Goal: Task Accomplishment & Management: Manage account settings

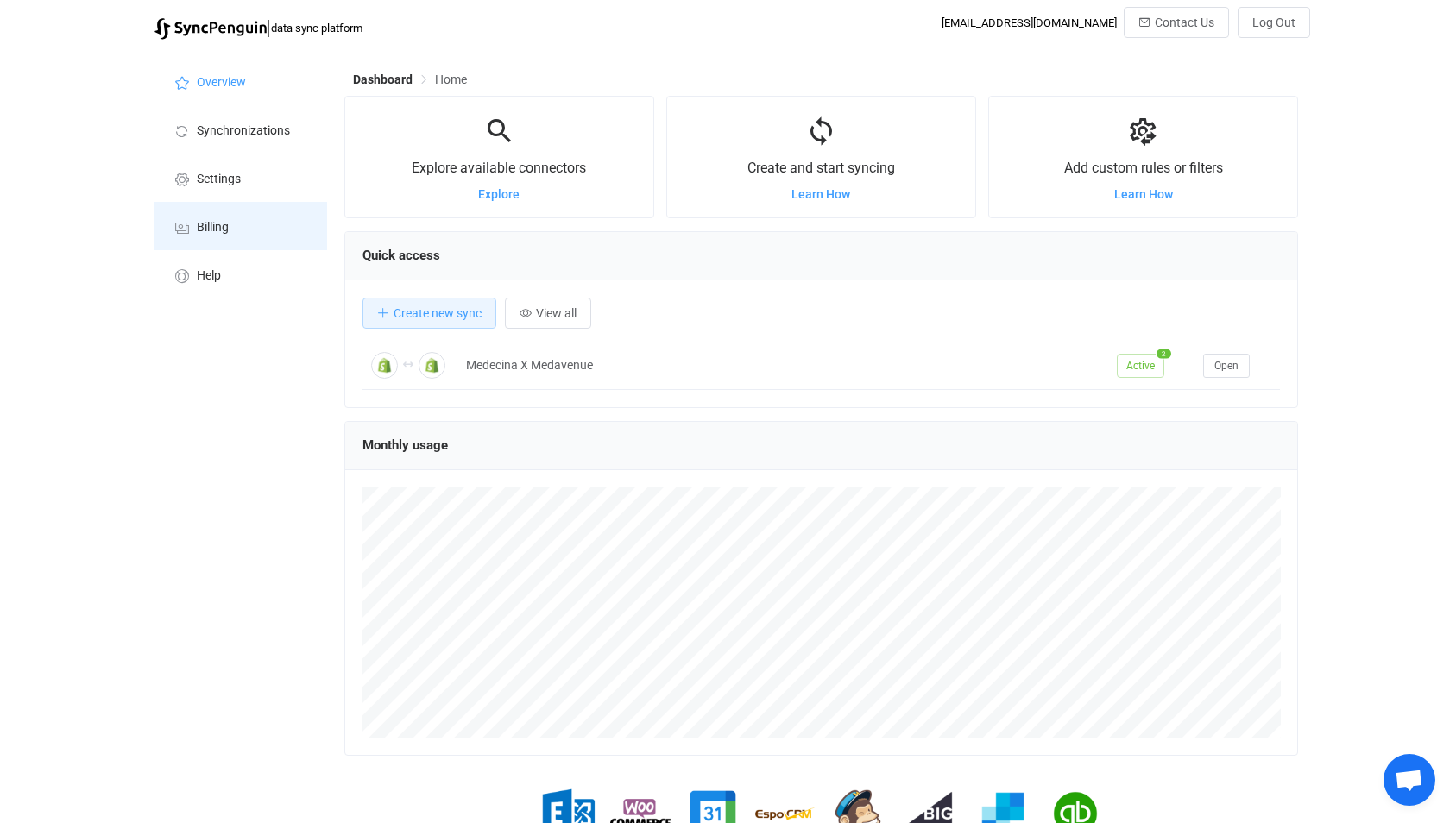
click at [241, 249] on li "Billing" at bounding box center [240, 226] width 173 height 48
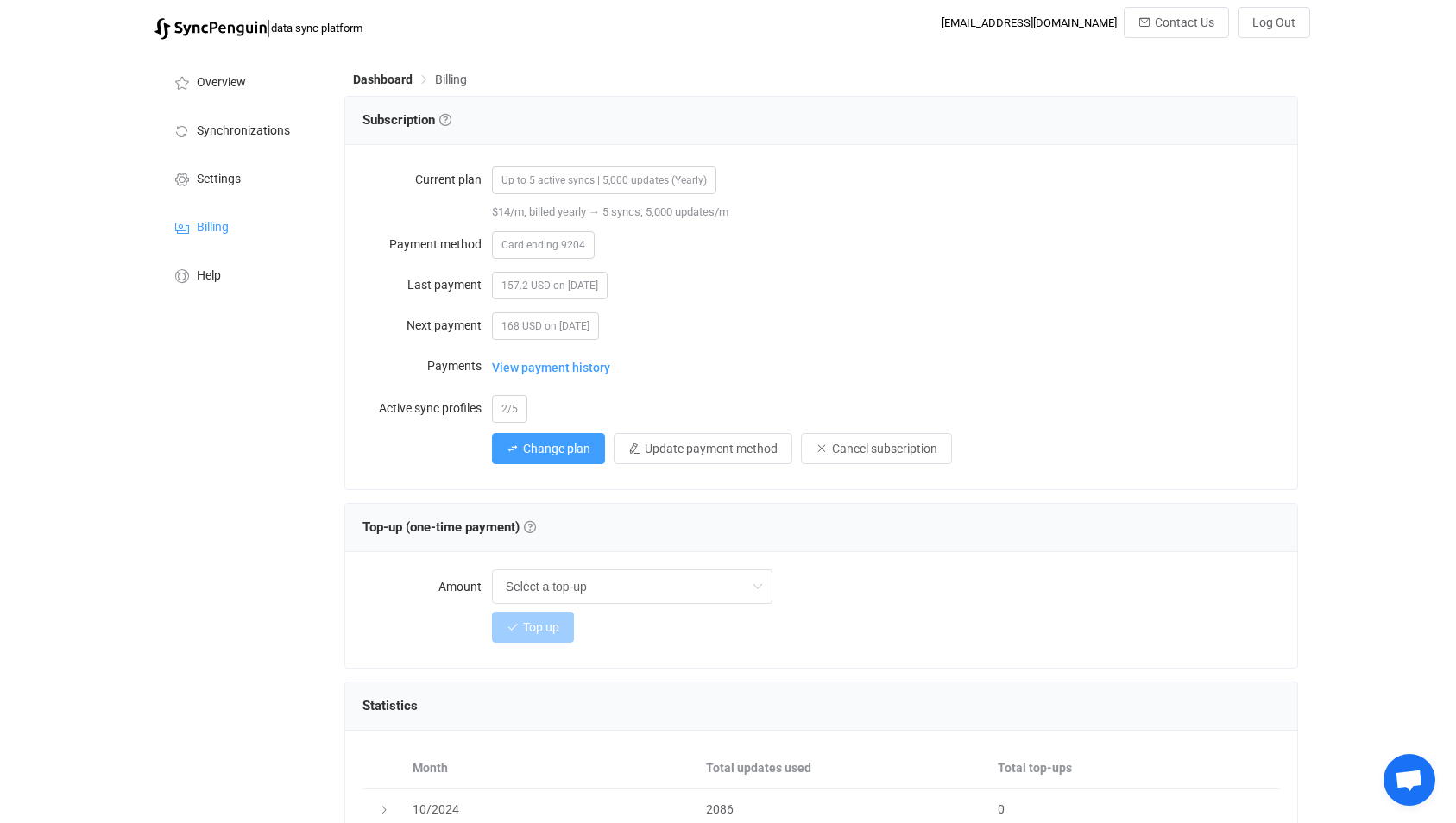
click at [604, 183] on span "Up to 5 active syncs | 5,000 updates (Yearly)" at bounding box center [604, 180] width 225 height 28
click at [600, 181] on span "Up to 5 active syncs | 5,000 updates (Yearly)" at bounding box center [604, 180] width 225 height 28
click at [214, 71] on li "Overview" at bounding box center [240, 81] width 173 height 48
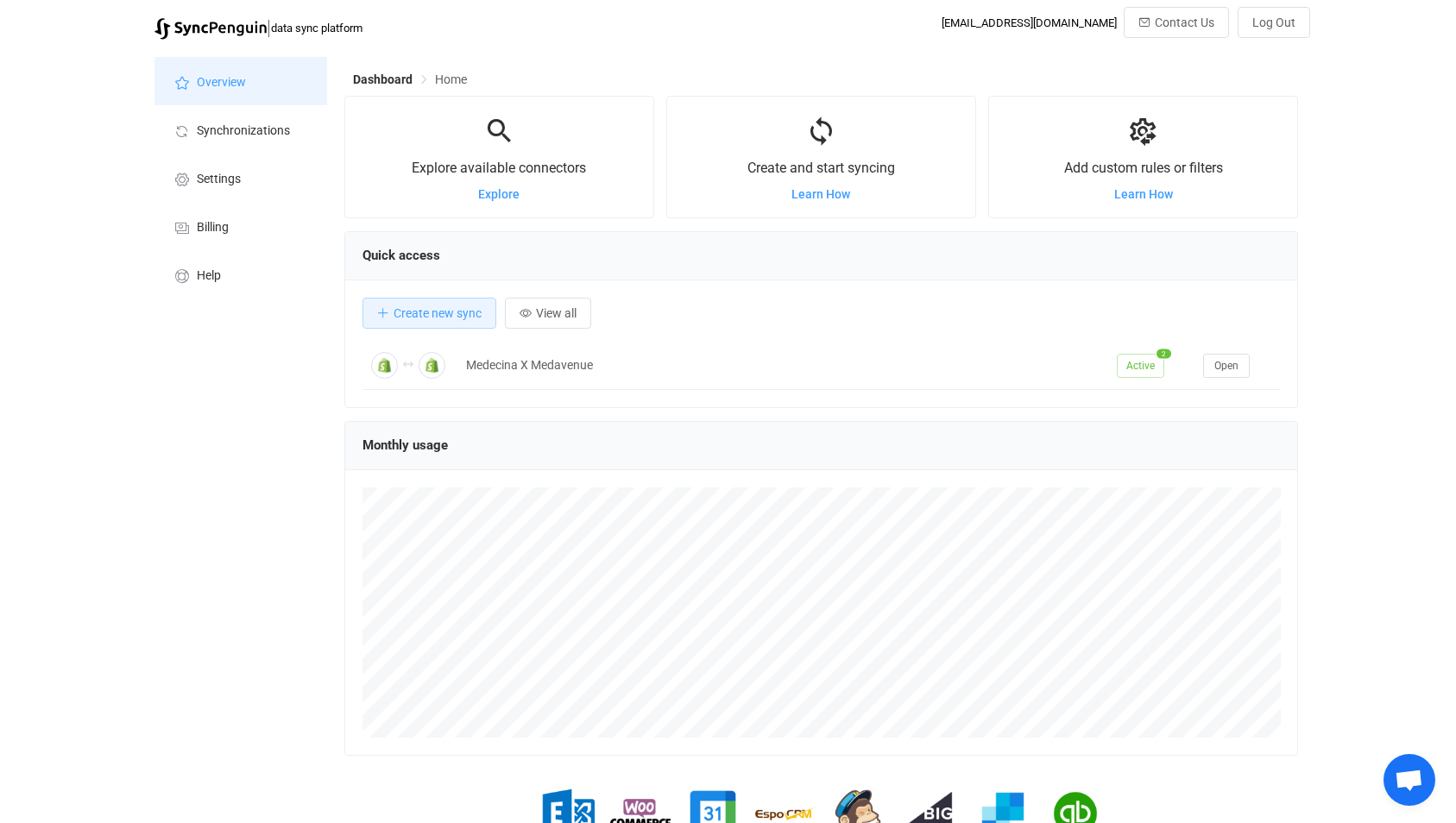
scroll to position [335, 954]
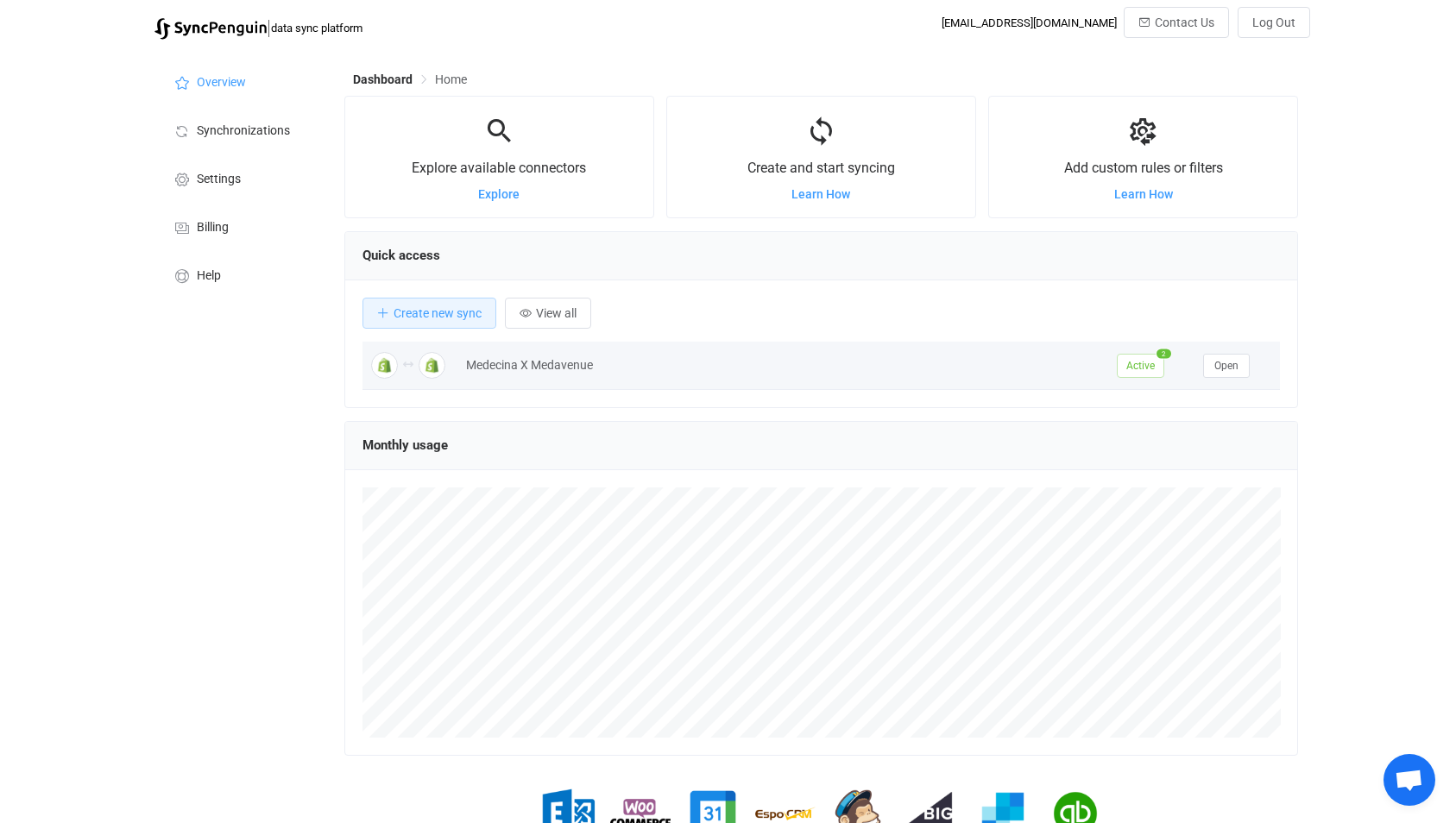
click at [818, 384] on td "Medecina X Medavenue" at bounding box center [783, 366] width 651 height 48
click at [1238, 364] on button "Open" at bounding box center [1226, 365] width 47 height 24
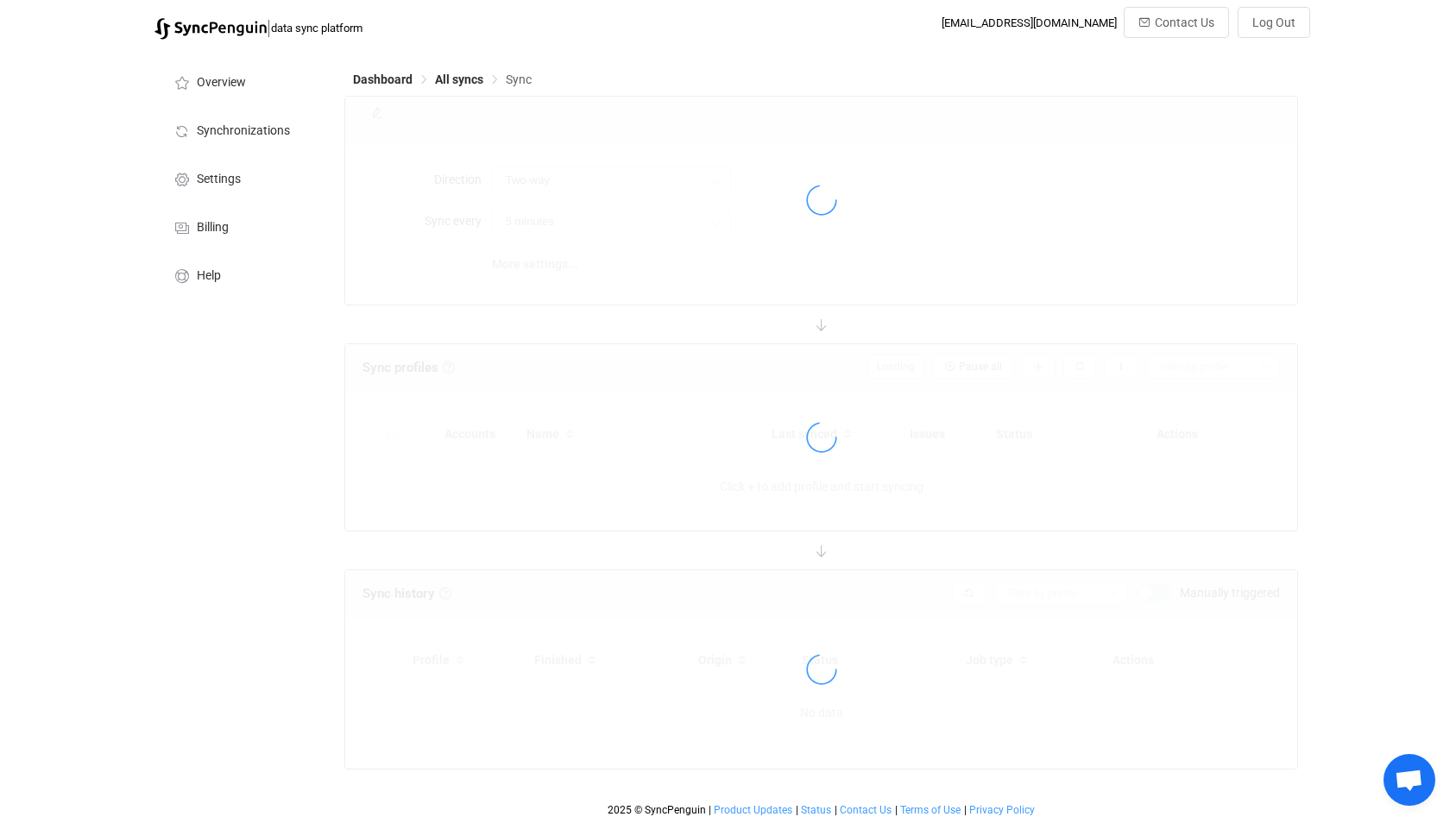
type input "10 minutes"
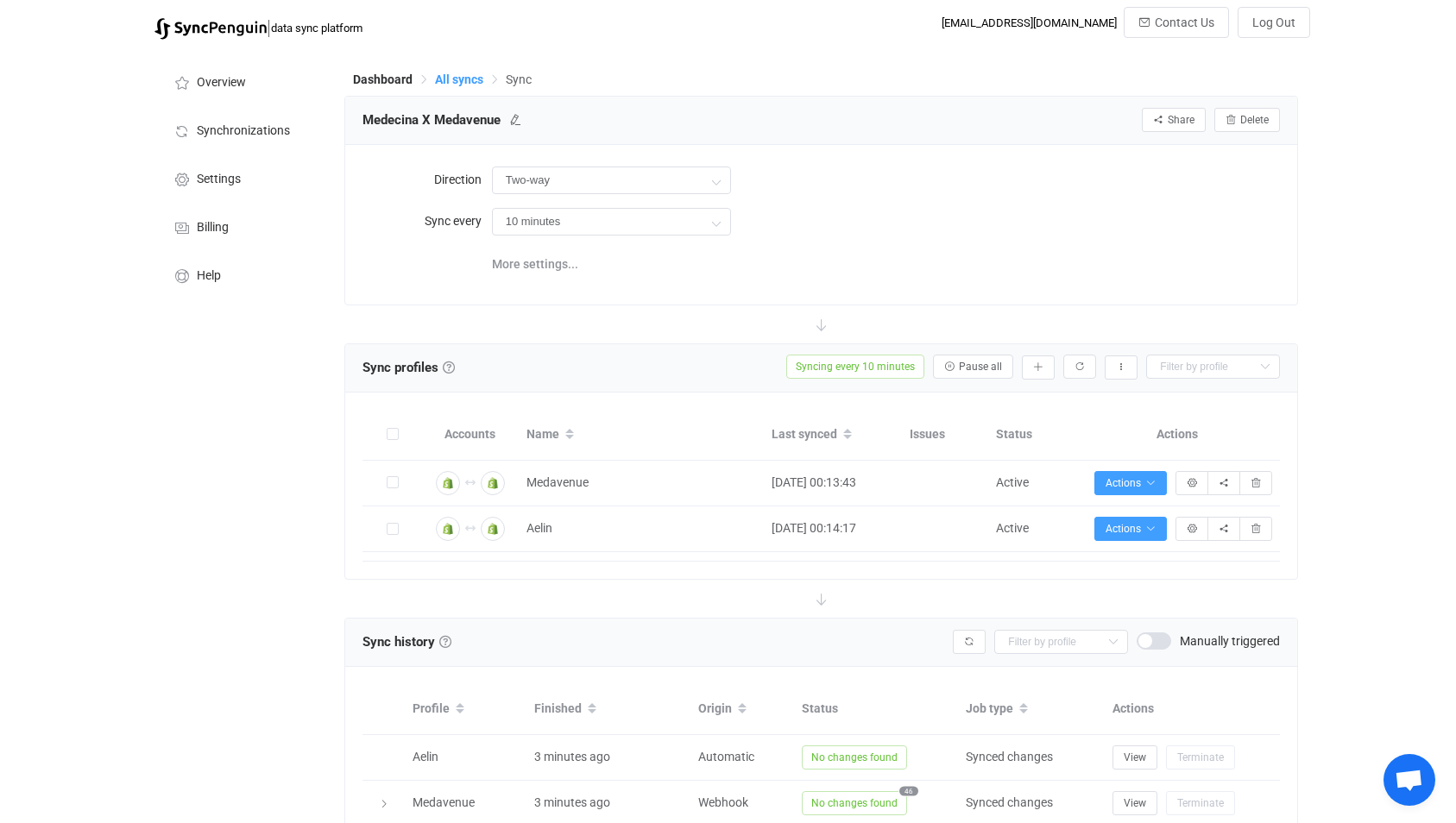
click at [461, 86] on span "All syncs" at bounding box center [459, 79] width 48 height 13
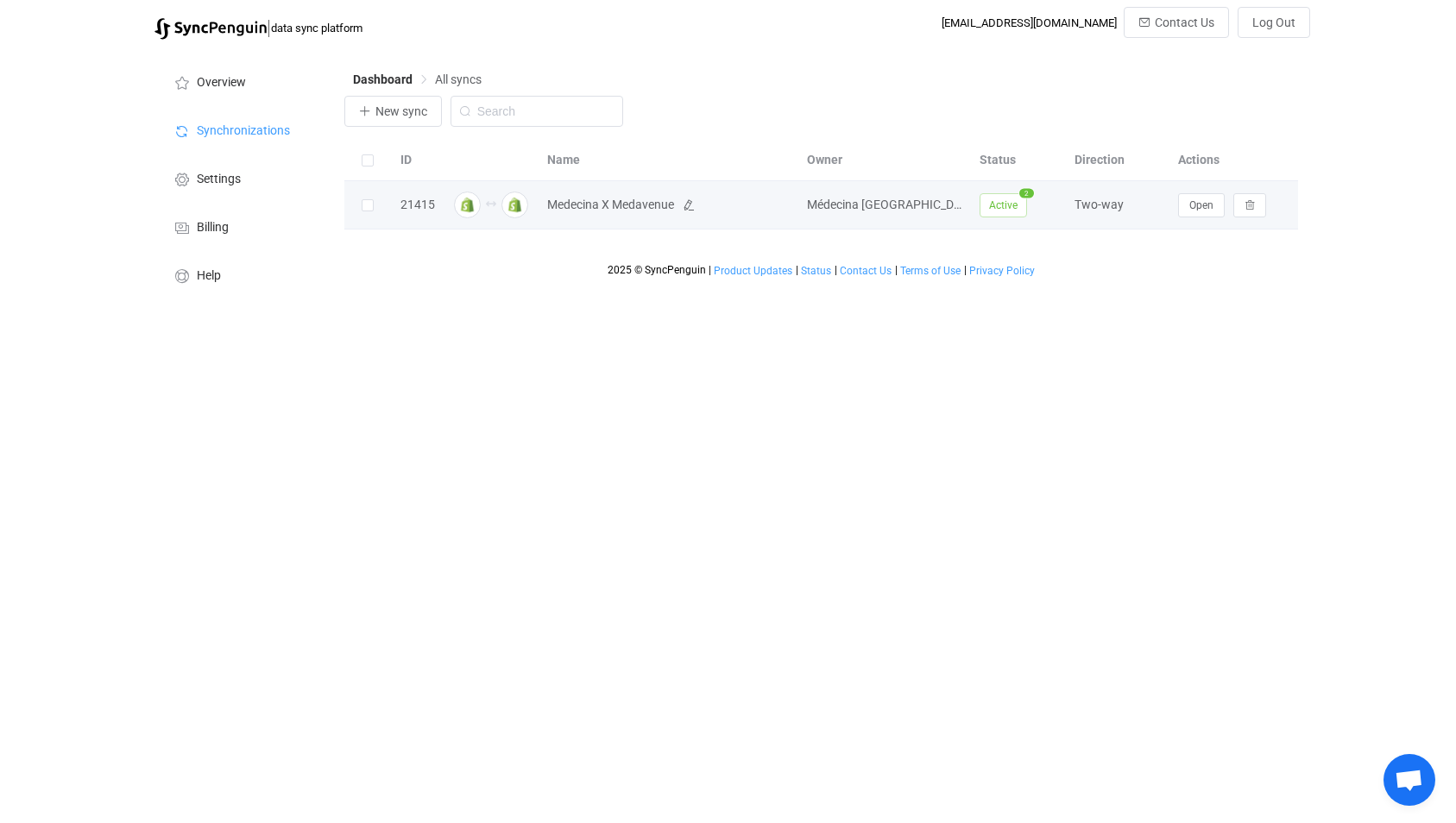
click at [600, 213] on span "Medecina X Medavenue" at bounding box center [611, 205] width 127 height 20
click at [1196, 201] on span "Open" at bounding box center [1201, 205] width 24 height 12
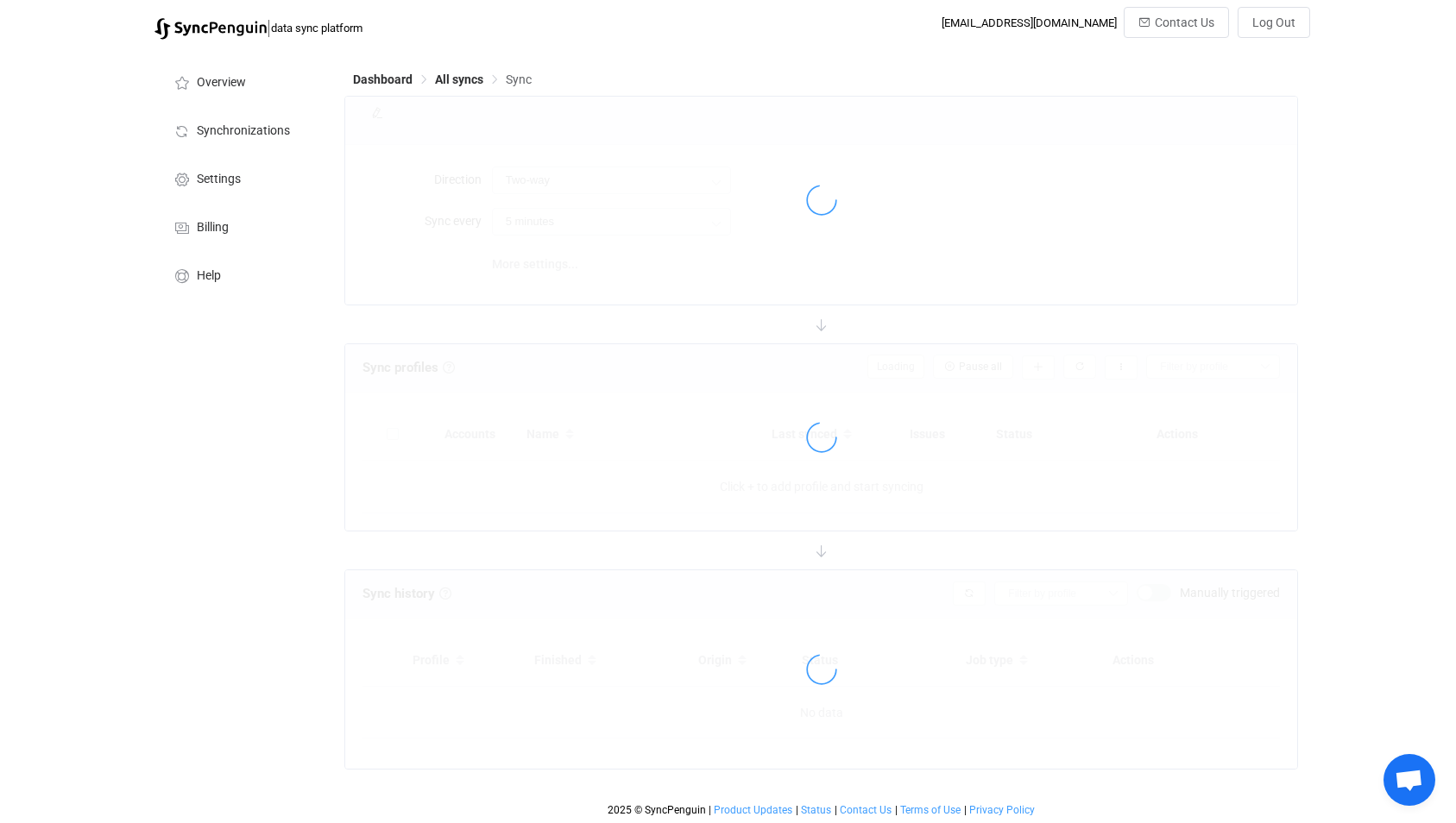
type input "10 minutes"
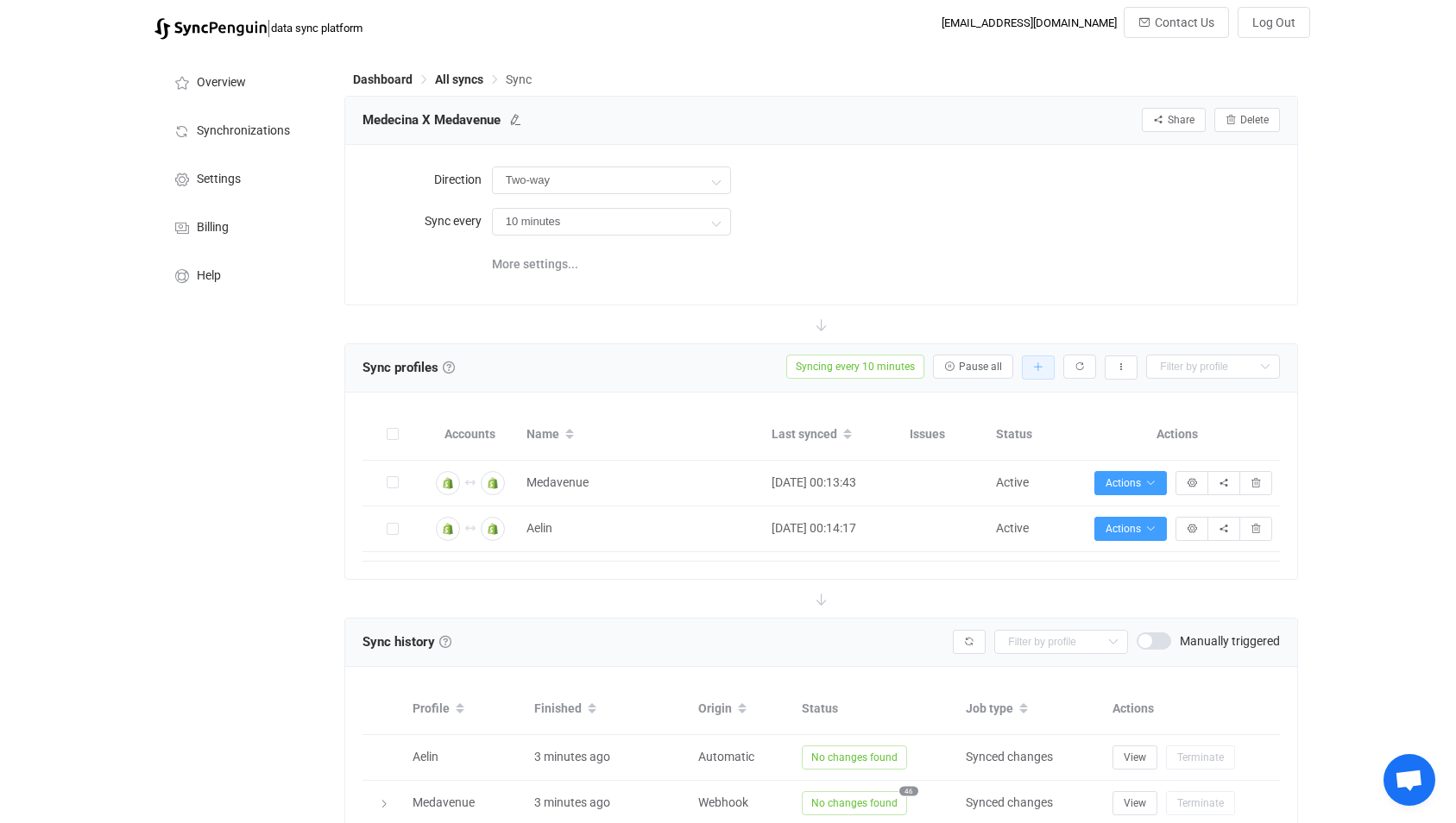
click at [1049, 363] on button "button" at bounding box center [1038, 367] width 33 height 24
click at [999, 407] on li "Add manually…" at bounding box center [976, 412] width 147 height 31
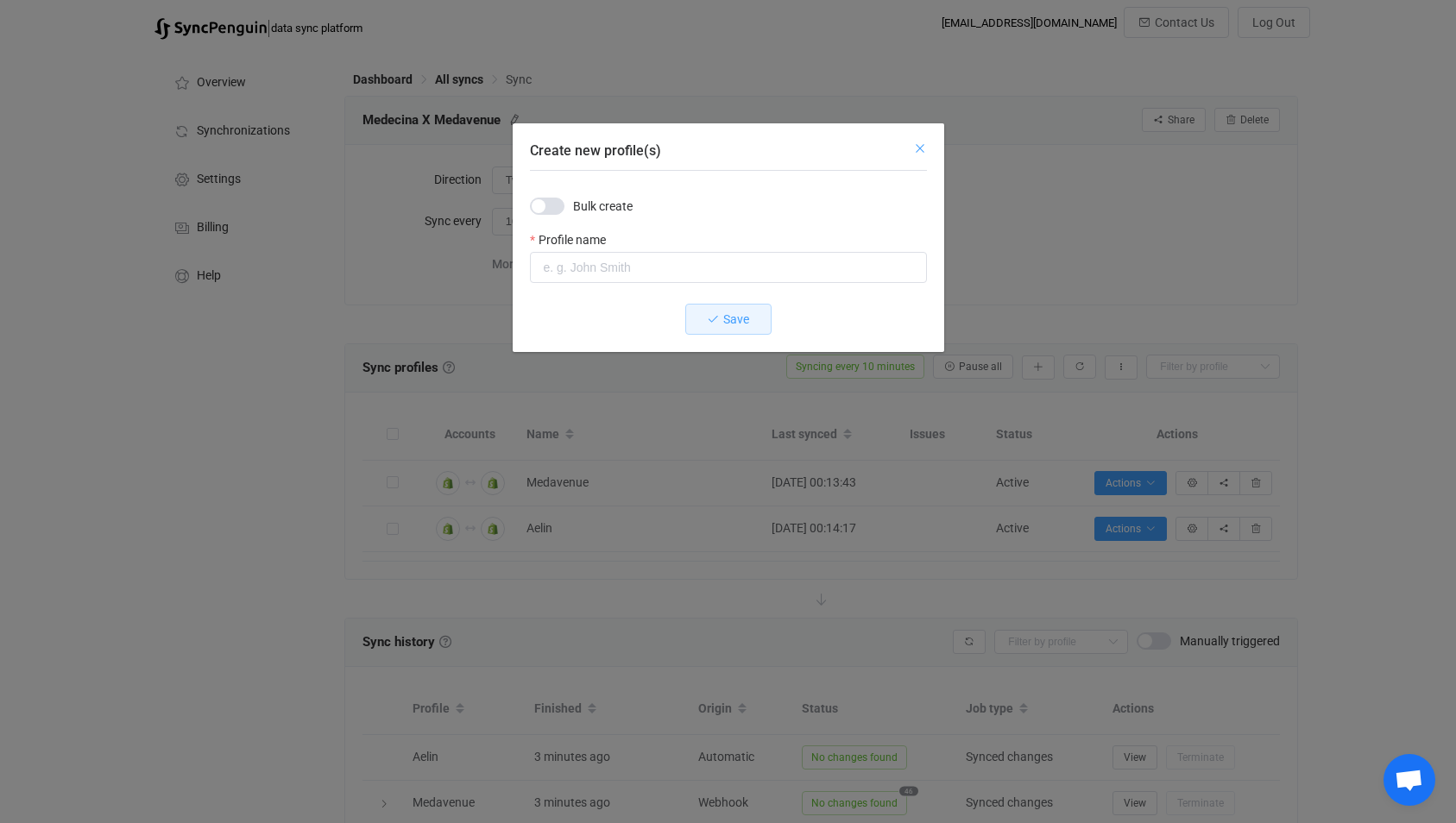
click at [925, 148] on icon "Close" at bounding box center [920, 148] width 13 height 13
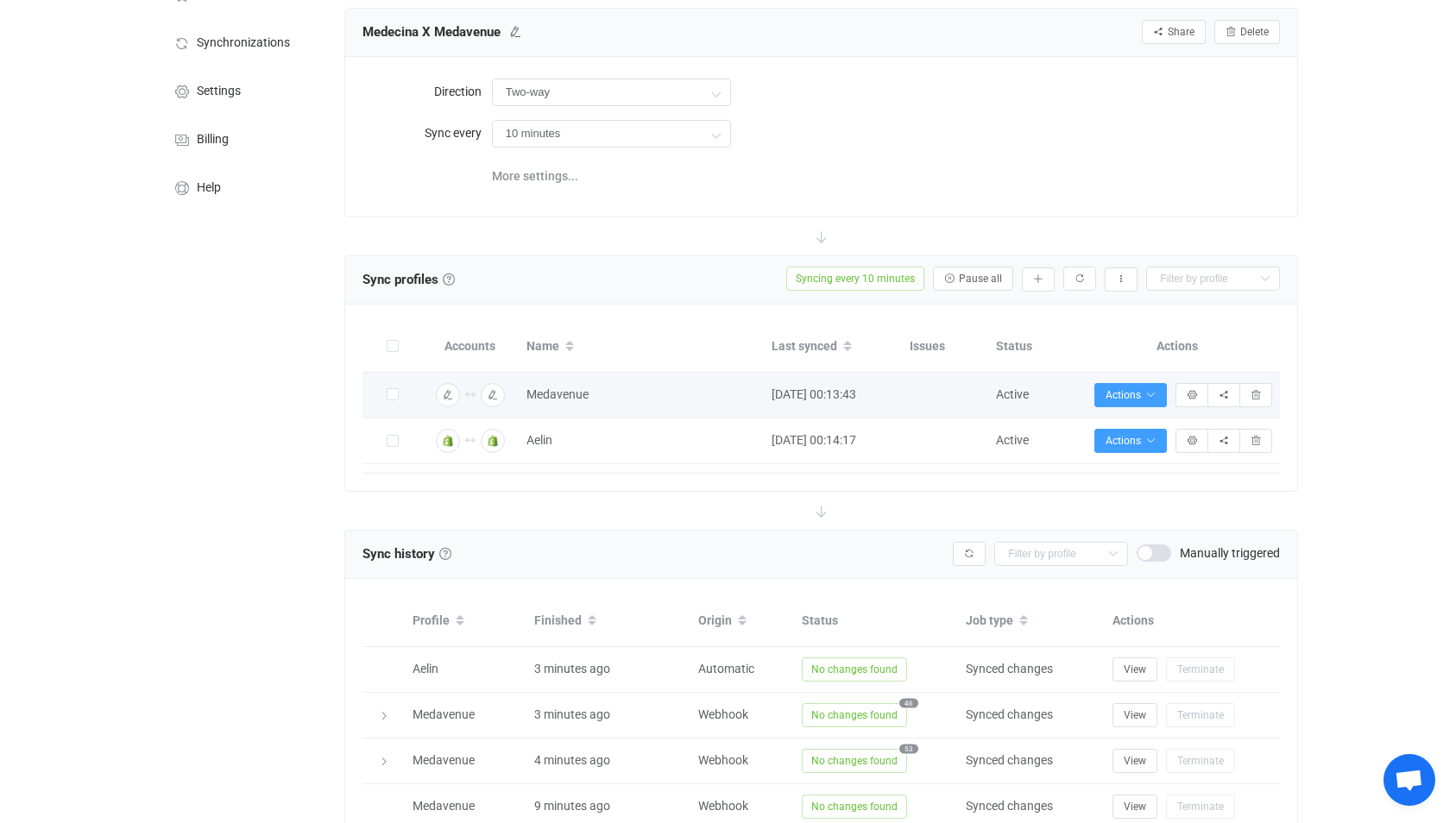
scroll to position [90, 0]
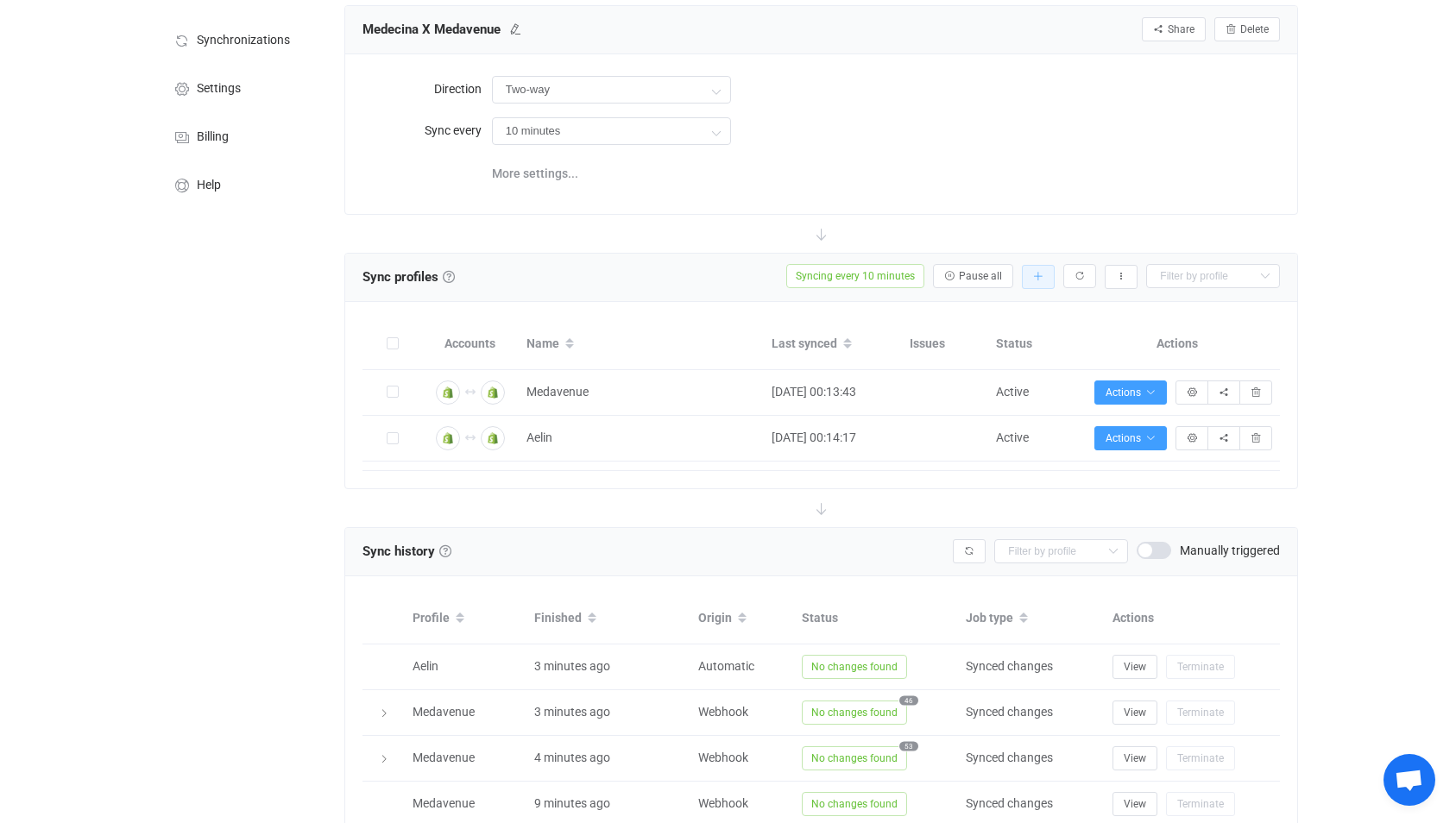
click at [1035, 278] on icon "button" at bounding box center [1038, 278] width 11 height 11
click at [1001, 324] on li "Add manually…" at bounding box center [976, 321] width 147 height 31
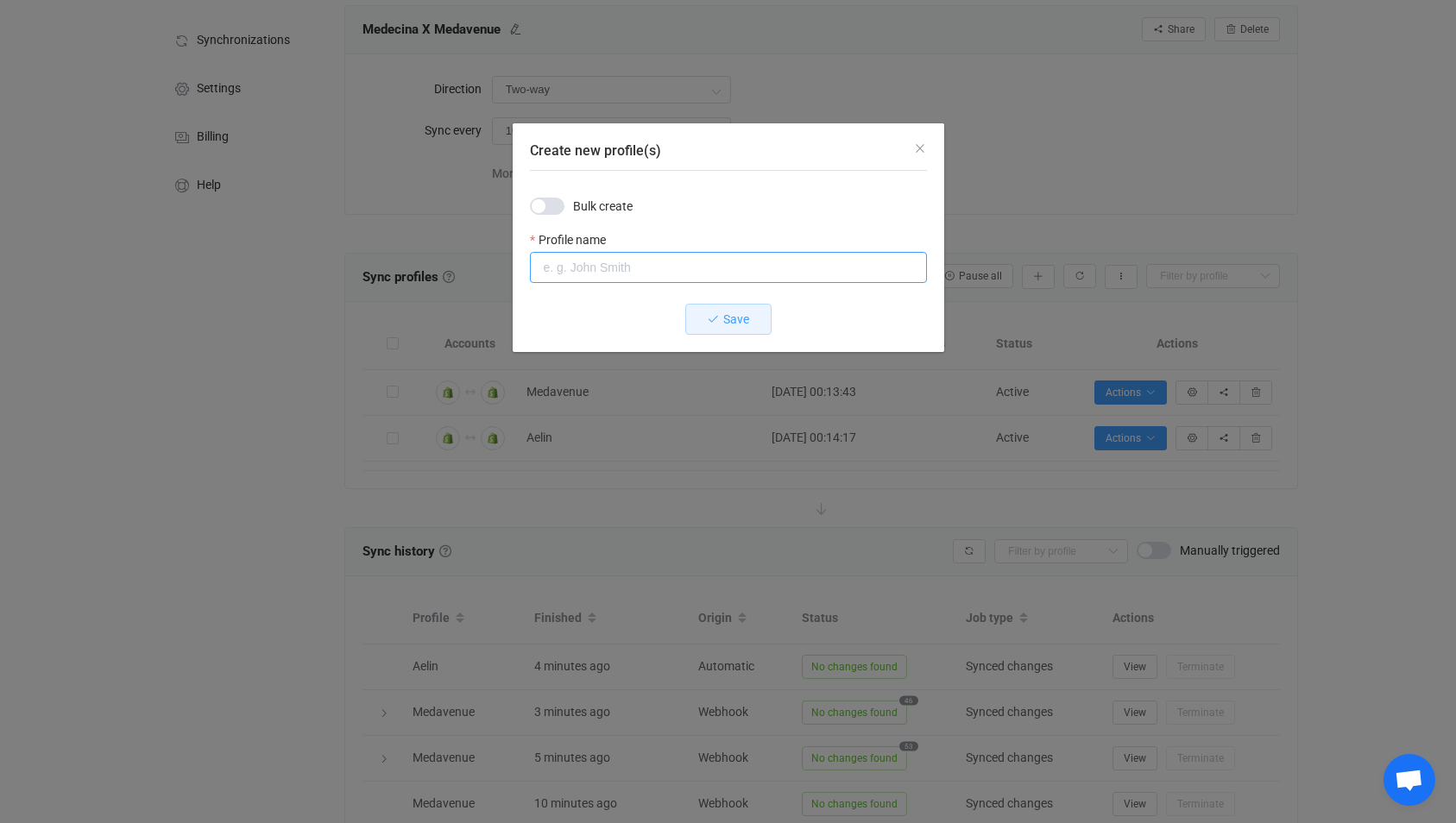
click at [592, 273] on input "Create new profile(s)" at bounding box center [728, 267] width 397 height 31
type input "Medecina DE"
click at [735, 320] on span "Save" at bounding box center [736, 319] width 26 height 13
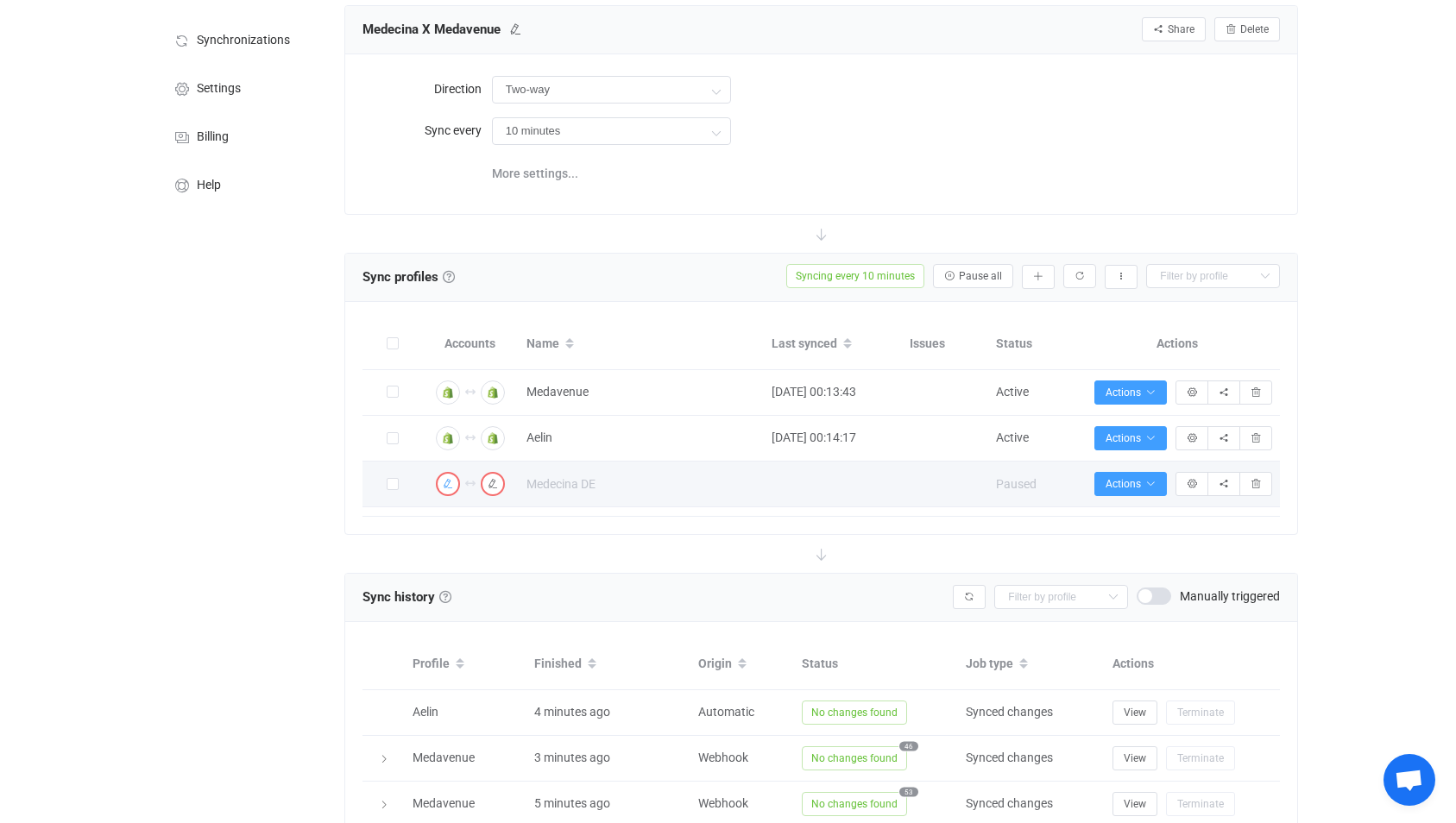
click at [446, 484] on icon "button" at bounding box center [448, 484] width 11 height 11
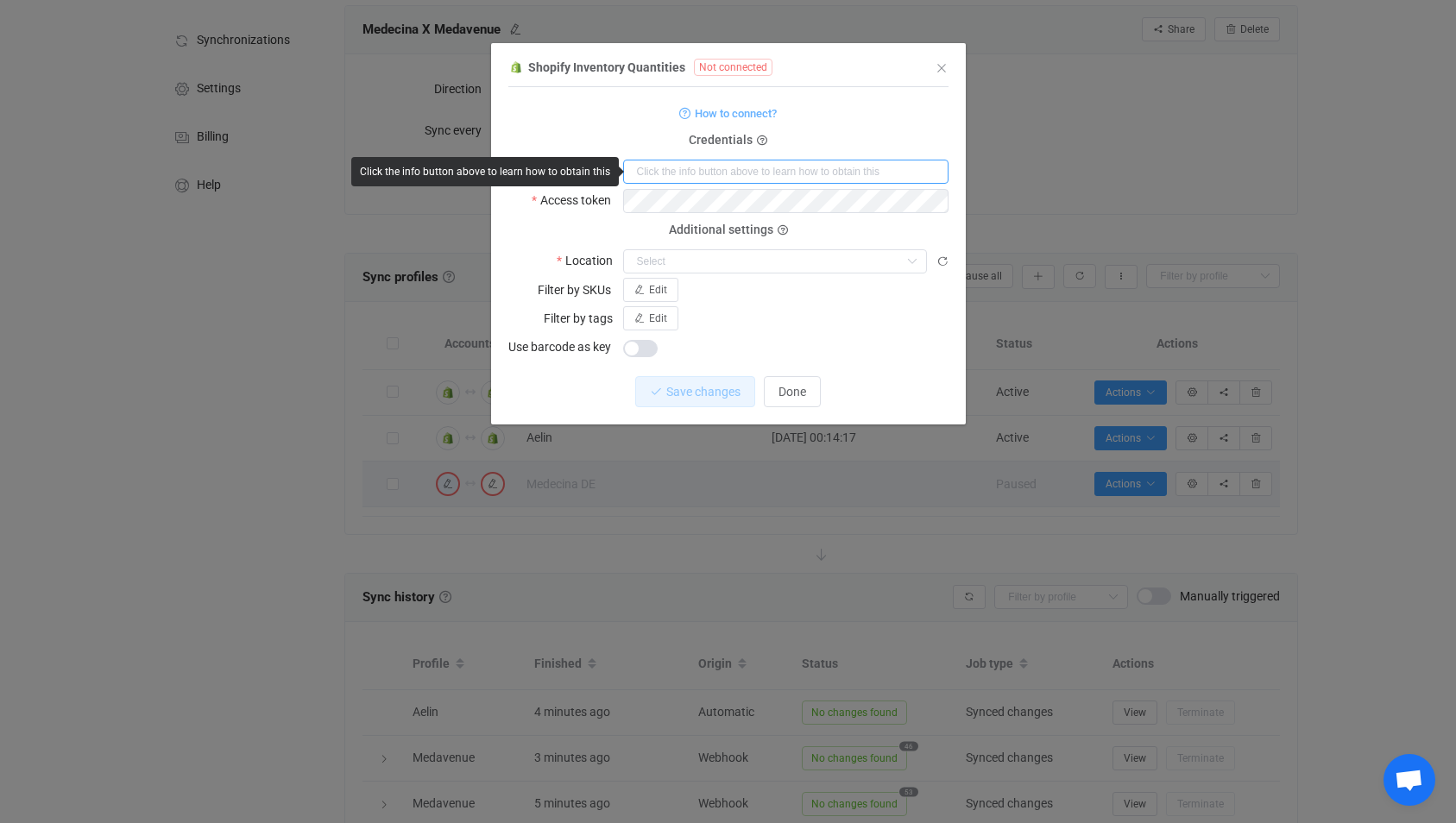
click at [654, 176] on input "dialog" at bounding box center [785, 171] width 325 height 24
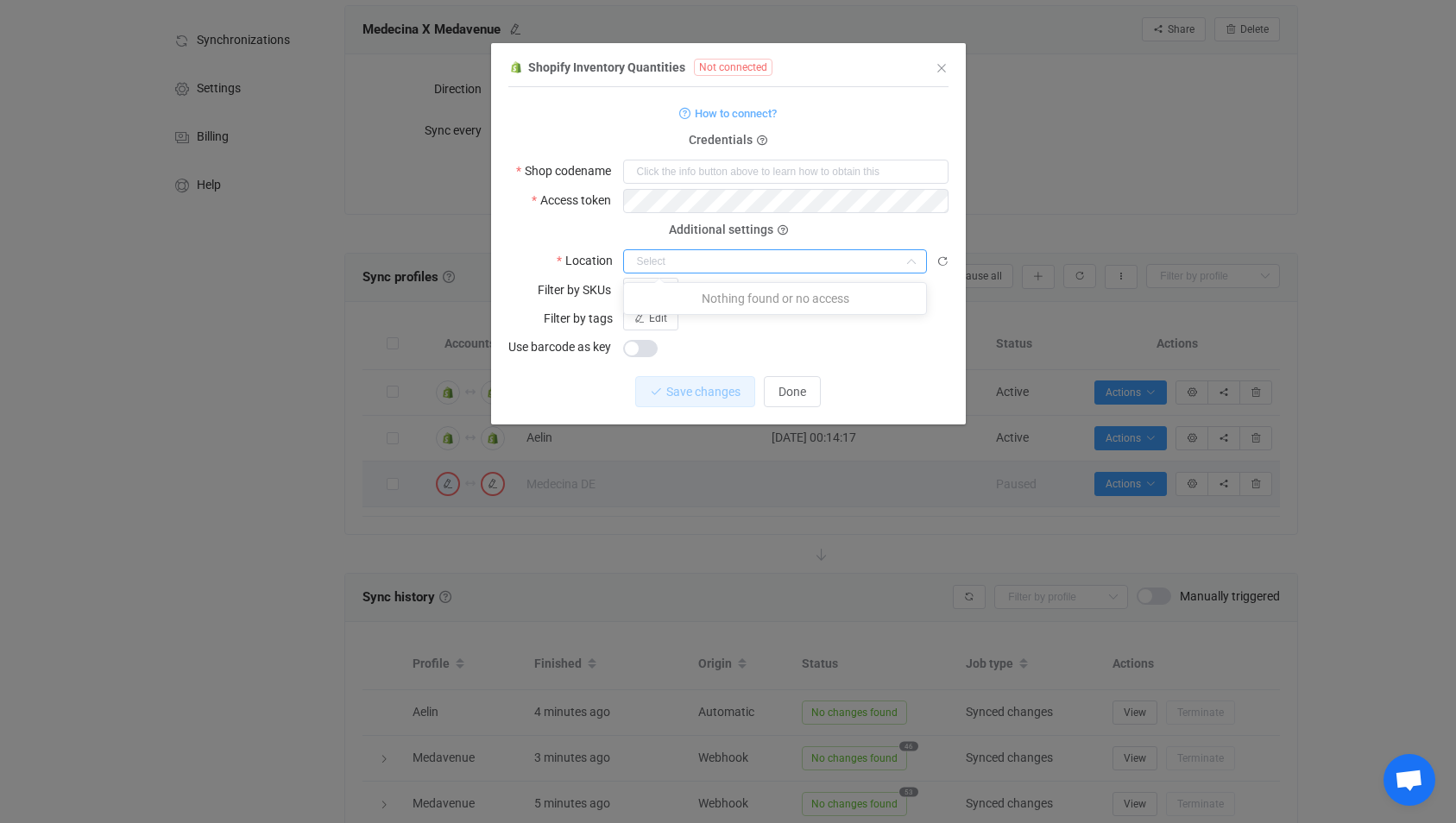
click at [709, 250] on input "dialog" at bounding box center [775, 261] width 304 height 24
click at [717, 163] on input "dialog" at bounding box center [785, 171] width 325 height 24
click at [710, 116] on span "How to connect?" at bounding box center [736, 114] width 82 height 20
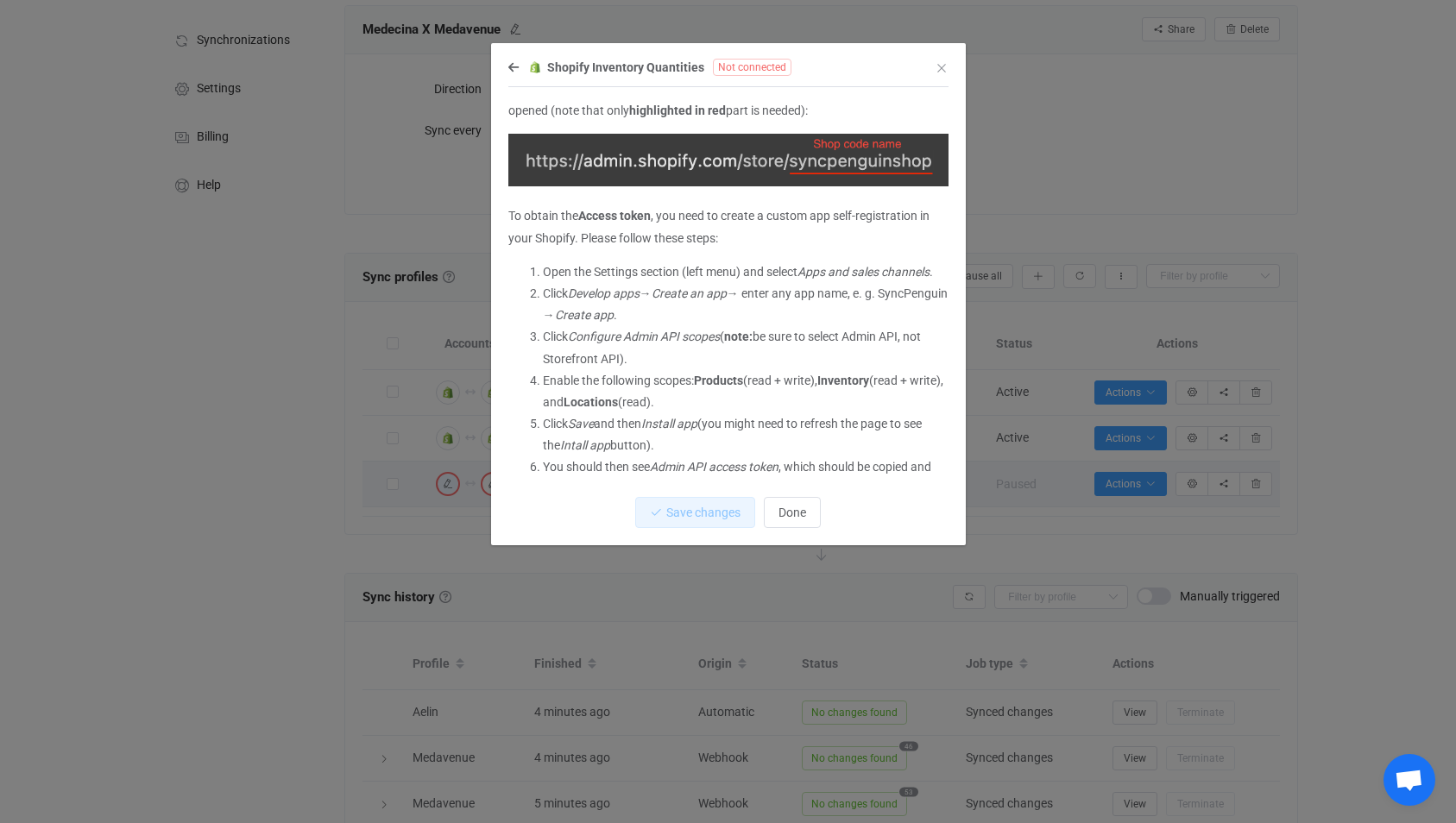
scroll to position [119, 0]
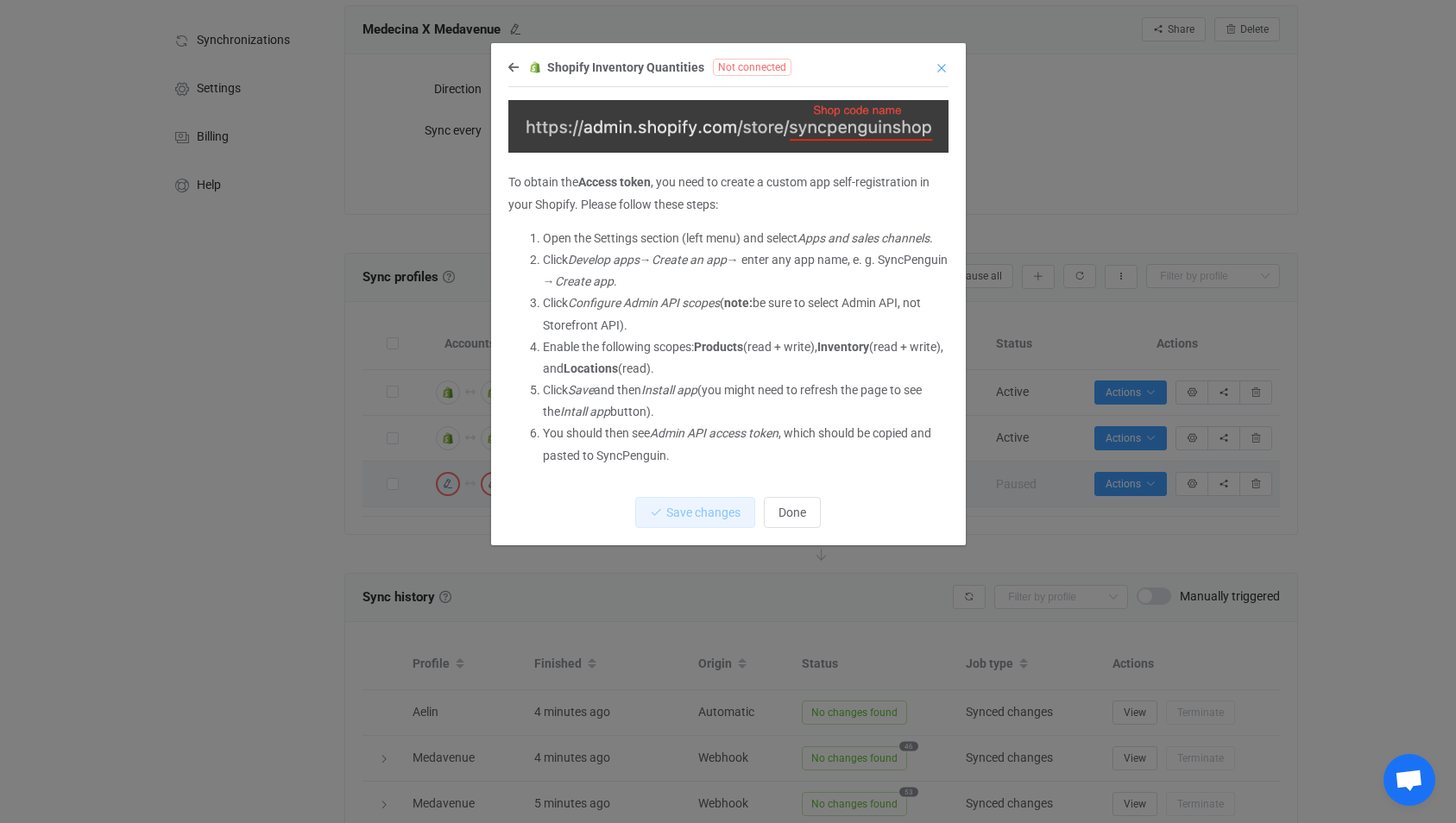
click at [942, 71] on icon "Close" at bounding box center [941, 67] width 13 height 13
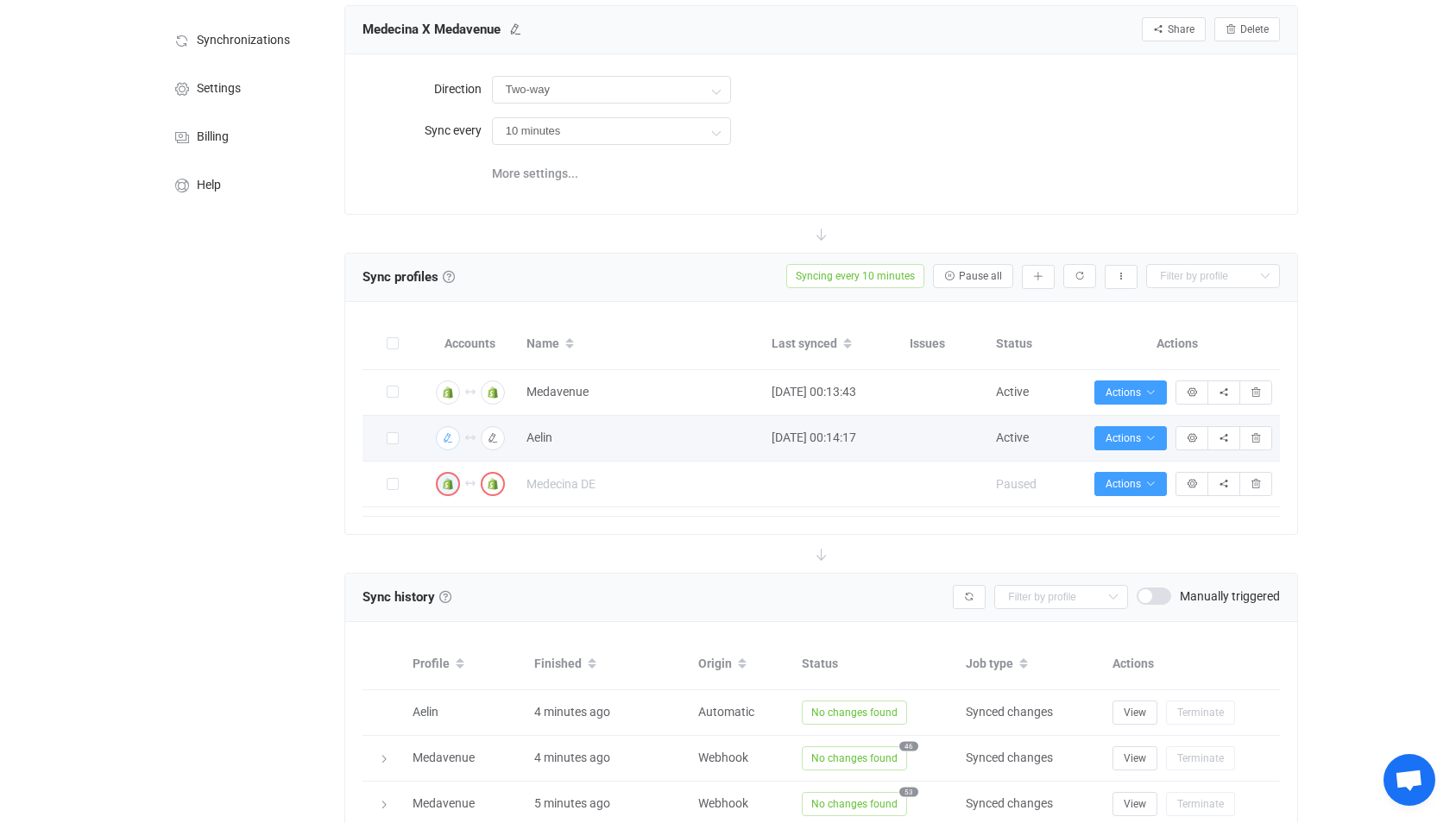
click at [448, 439] on icon "button" at bounding box center [448, 439] width 11 height 11
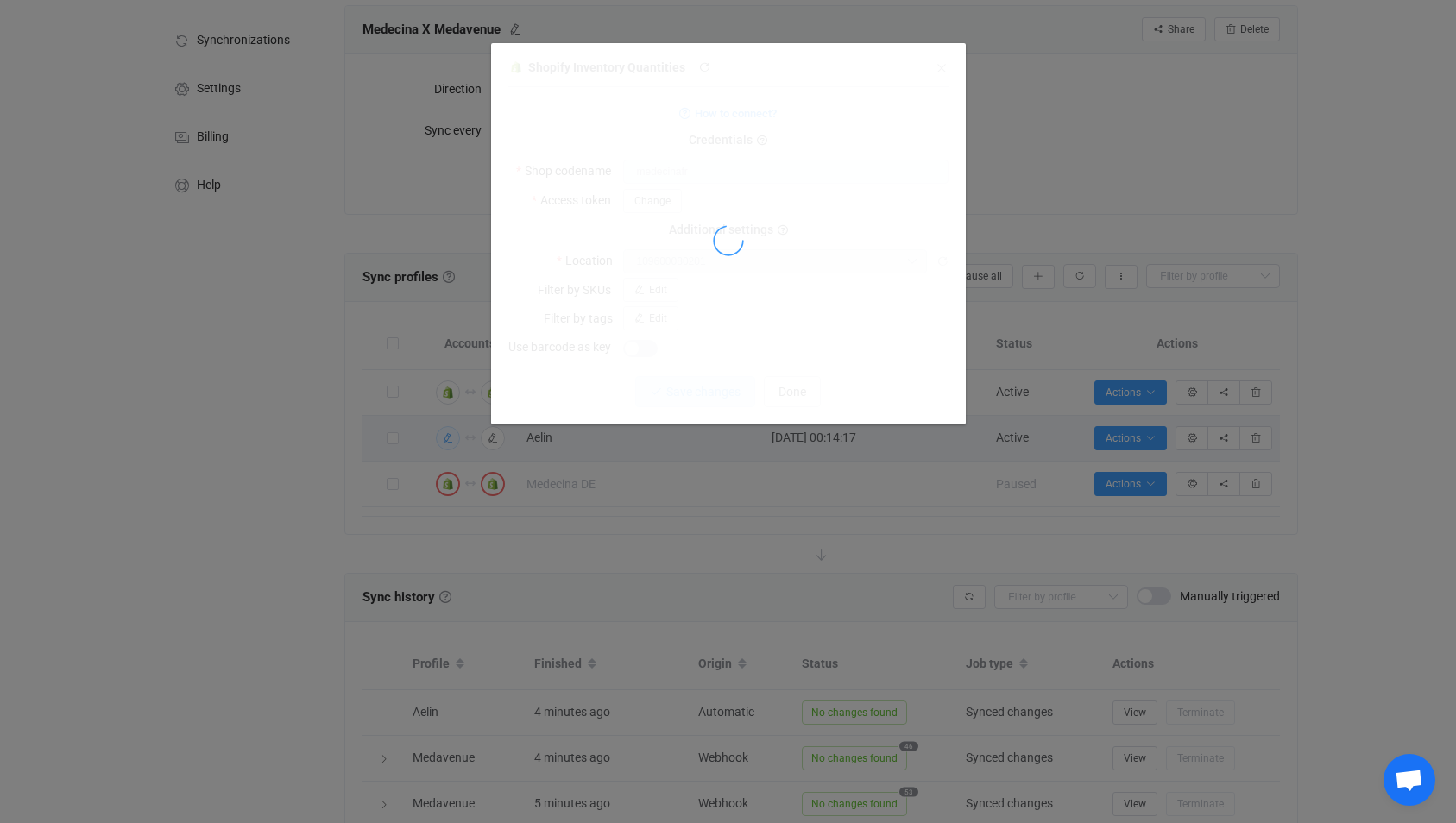
type input "[STREET_ADDRESS]"
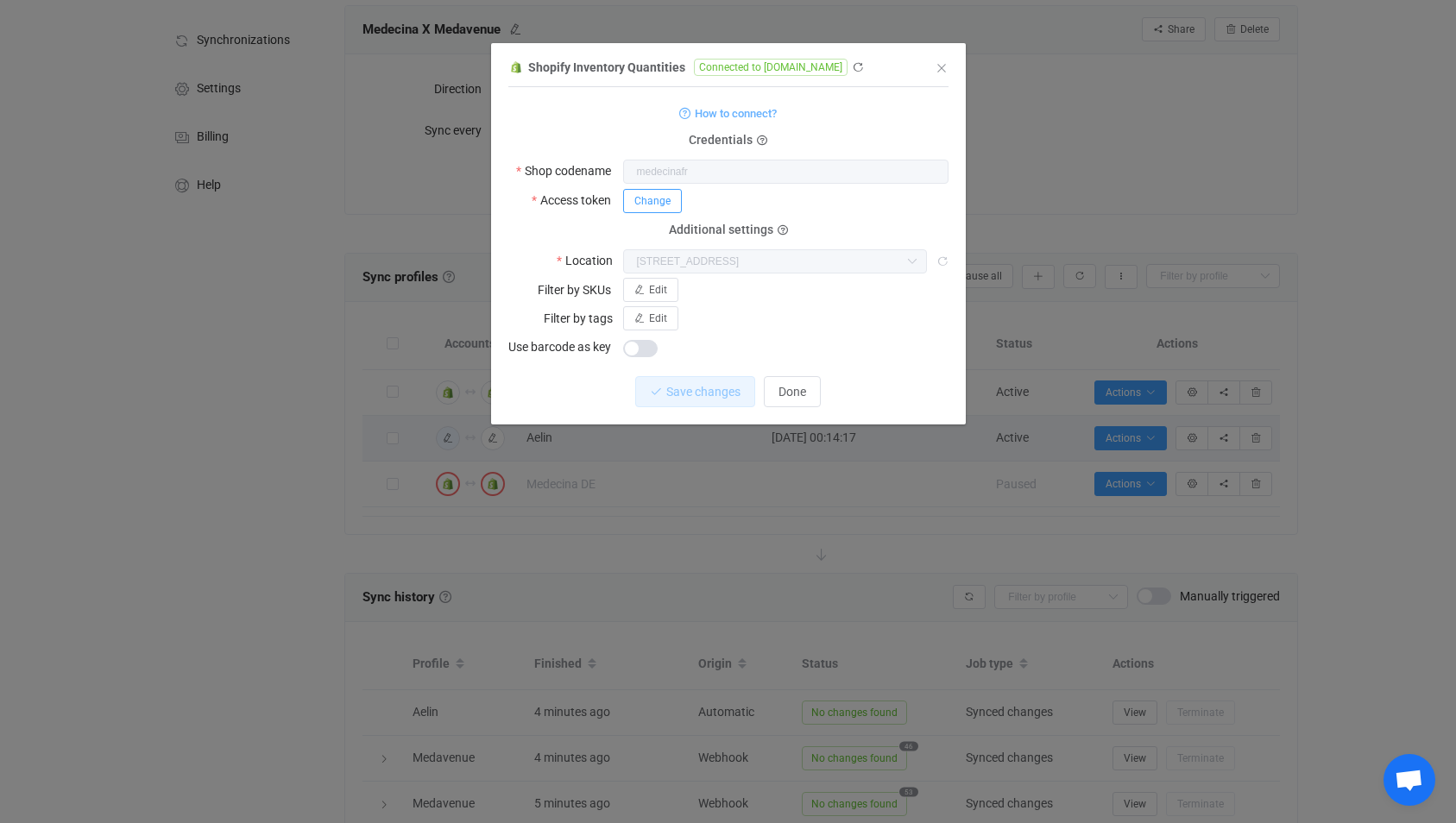
click at [644, 202] on span "Change" at bounding box center [652, 201] width 36 height 12
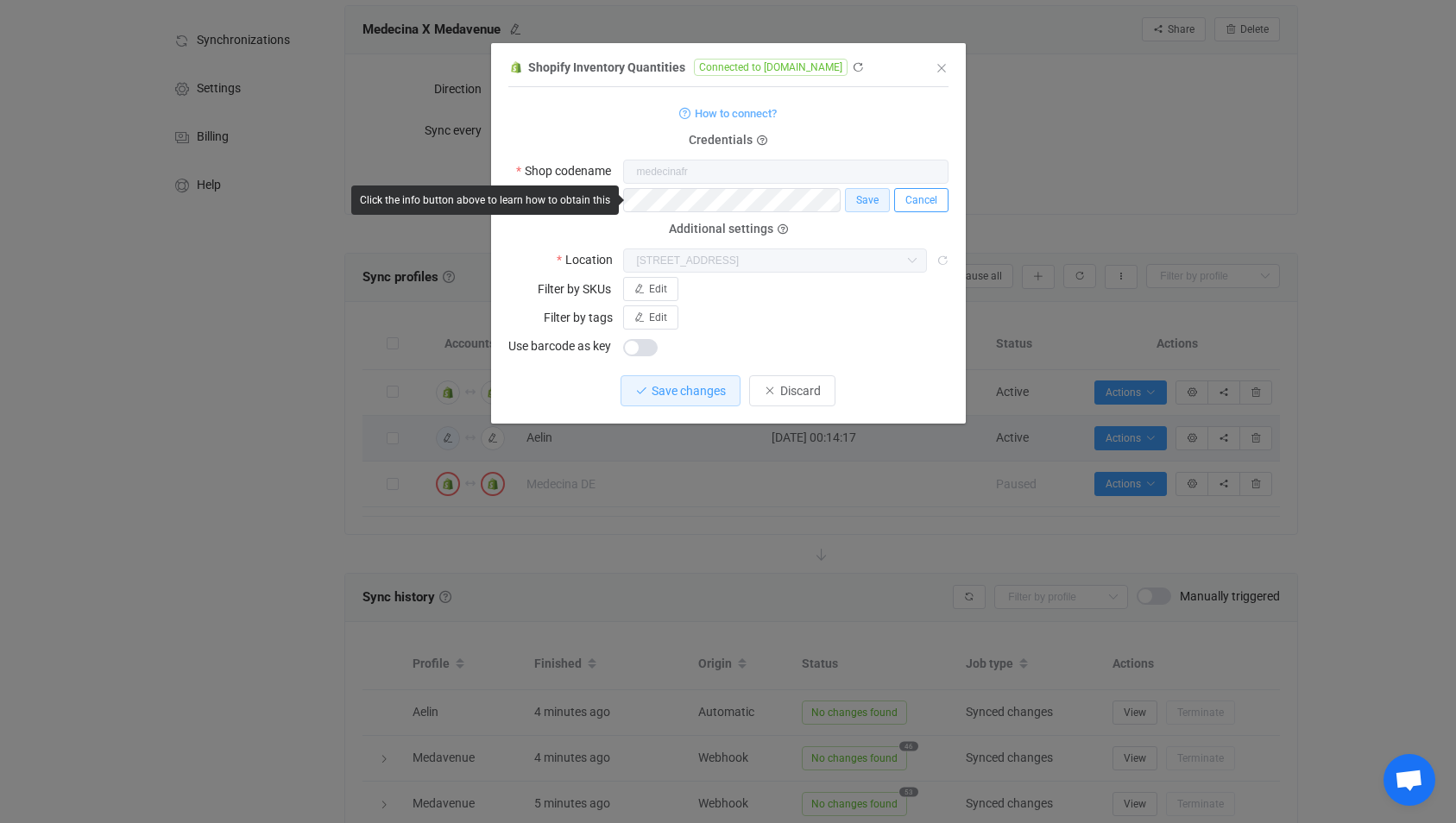
click at [921, 200] on span "Cancel" at bounding box center [921, 200] width 32 height 12
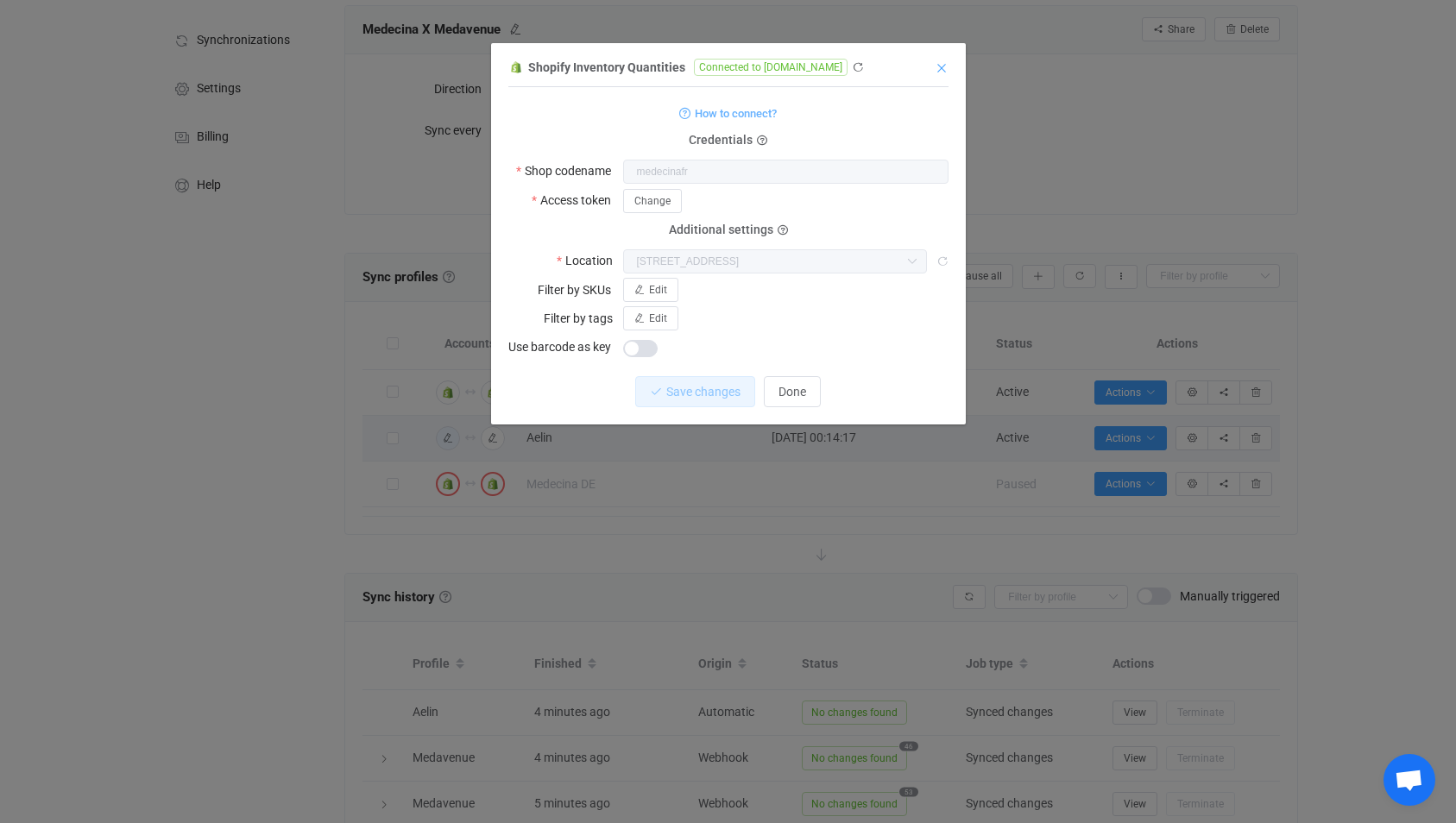
click at [940, 65] on icon "Close" at bounding box center [941, 67] width 13 height 13
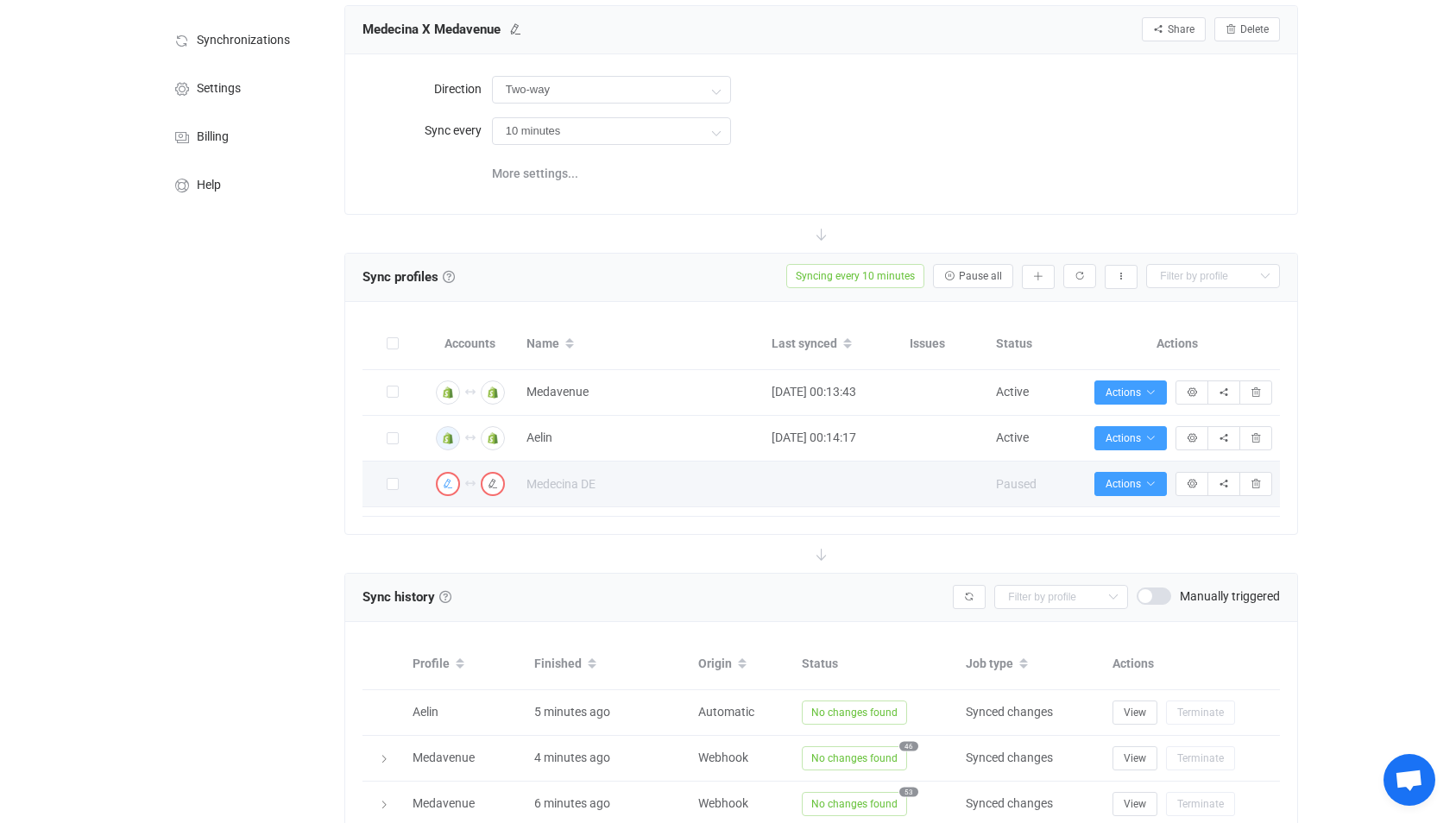
click at [445, 484] on icon "button" at bounding box center [448, 484] width 11 height 11
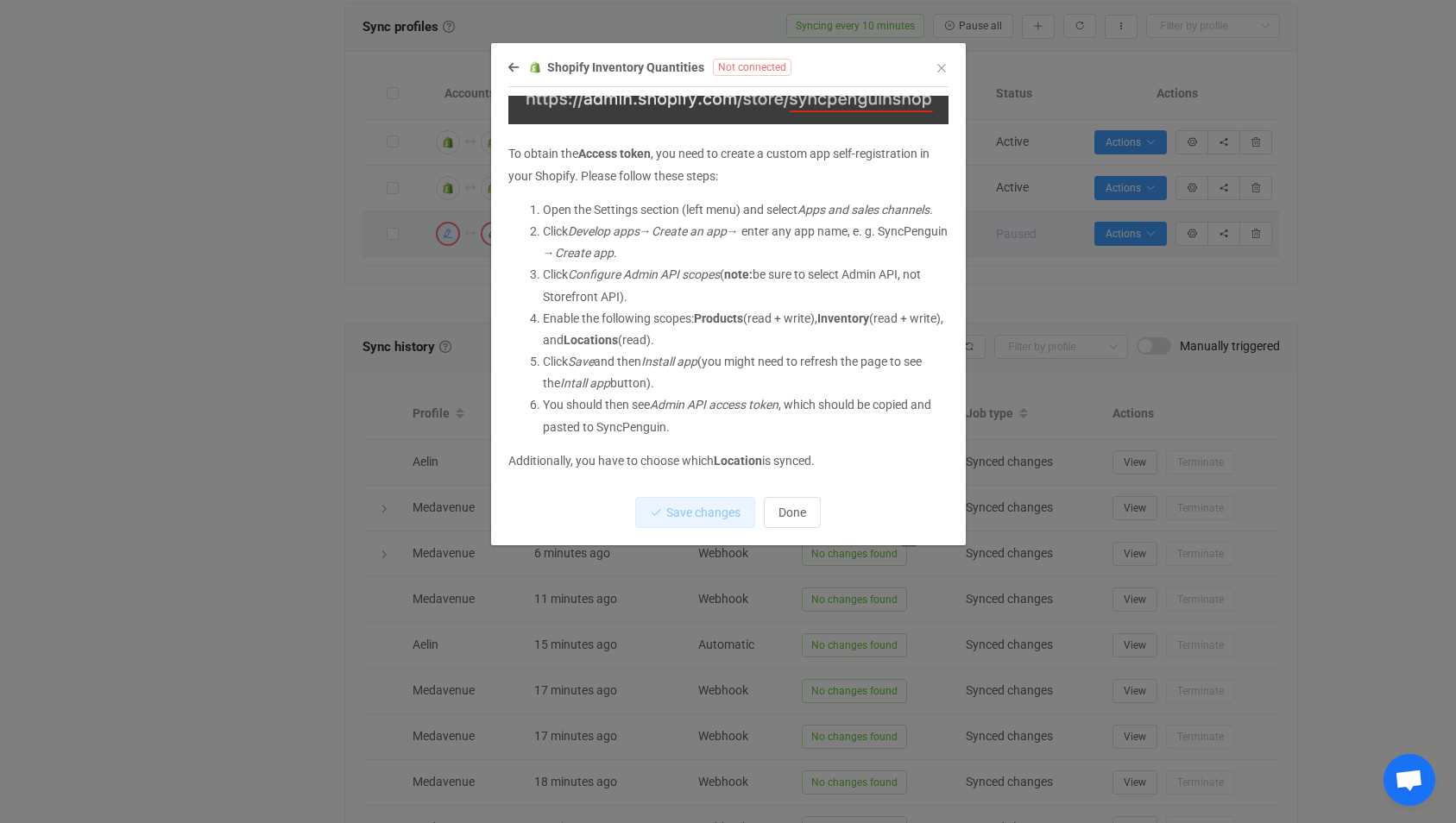
scroll to position [0, 0]
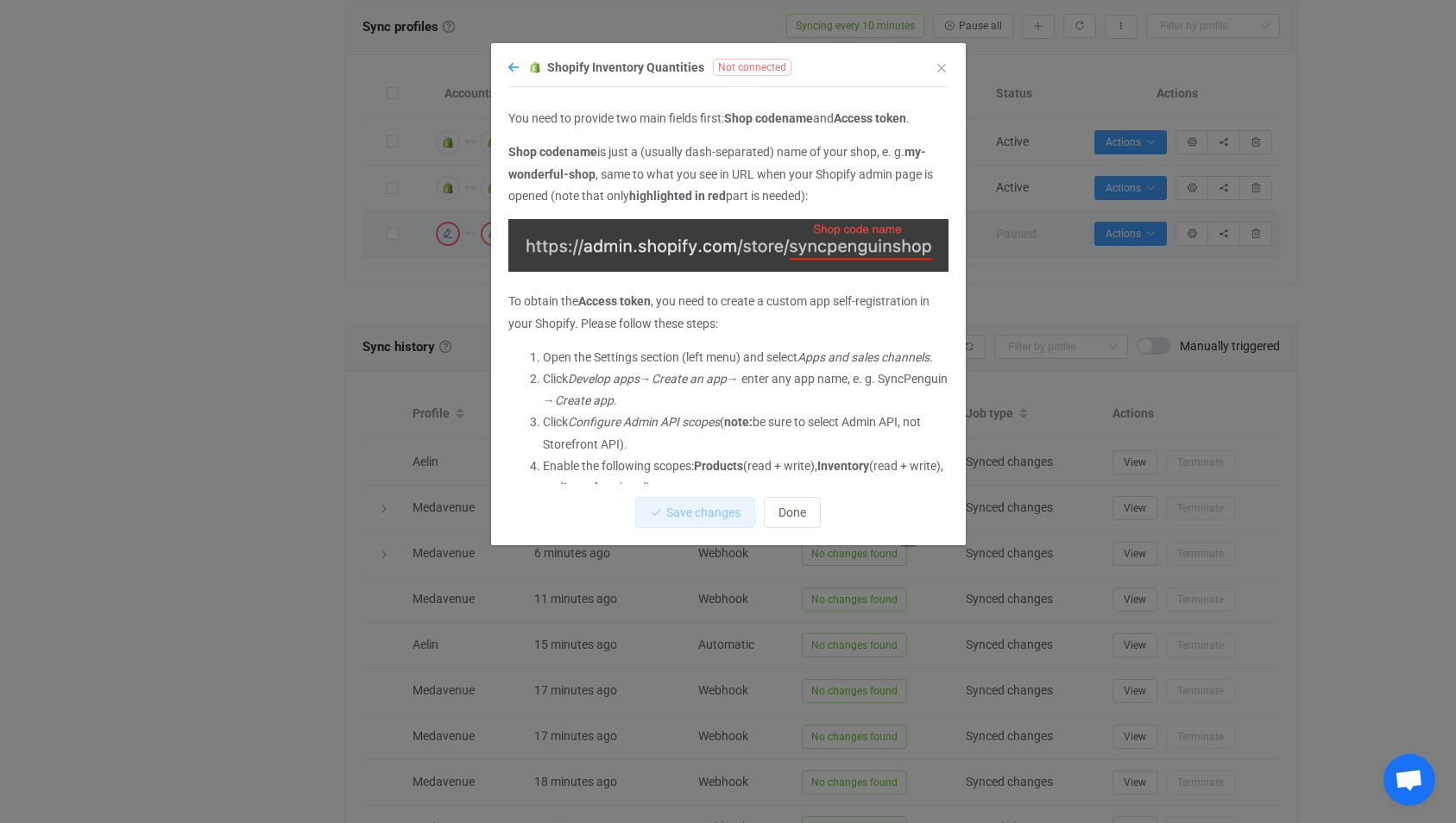
click at [513, 71] on icon "dialog" at bounding box center [514, 66] width 11 height 12
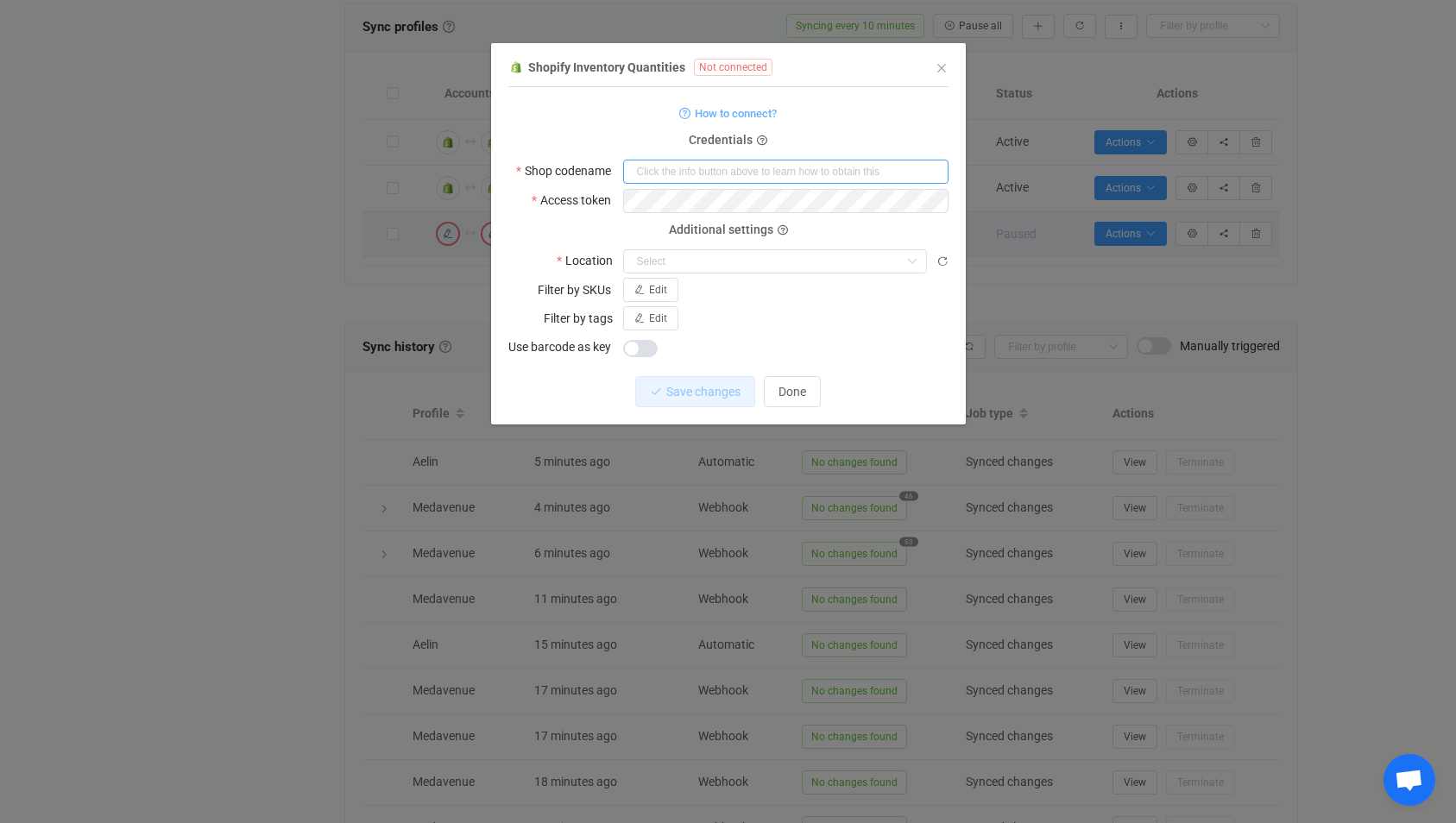
click at [662, 169] on input "dialog" at bounding box center [785, 171] width 325 height 24
click at [702, 267] on input "dialog" at bounding box center [775, 261] width 304 height 24
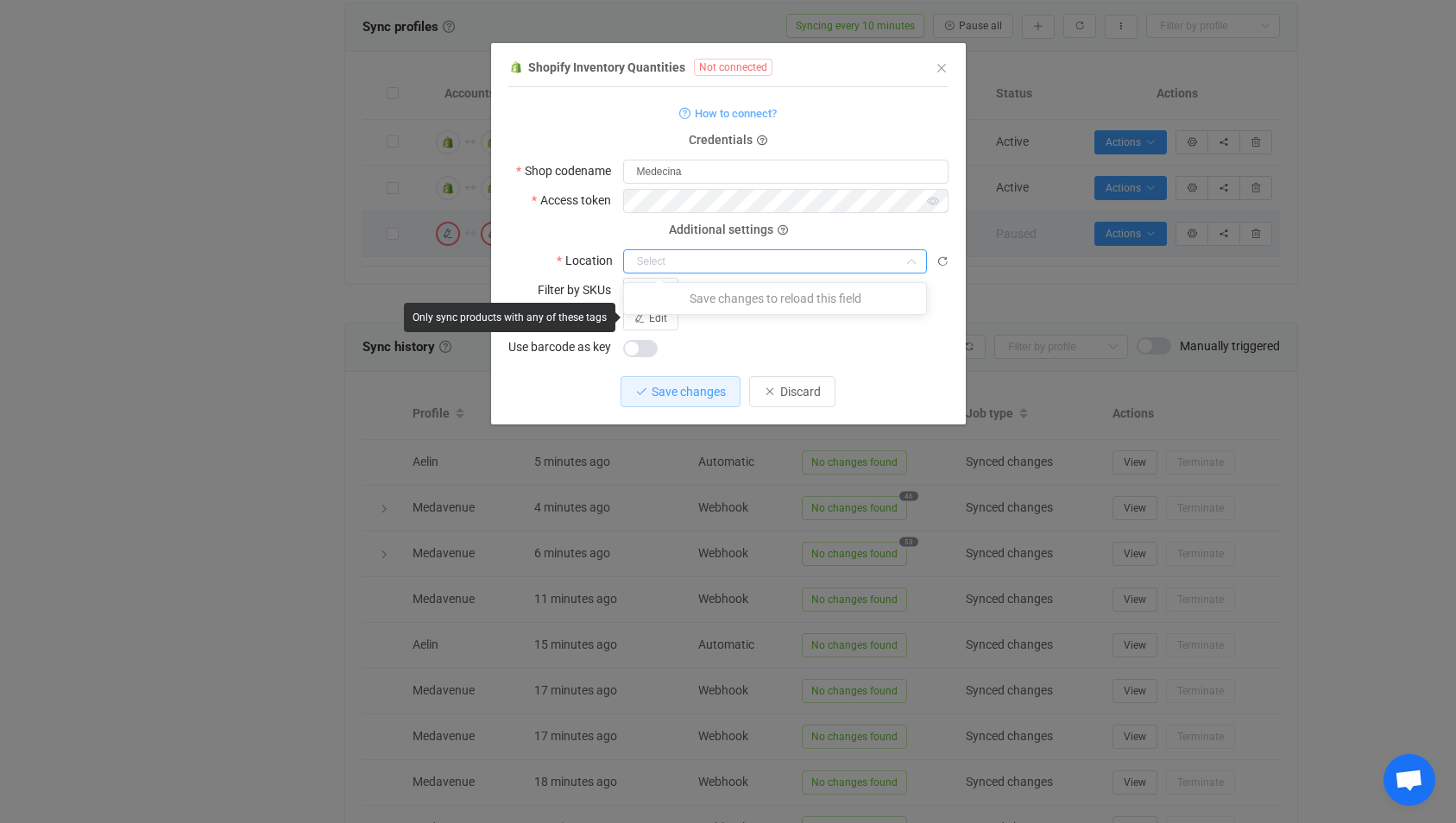
click at [748, 328] on div "Edit" at bounding box center [785, 318] width 325 height 24
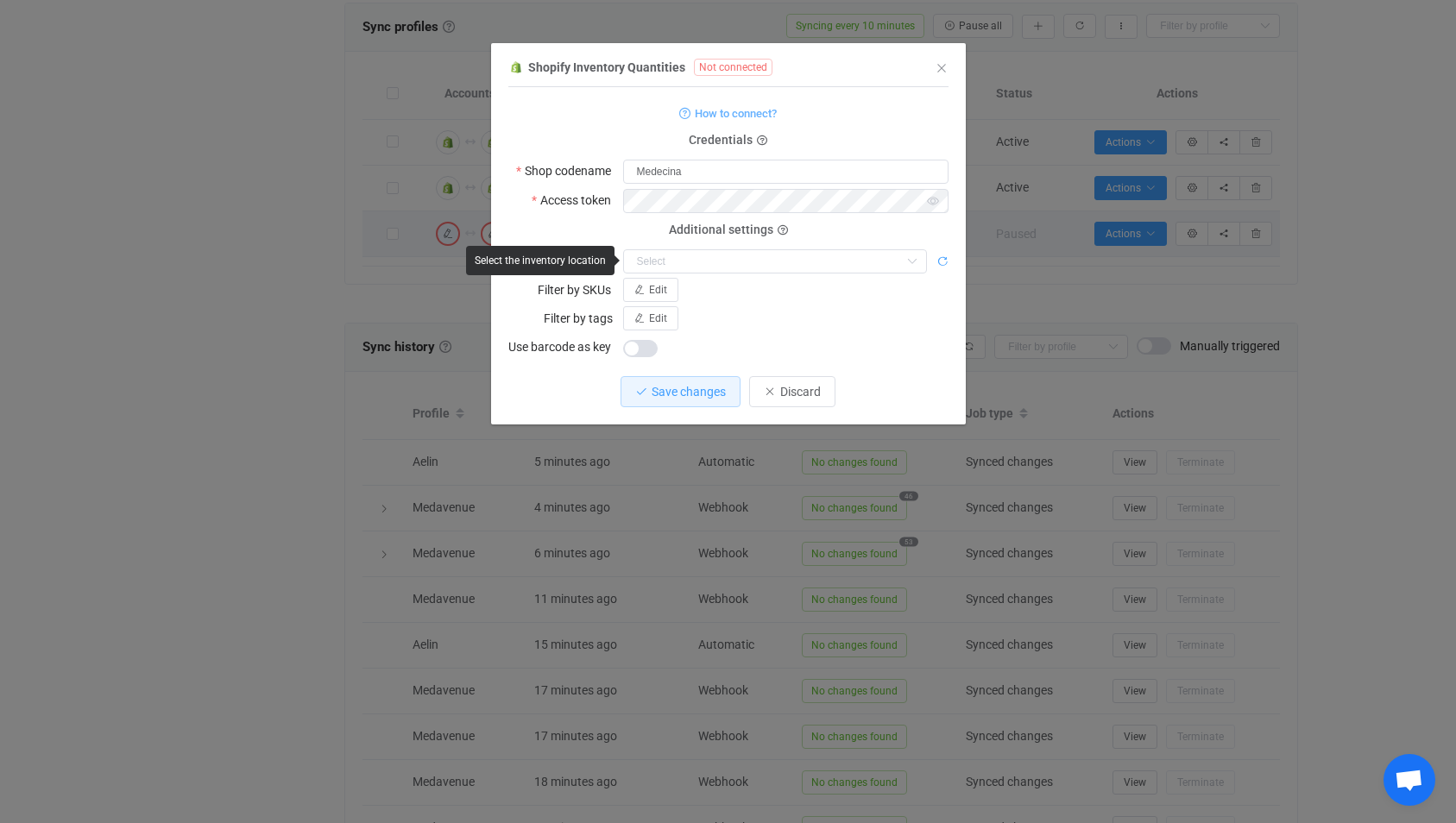
click at [941, 259] on icon "dialog" at bounding box center [942, 261] width 12 height 12
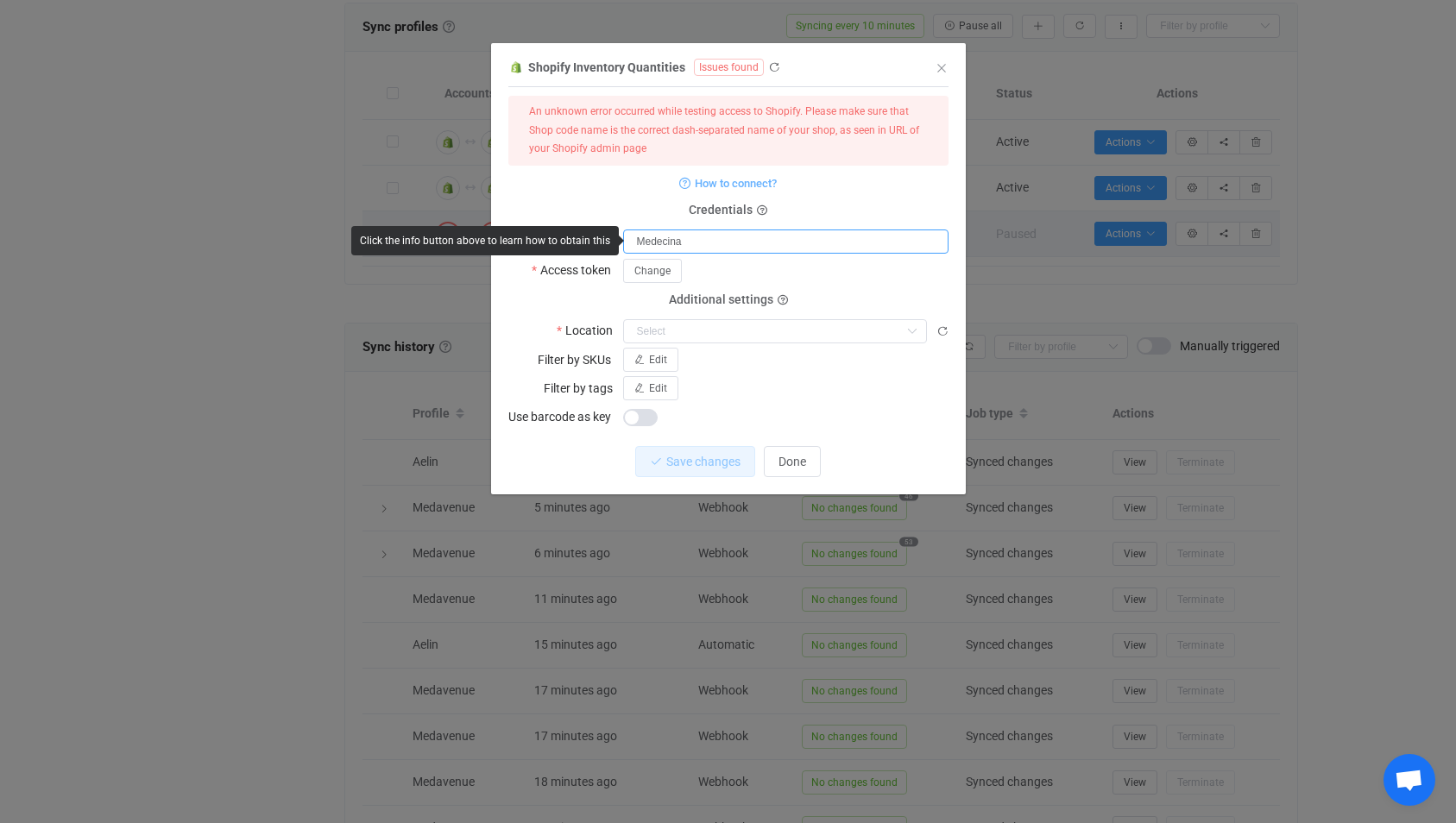
click at [647, 242] on input "Medecina" at bounding box center [785, 241] width 325 height 24
click at [749, 253] on form "An unknown error occurred while testing access to Shopify. Please make sure tha…" at bounding box center [728, 262] width 440 height 333
click at [748, 242] on input "medecina" at bounding box center [785, 241] width 325 height 24
type input "medecinafr"
click at [744, 272] on div "Change" at bounding box center [785, 270] width 325 height 25
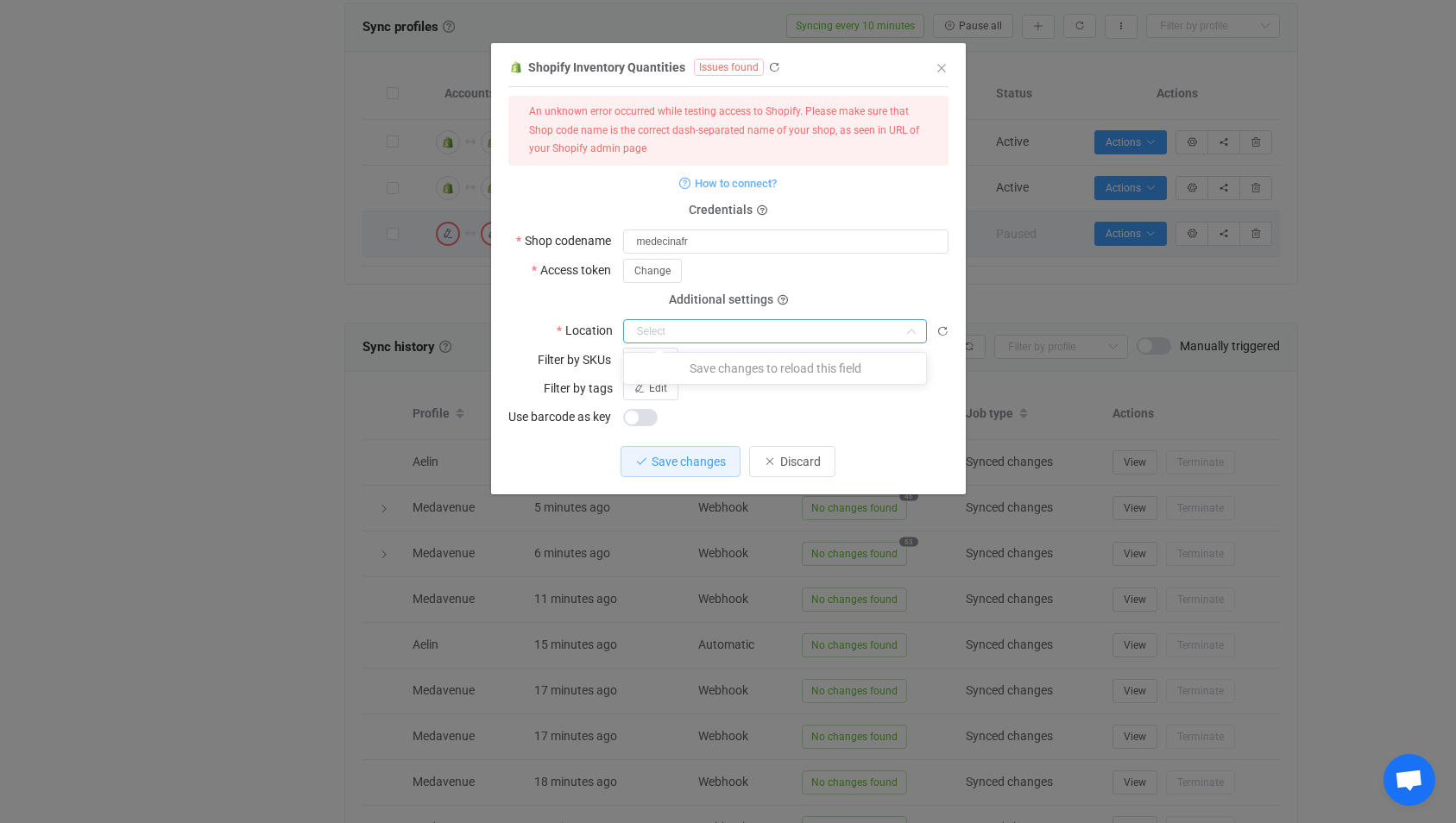
click at [677, 328] on input "dialog" at bounding box center [775, 331] width 304 height 24
click at [948, 328] on div "Shopify Inventory Quantities Issues found 1 { { "shopName": "medecinafr", "acce…" at bounding box center [728, 276] width 475 height 439
click at [940, 330] on icon "dialog" at bounding box center [942, 330] width 12 height 12
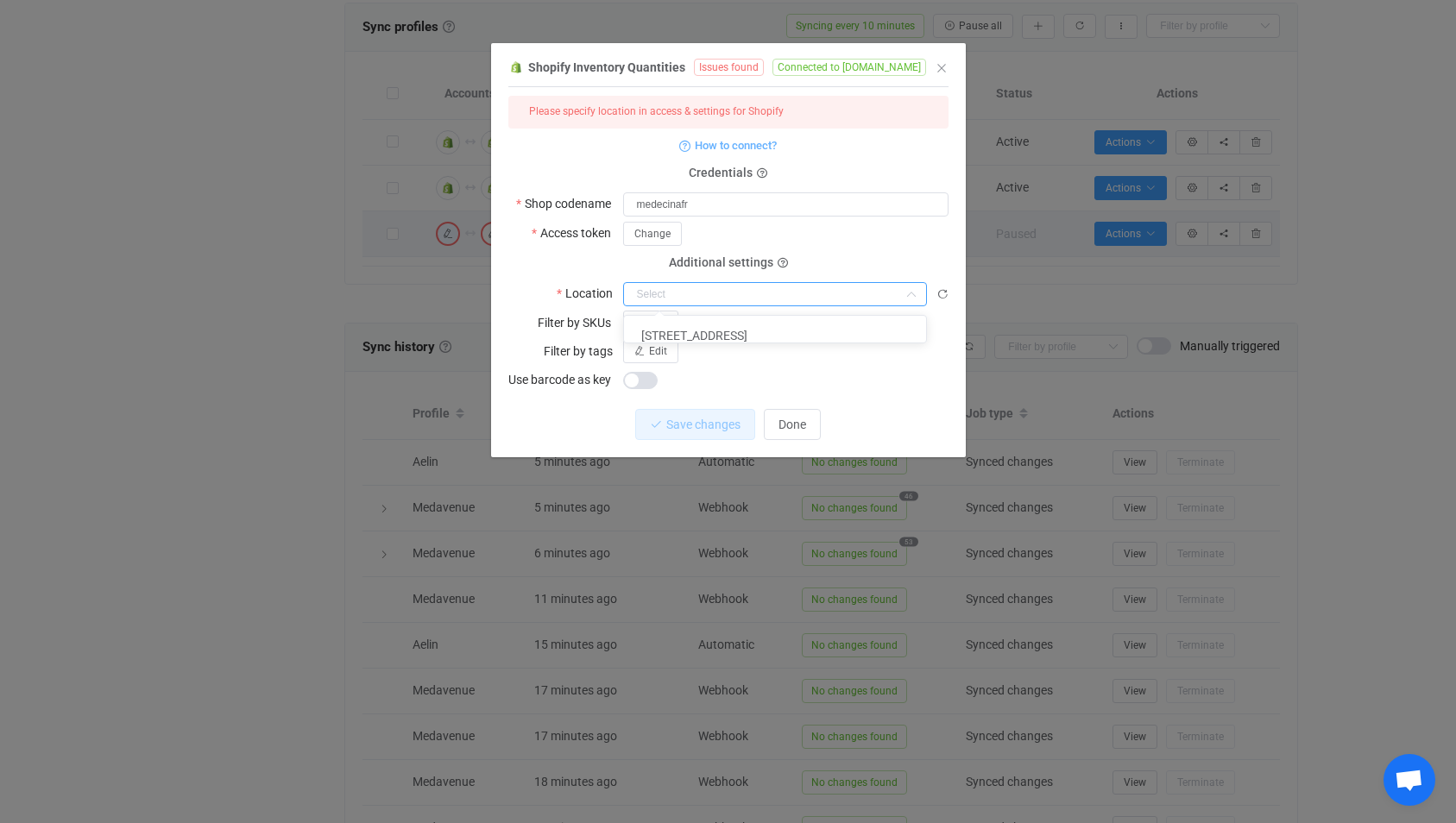
click at [826, 289] on input "dialog" at bounding box center [775, 294] width 304 height 24
click at [798, 331] on li "[STREET_ADDRESS]" at bounding box center [782, 335] width 315 height 30
type input "[STREET_ADDRESS]"
click at [678, 410] on button "Save changes" at bounding box center [681, 424] width 120 height 31
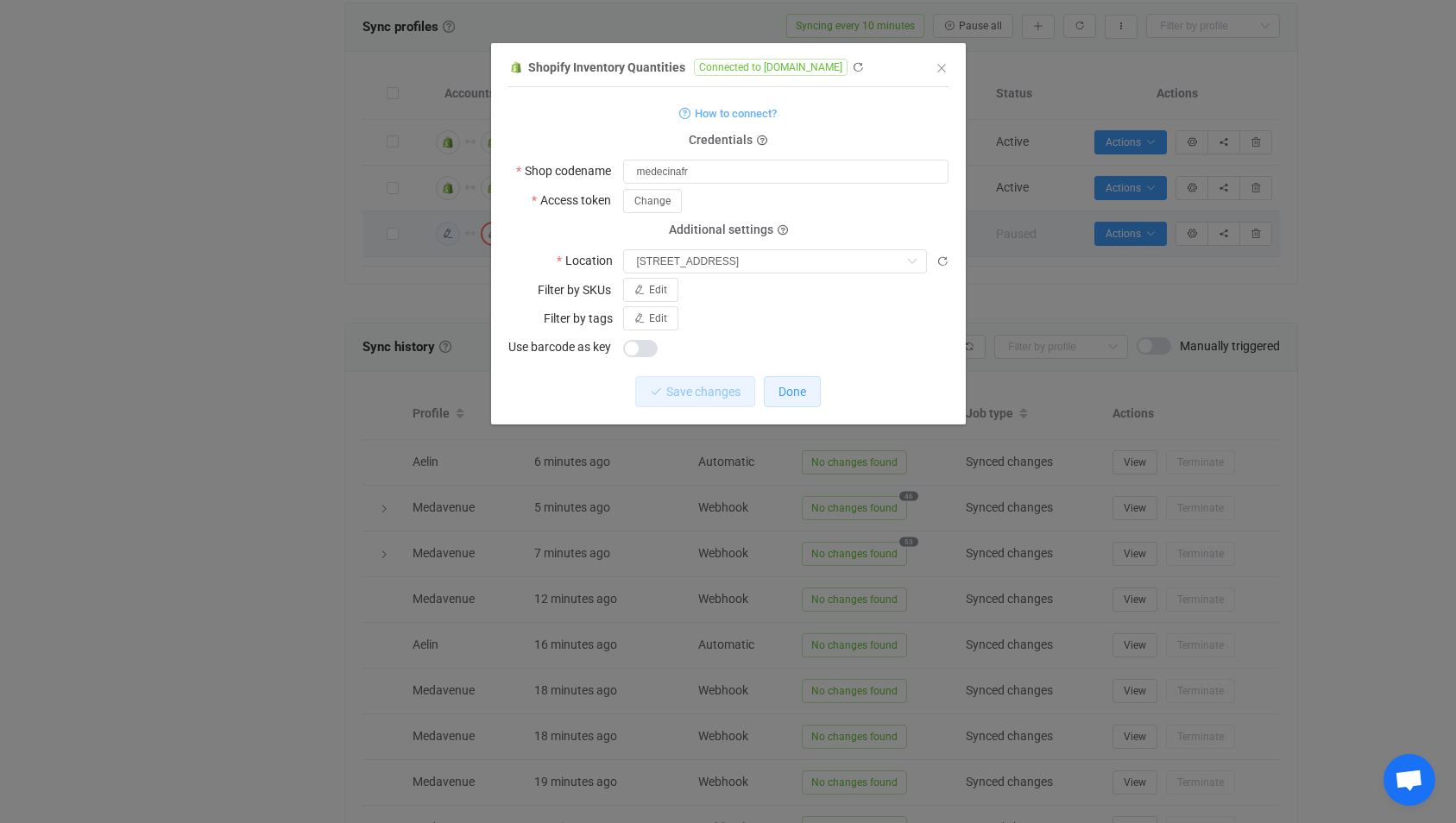
click at [774, 390] on button "Done" at bounding box center [792, 391] width 57 height 31
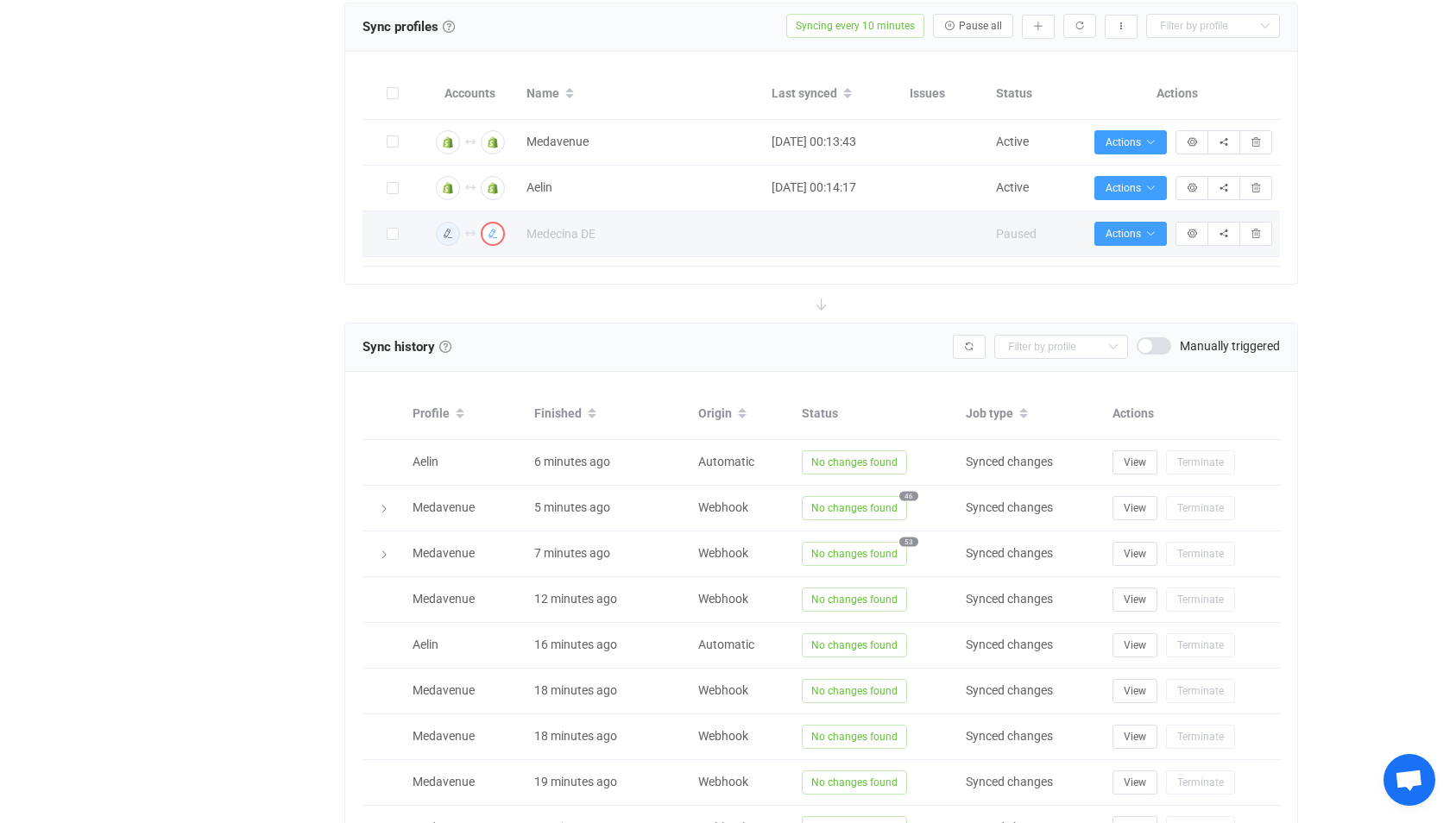
click at [491, 233] on icon "button" at bounding box center [492, 234] width 11 height 11
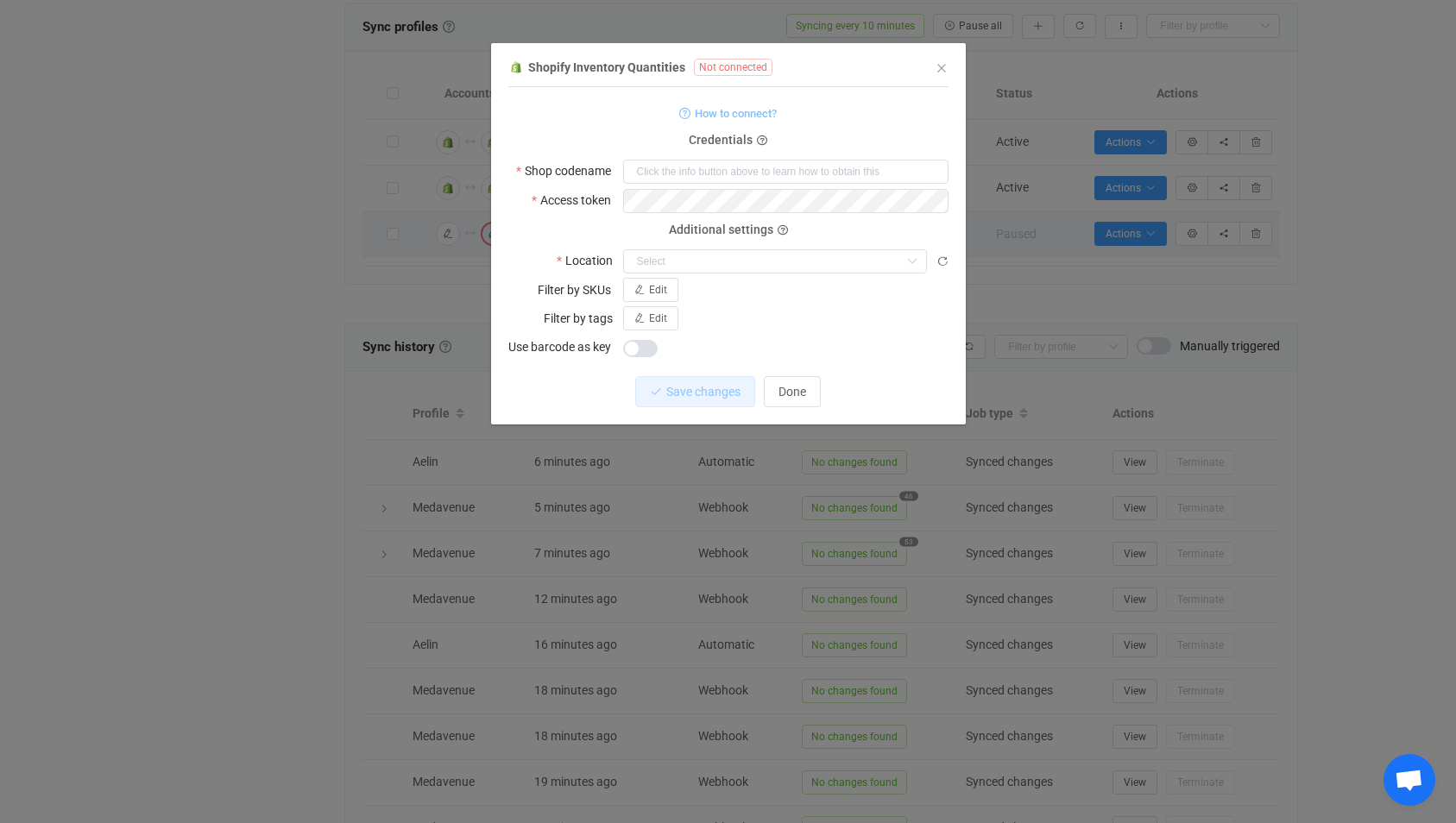
click at [761, 104] on span "How to connect?" at bounding box center [736, 114] width 82 height 20
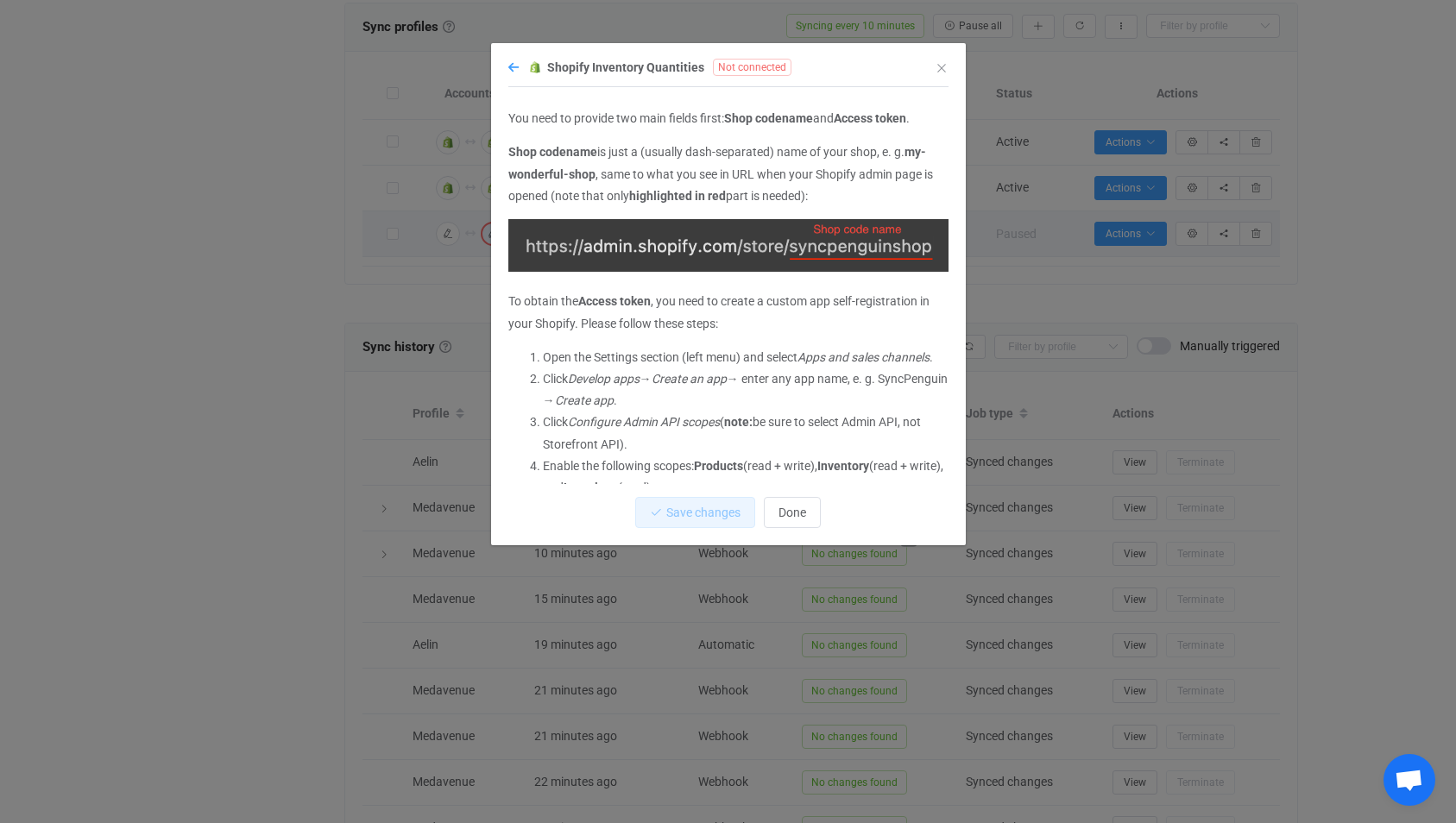
click at [510, 64] on icon "dialog" at bounding box center [514, 66] width 11 height 12
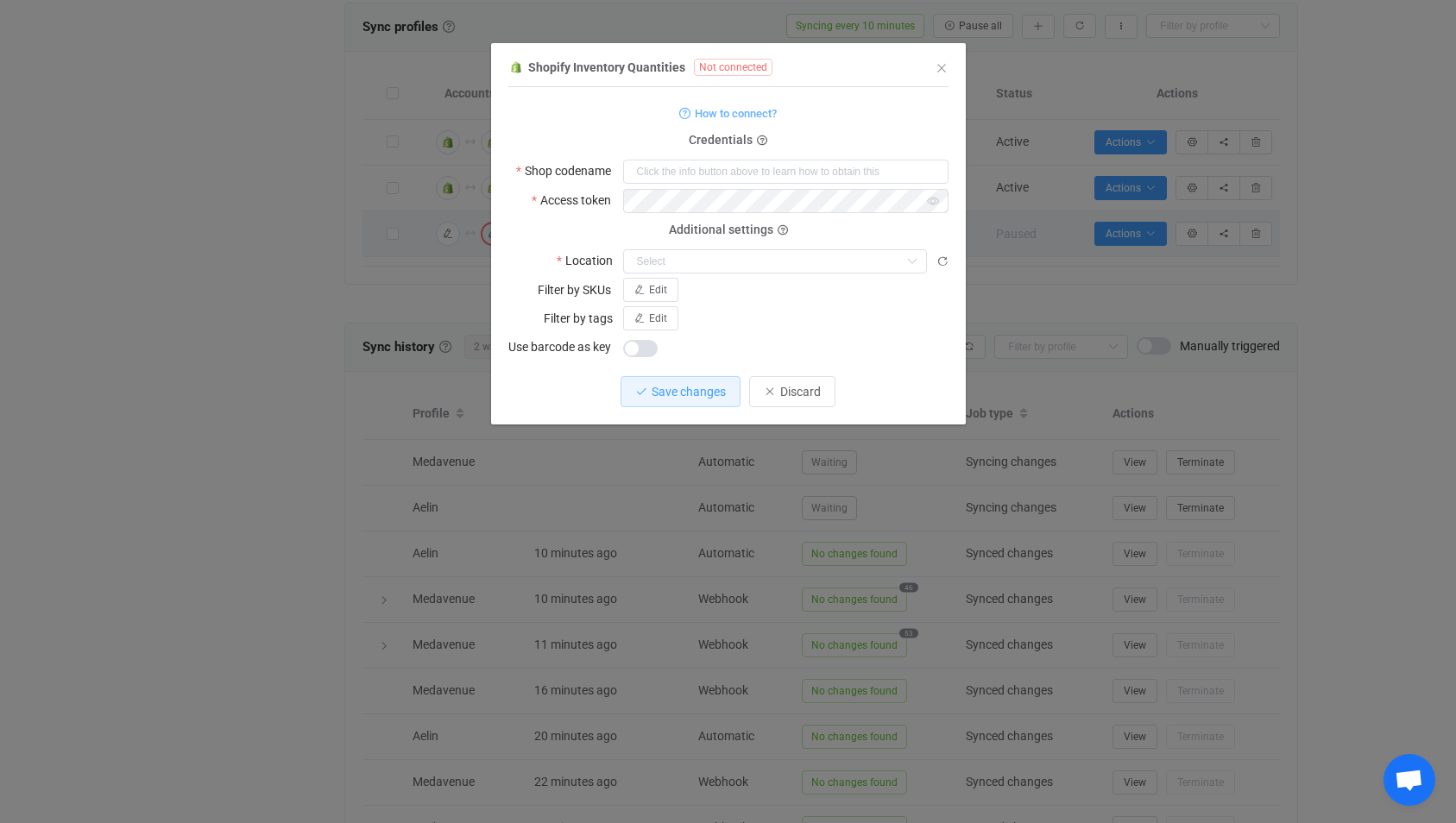
click at [753, 159] on div "dialog" at bounding box center [785, 171] width 325 height 25
click at [753, 165] on input "dialog" at bounding box center [785, 171] width 325 height 24
type input "medavenuede"
click at [754, 291] on div "Edit" at bounding box center [785, 289] width 325 height 24
click at [744, 257] on input "dialog" at bounding box center [775, 261] width 304 height 24
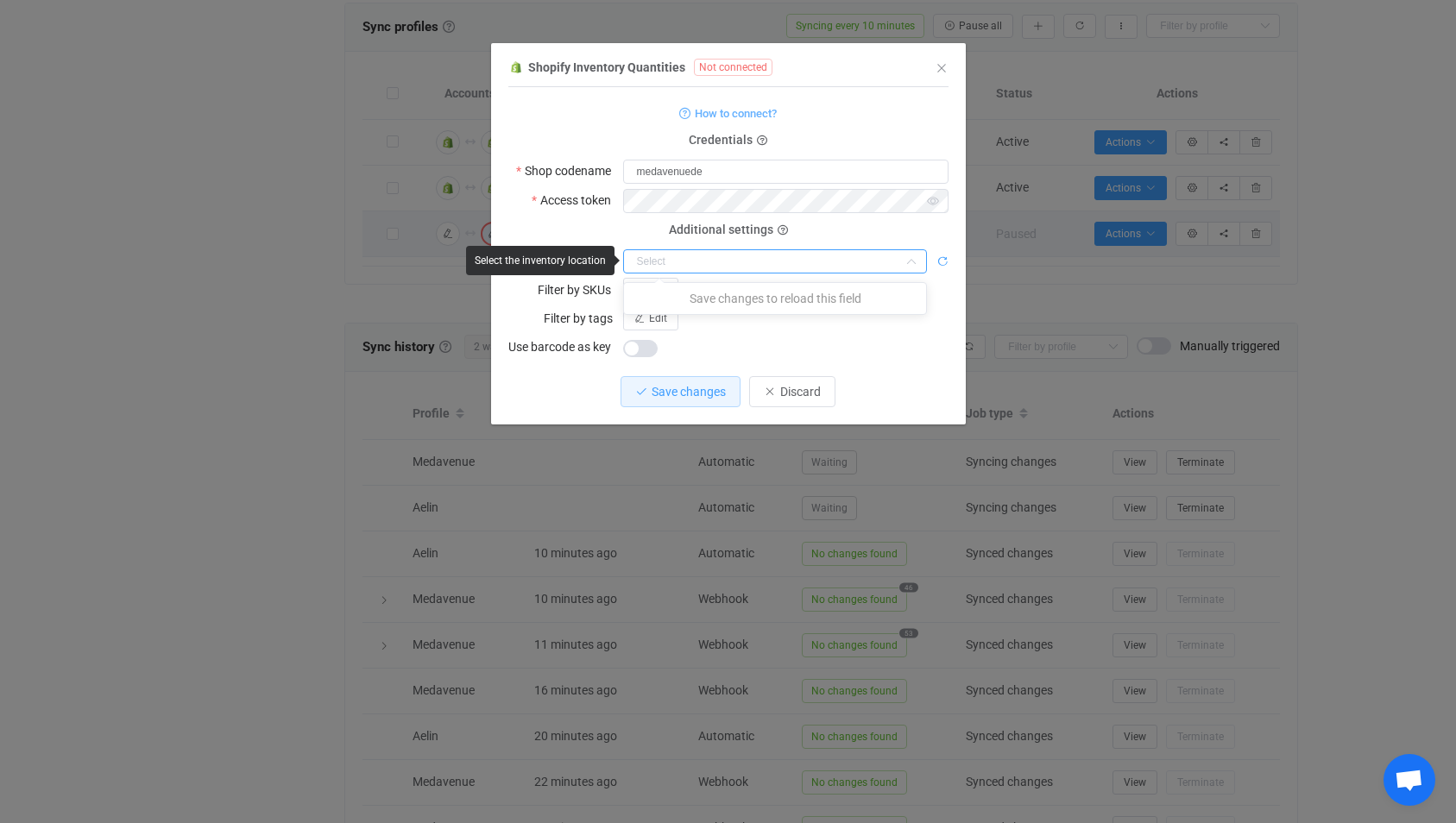
click at [943, 260] on icon "dialog" at bounding box center [942, 261] width 12 height 12
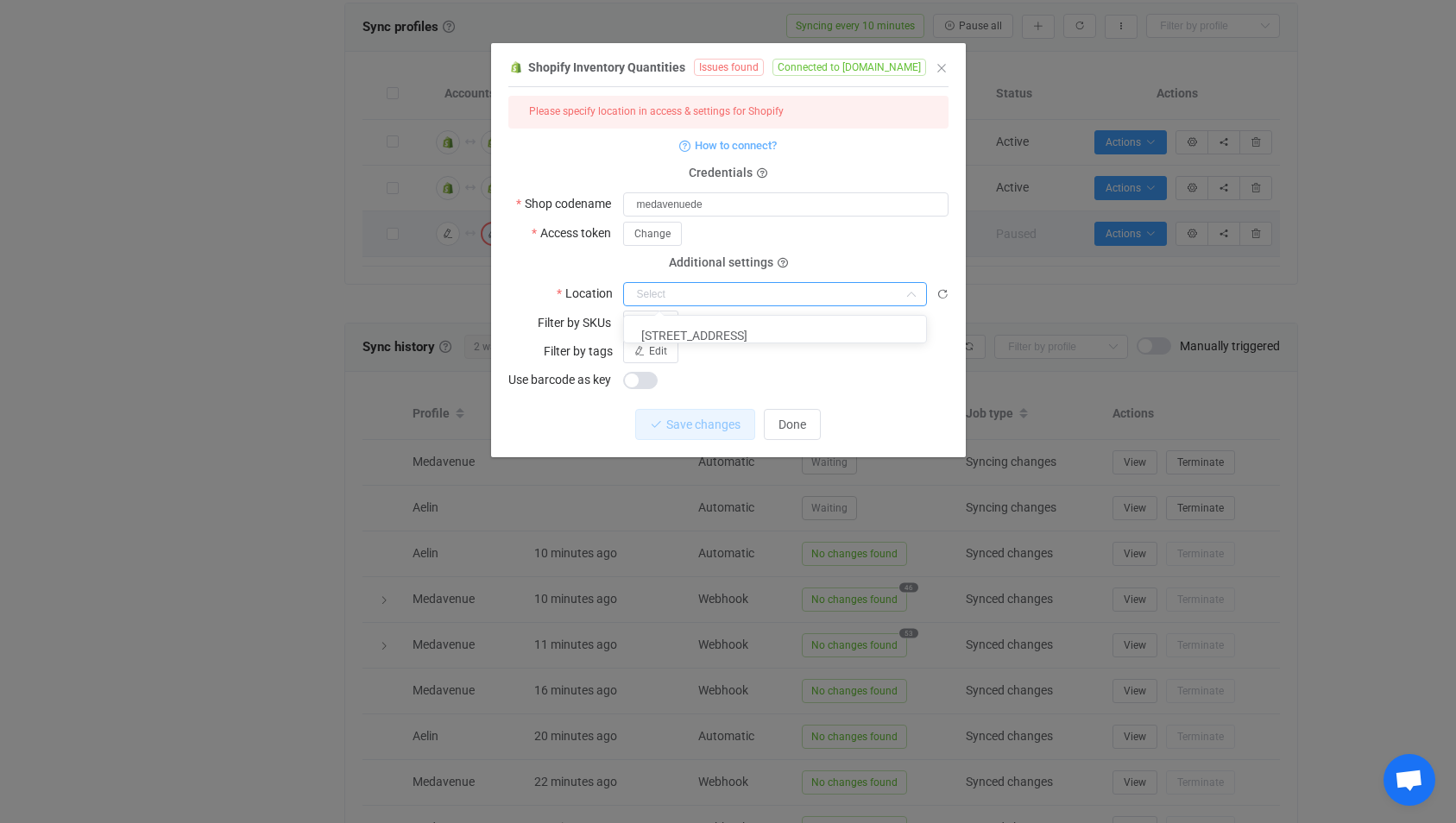
click at [787, 288] on input "dialog" at bounding box center [775, 294] width 304 height 24
click at [758, 336] on li "[STREET_ADDRESS]" at bounding box center [782, 335] width 315 height 30
type input "[STREET_ADDRESS]"
click at [699, 430] on span "Save changes" at bounding box center [689, 424] width 74 height 13
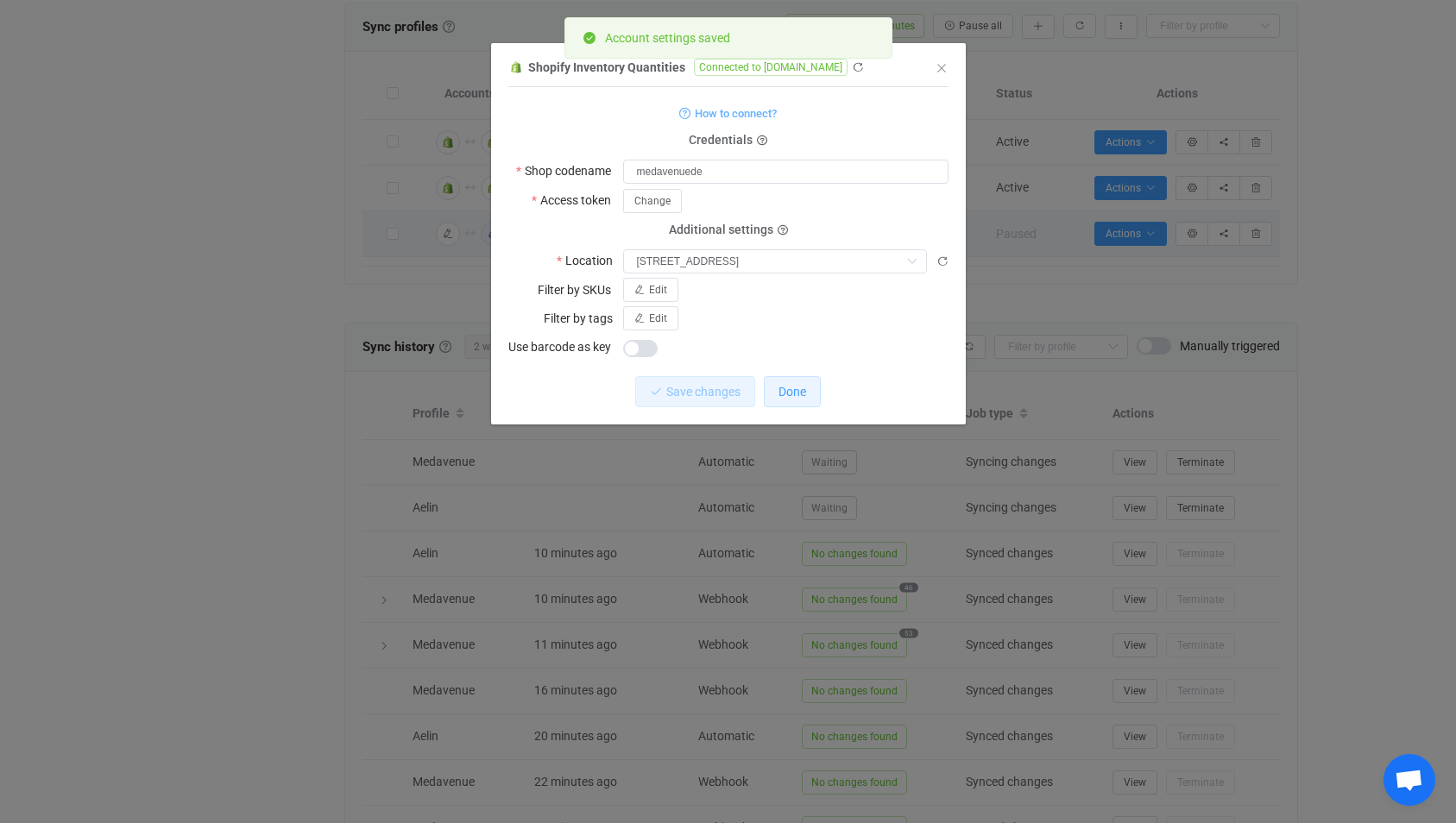
click at [776, 386] on button "Done" at bounding box center [792, 391] width 57 height 31
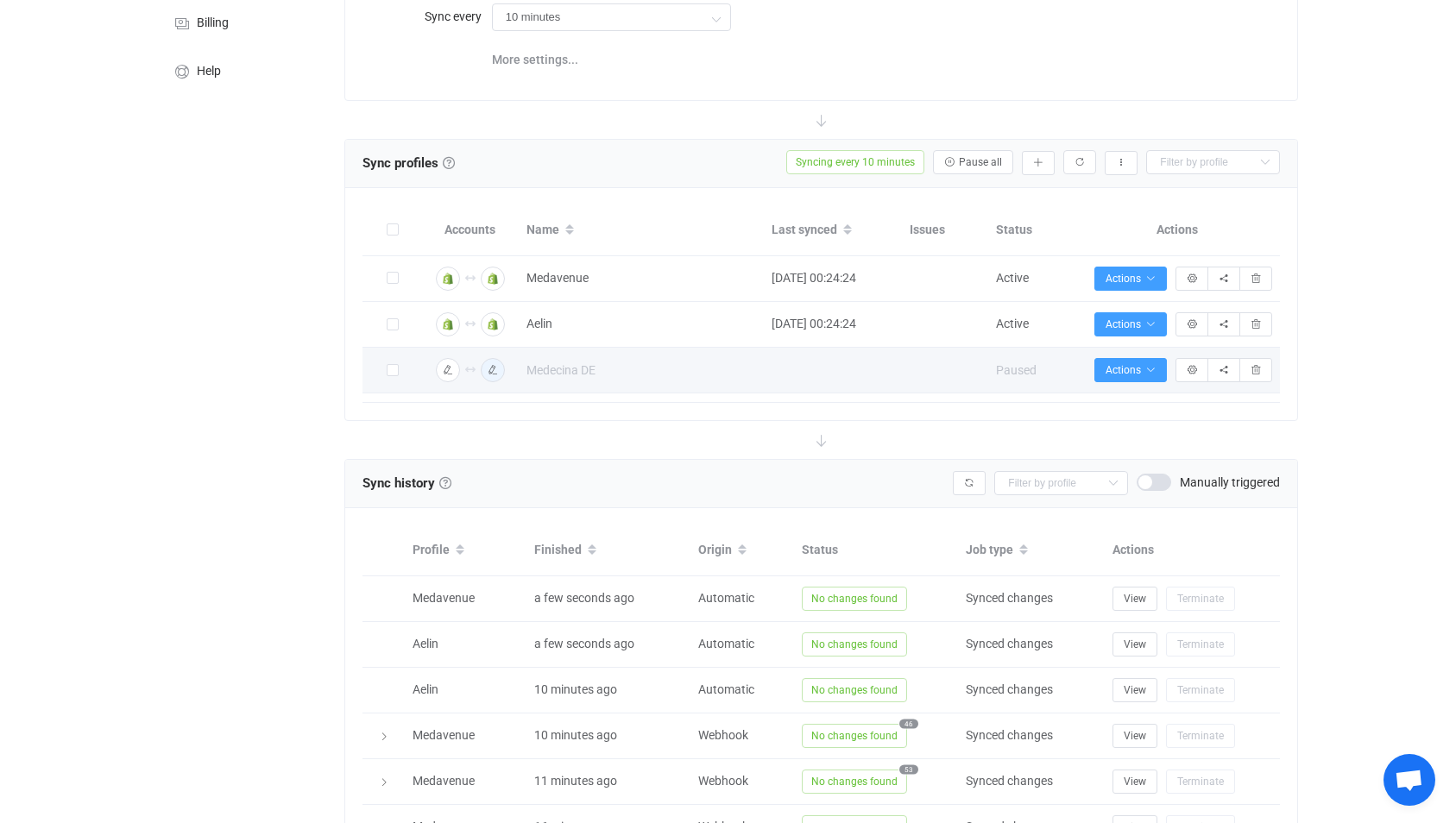
scroll to position [203, 0]
click at [1123, 378] on button "Actions" at bounding box center [1130, 371] width 73 height 24
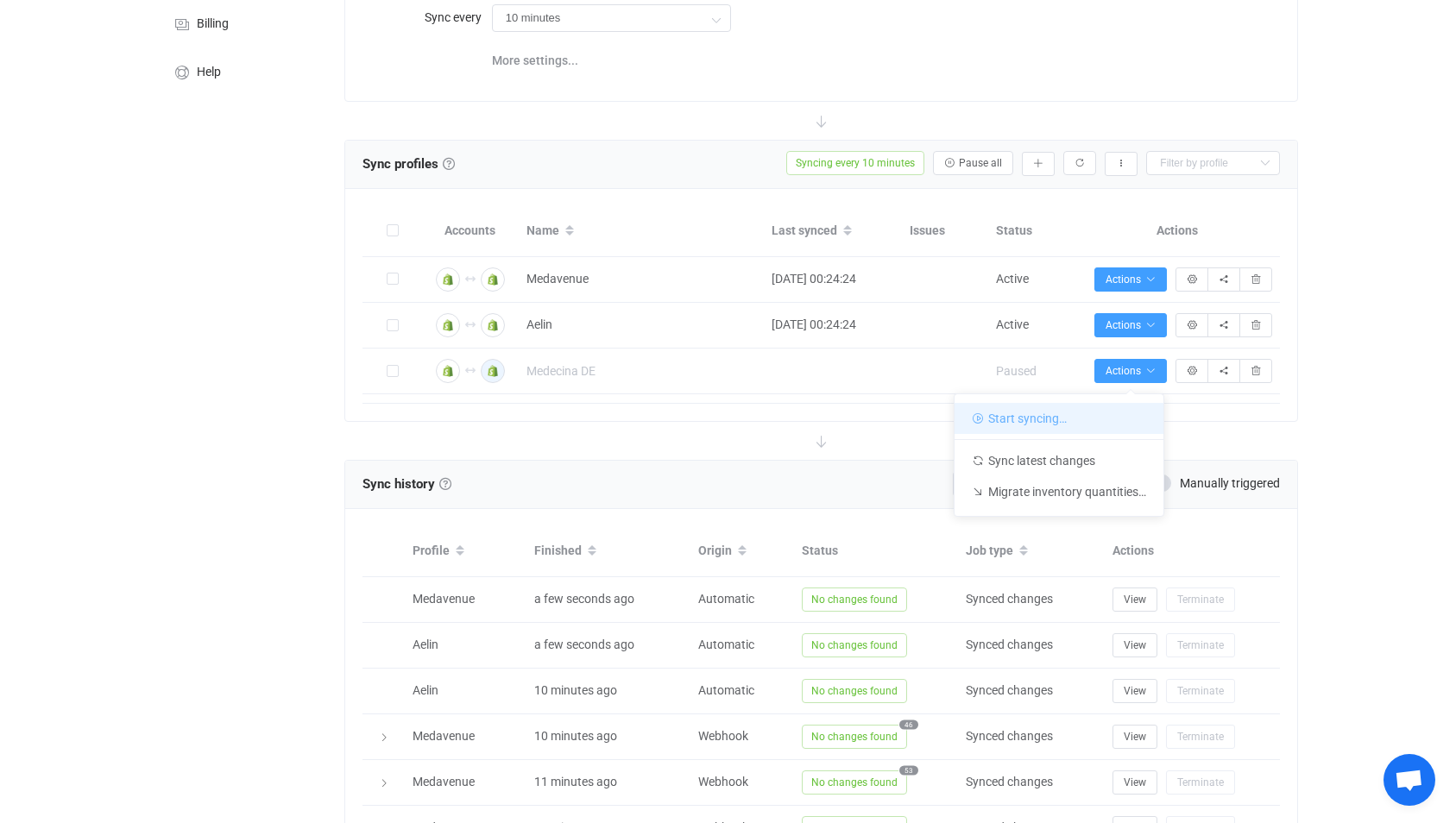
click at [1069, 430] on li "Start syncing…" at bounding box center [1058, 418] width 209 height 31
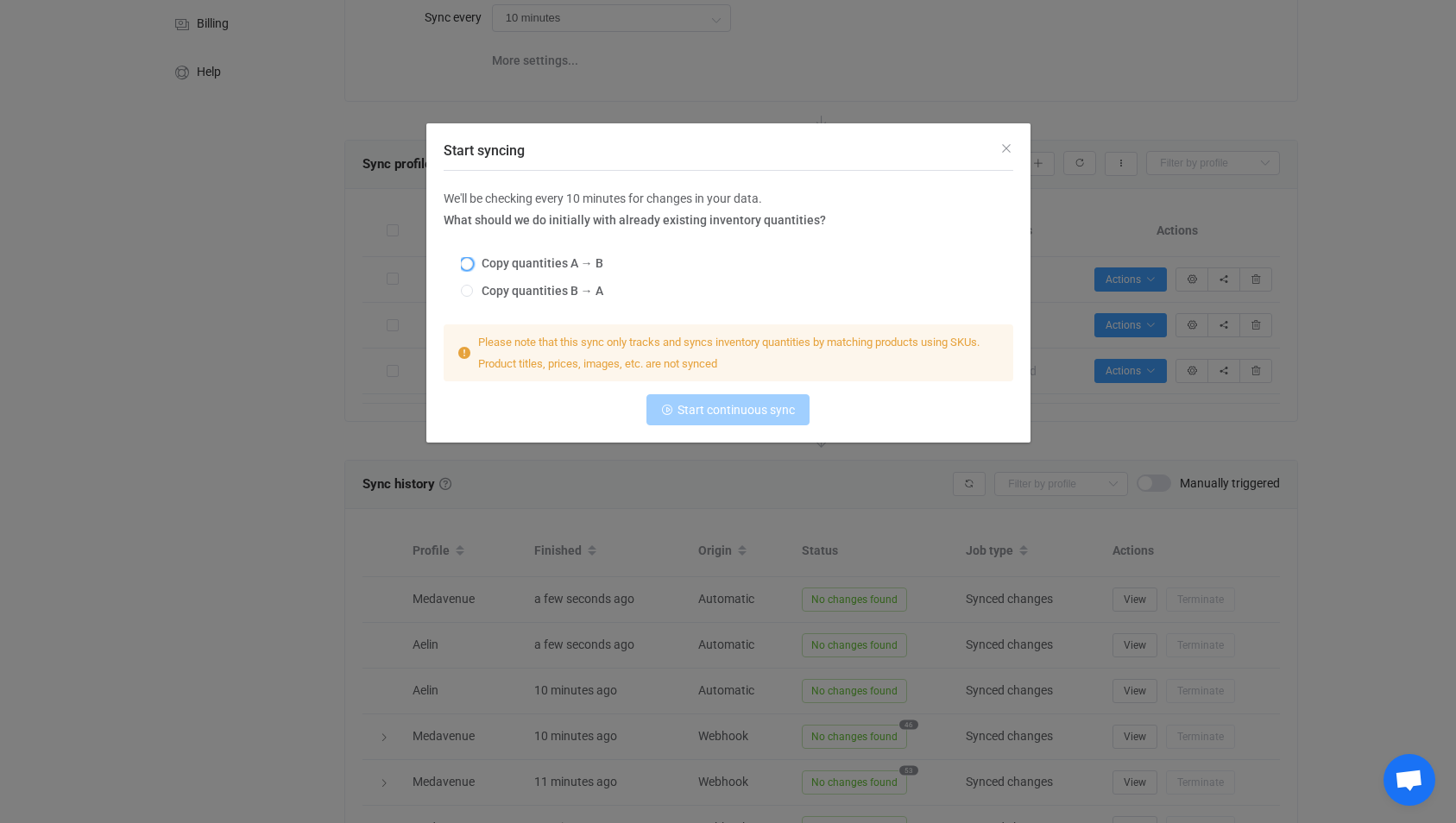
click at [550, 264] on span "Copy quantities A → B" at bounding box center [538, 262] width 131 height 13
click at [473, 264] on input "Copy quantities A → B" at bounding box center [467, 264] width 12 height 13
radio input "true"
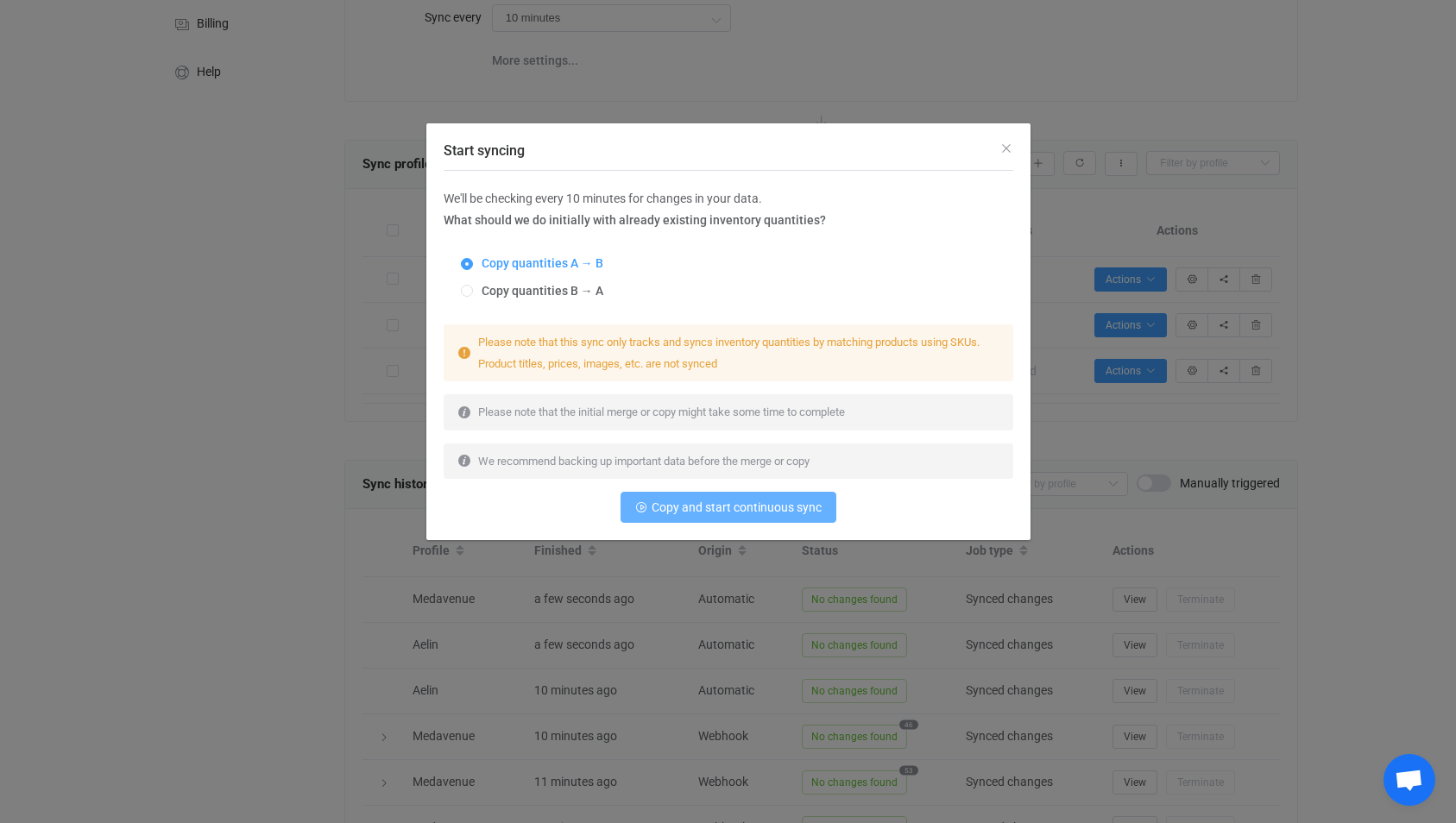
click at [706, 516] on button "Copy and start continuous sync" at bounding box center [728, 507] width 216 height 31
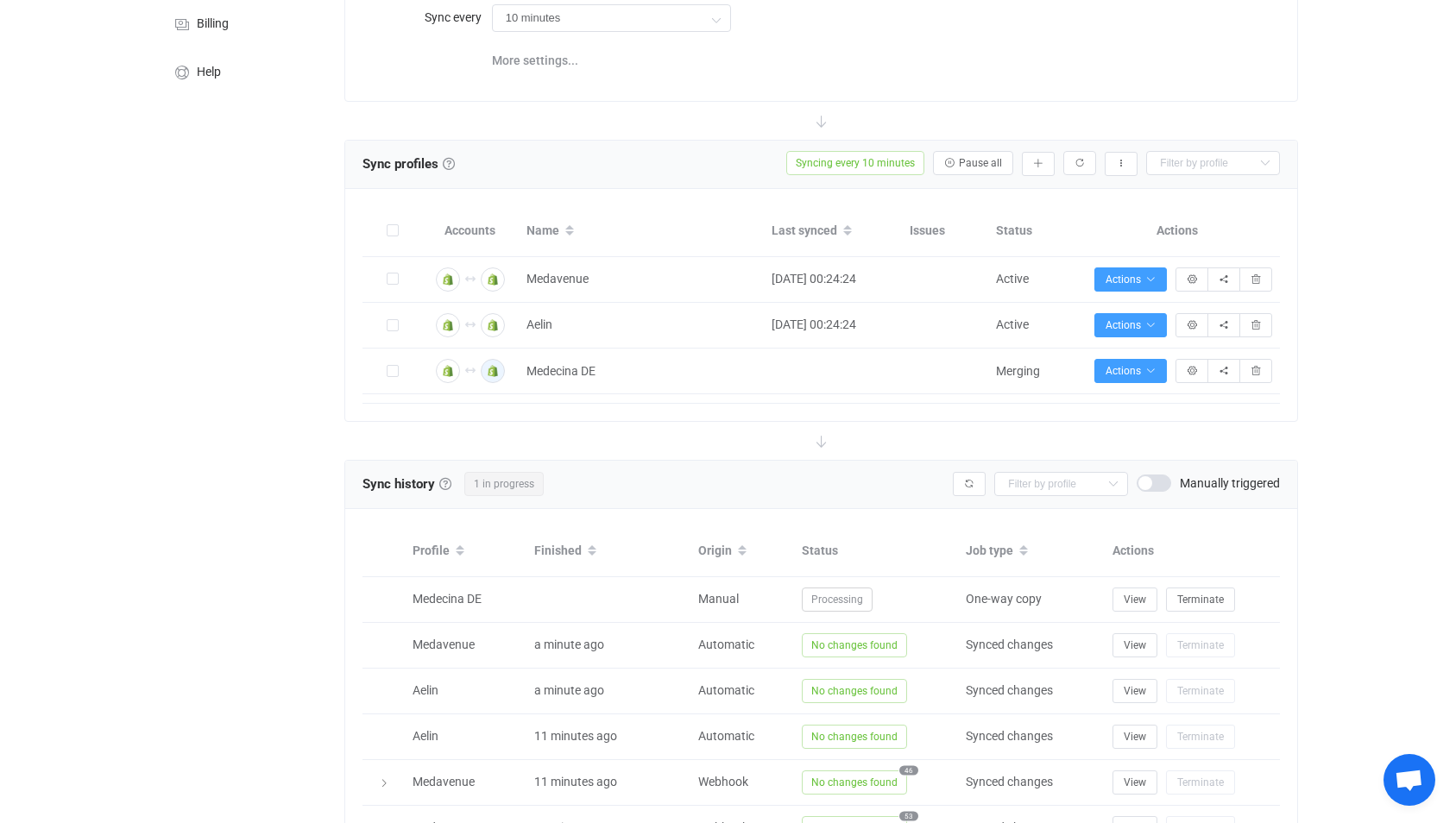
click at [1040, 175] on div "Sync profiles Sync profiles Sync profiles A sync profile represents a single pa…" at bounding box center [821, 164] width 918 height 26
click at [1040, 167] on button "button" at bounding box center [1038, 164] width 33 height 24
click at [1000, 208] on li "Add manually…" at bounding box center [976, 209] width 147 height 31
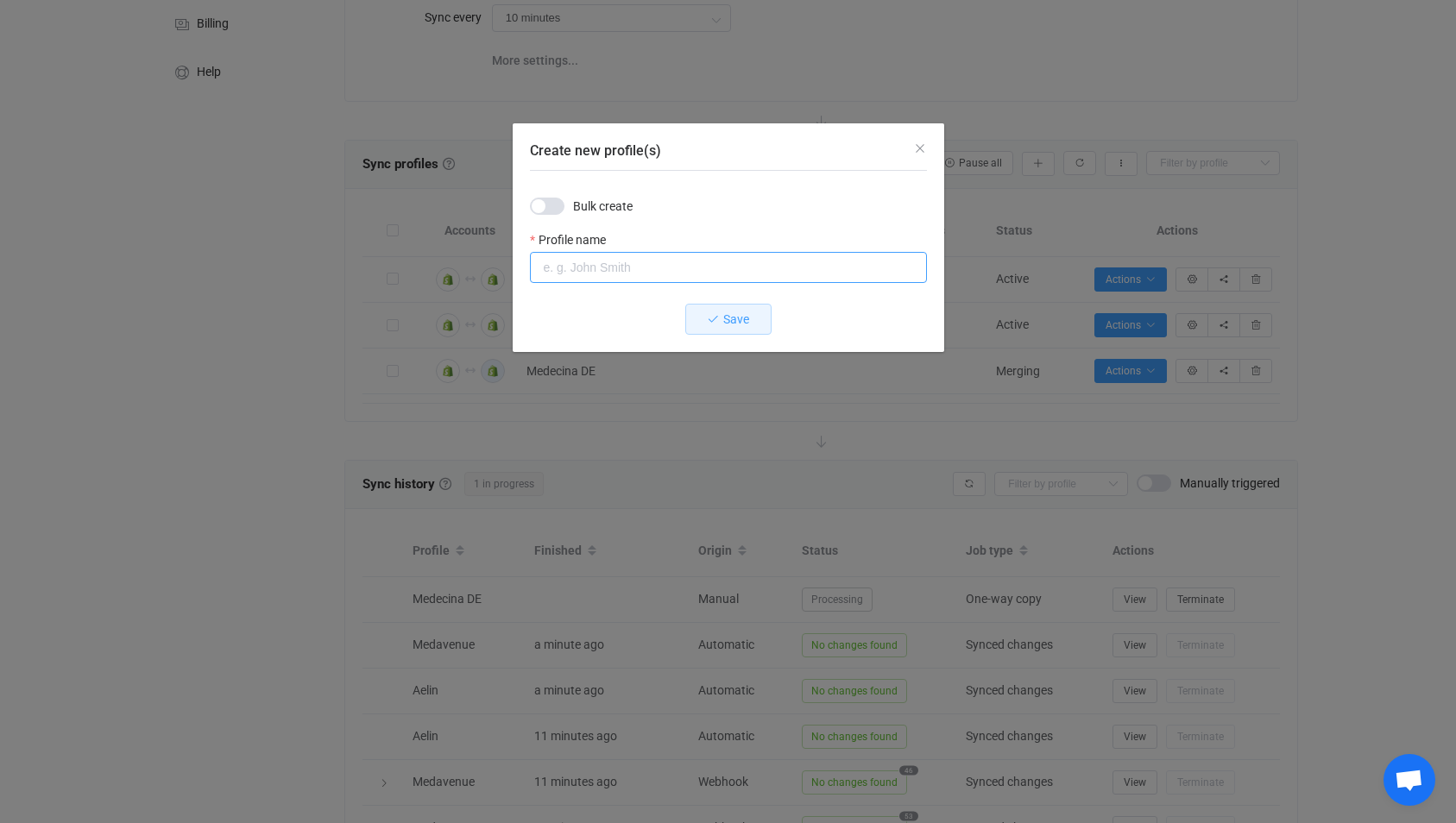
click at [593, 262] on input "Create new profile(s)" at bounding box center [728, 267] width 397 height 31
type input "wowcalot"
click at [705, 321] on button "Save" at bounding box center [728, 319] width 86 height 31
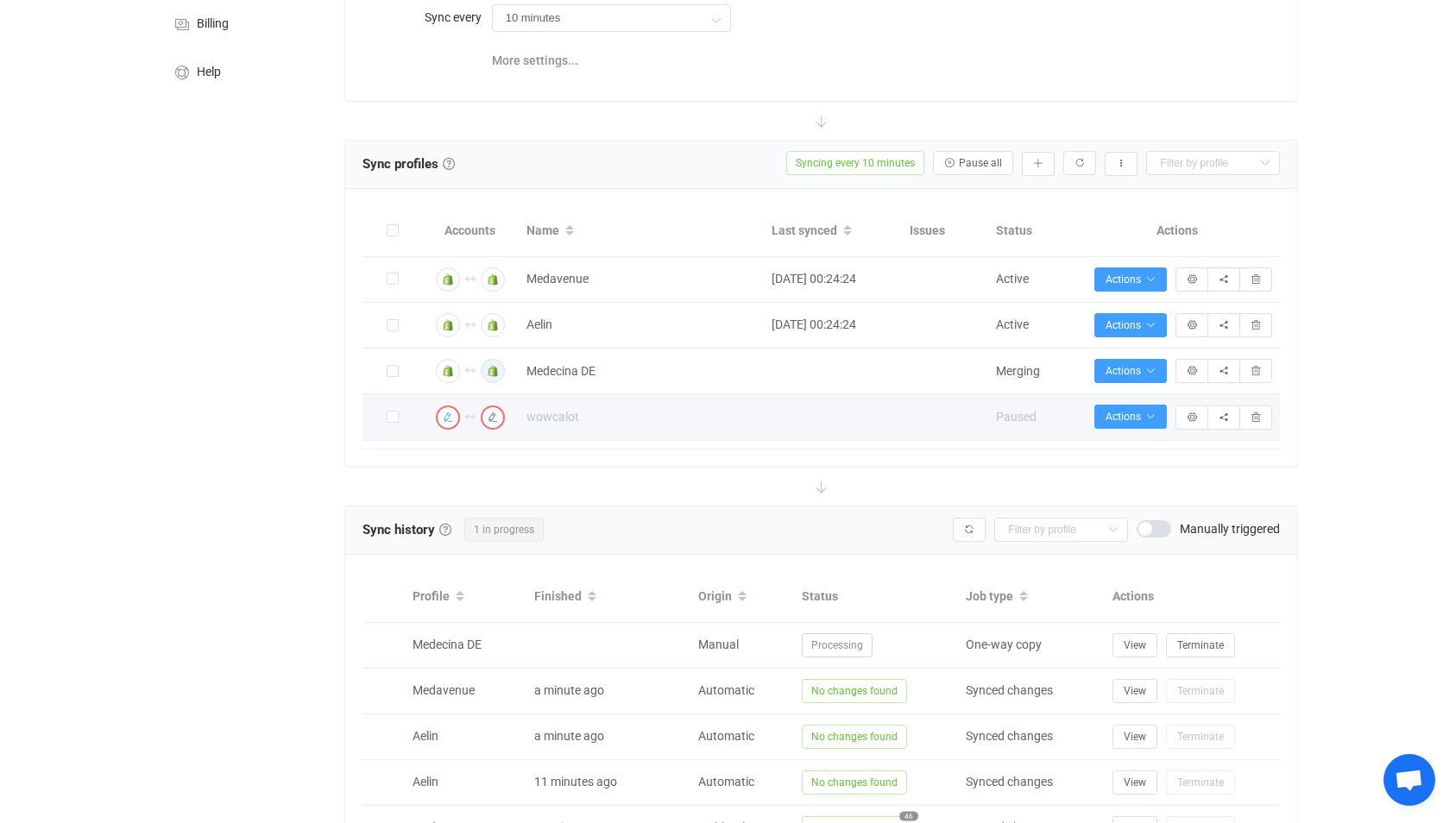
click at [450, 416] on icon "button" at bounding box center [448, 418] width 11 height 11
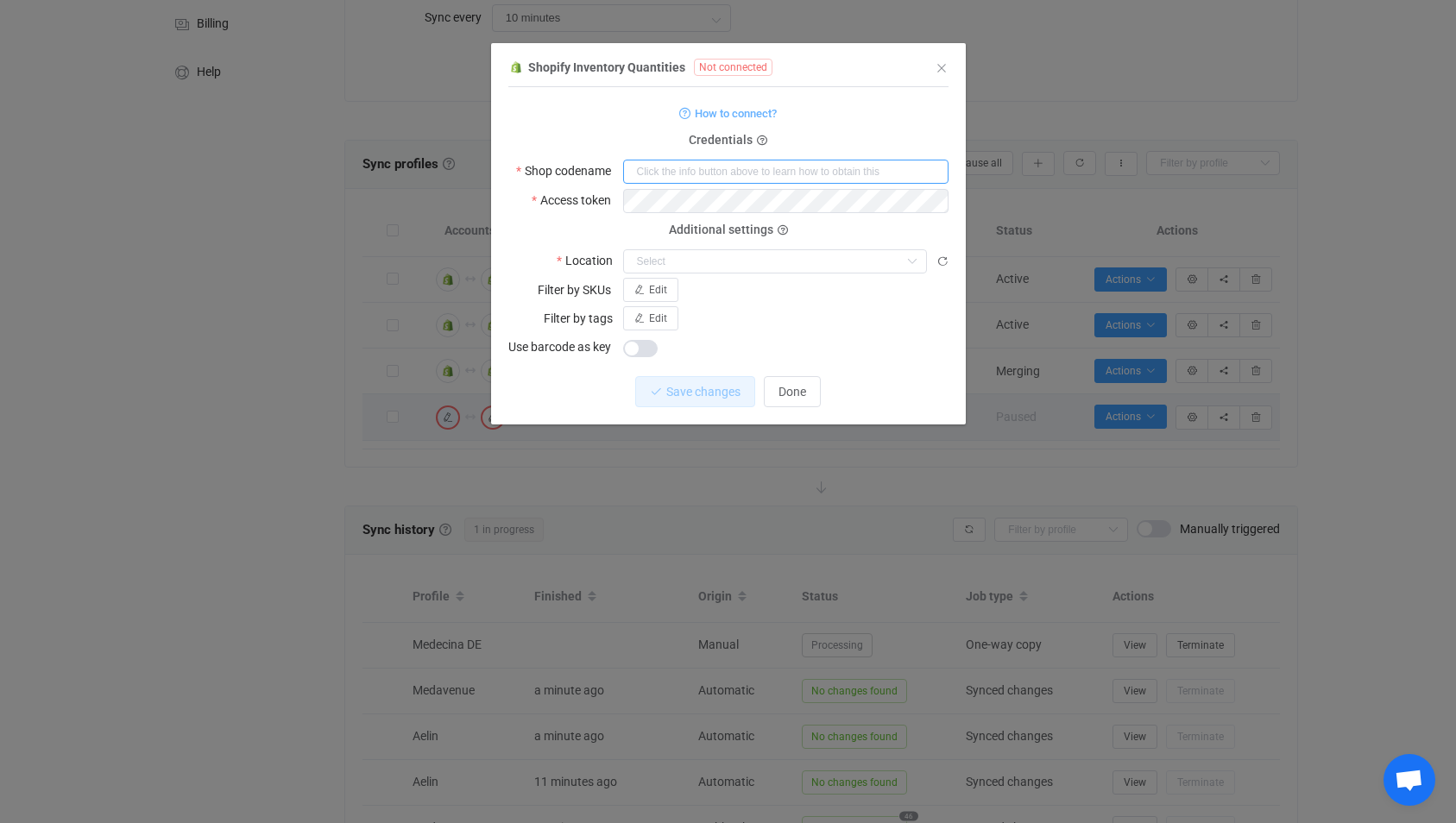
click at [698, 178] on input "dialog" at bounding box center [785, 171] width 325 height 24
type input "medecinafr"
click at [660, 182] on input "medecinafr" at bounding box center [785, 171] width 325 height 24
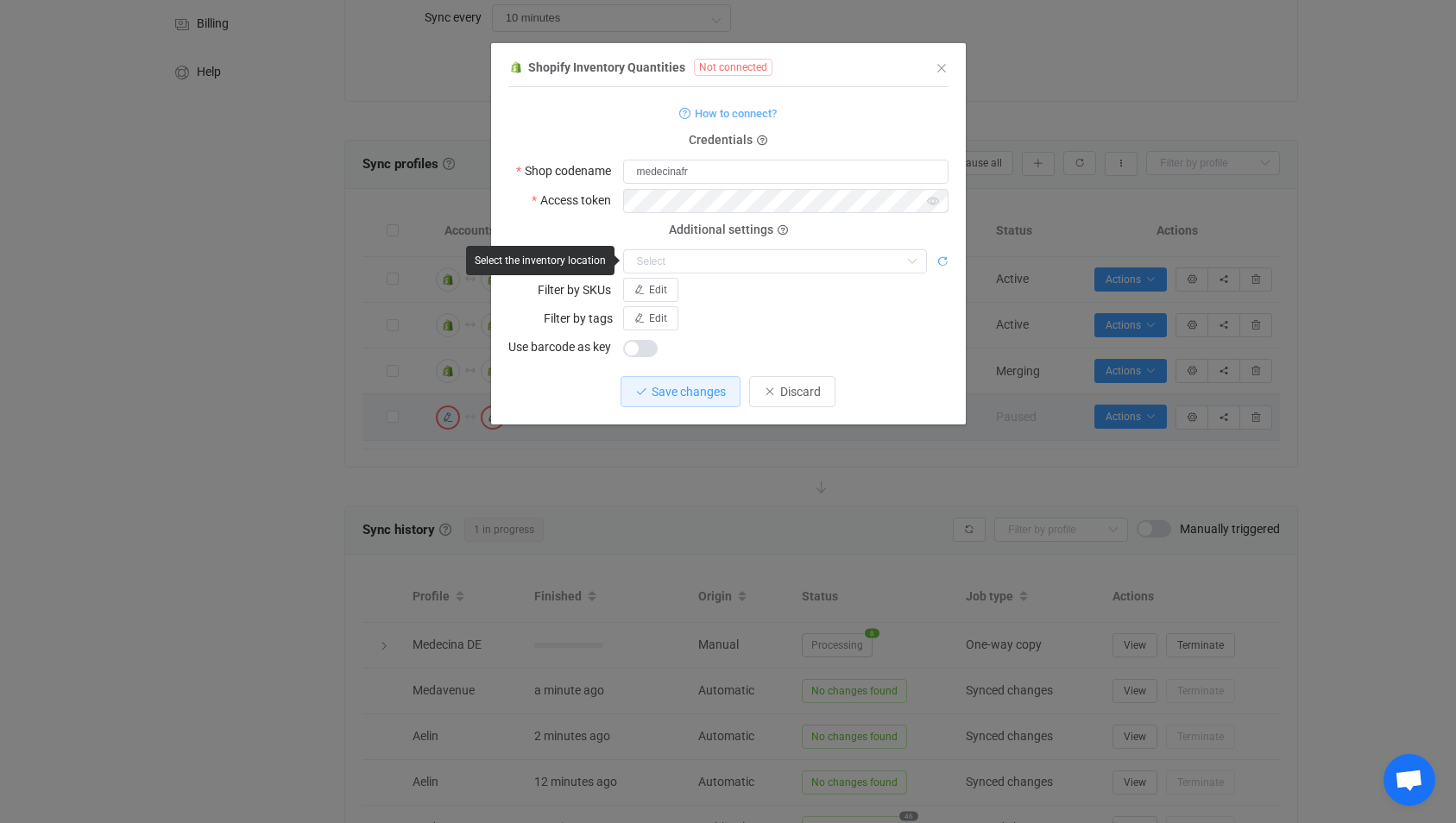
click at [941, 259] on icon "dialog" at bounding box center [942, 261] width 12 height 12
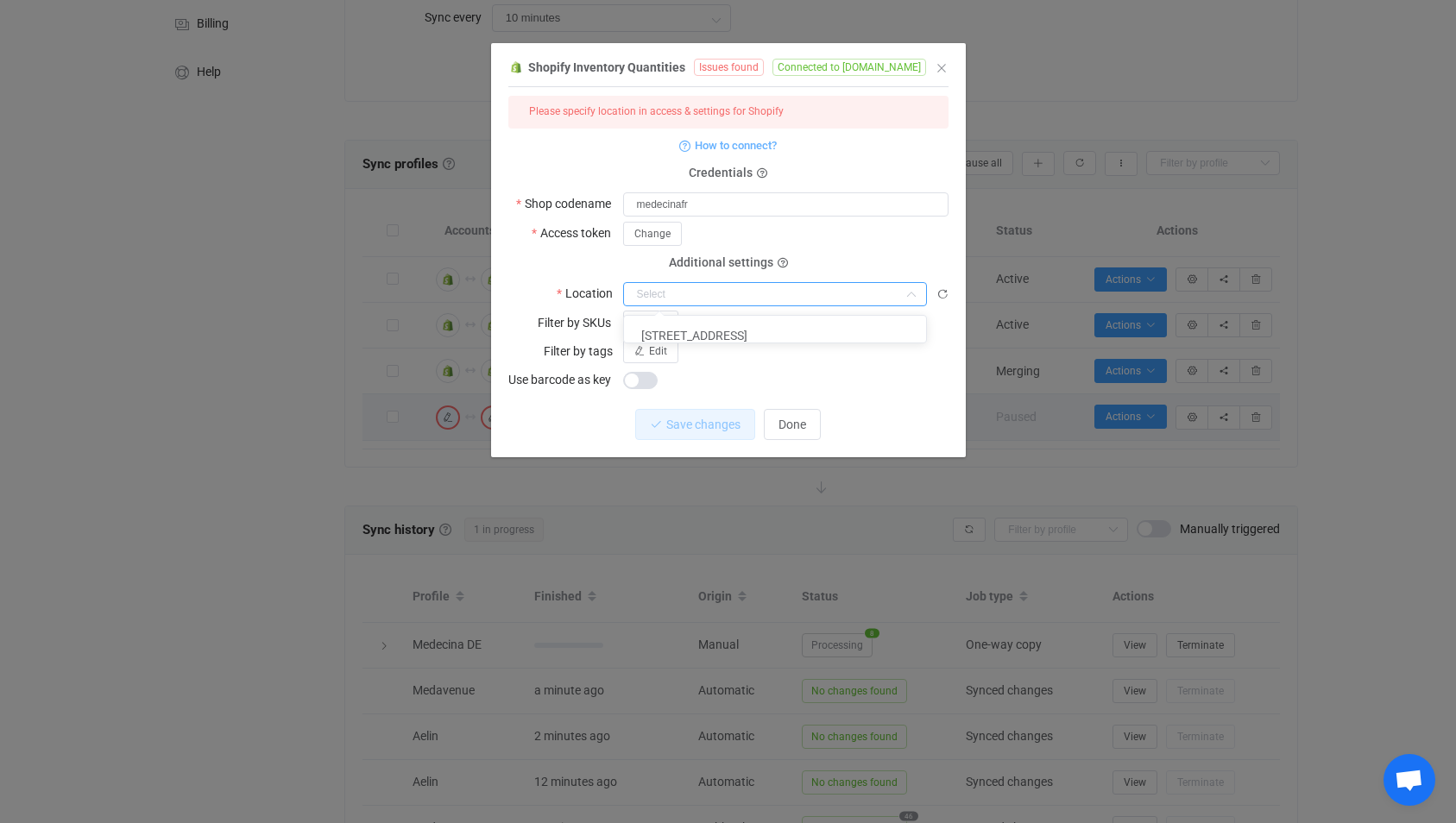
click at [798, 294] on input "dialog" at bounding box center [775, 294] width 304 height 24
click at [788, 329] on li "[STREET_ADDRESS]" at bounding box center [782, 335] width 315 height 30
type input "[STREET_ADDRESS]"
click at [692, 419] on span "Save changes" at bounding box center [689, 424] width 74 height 13
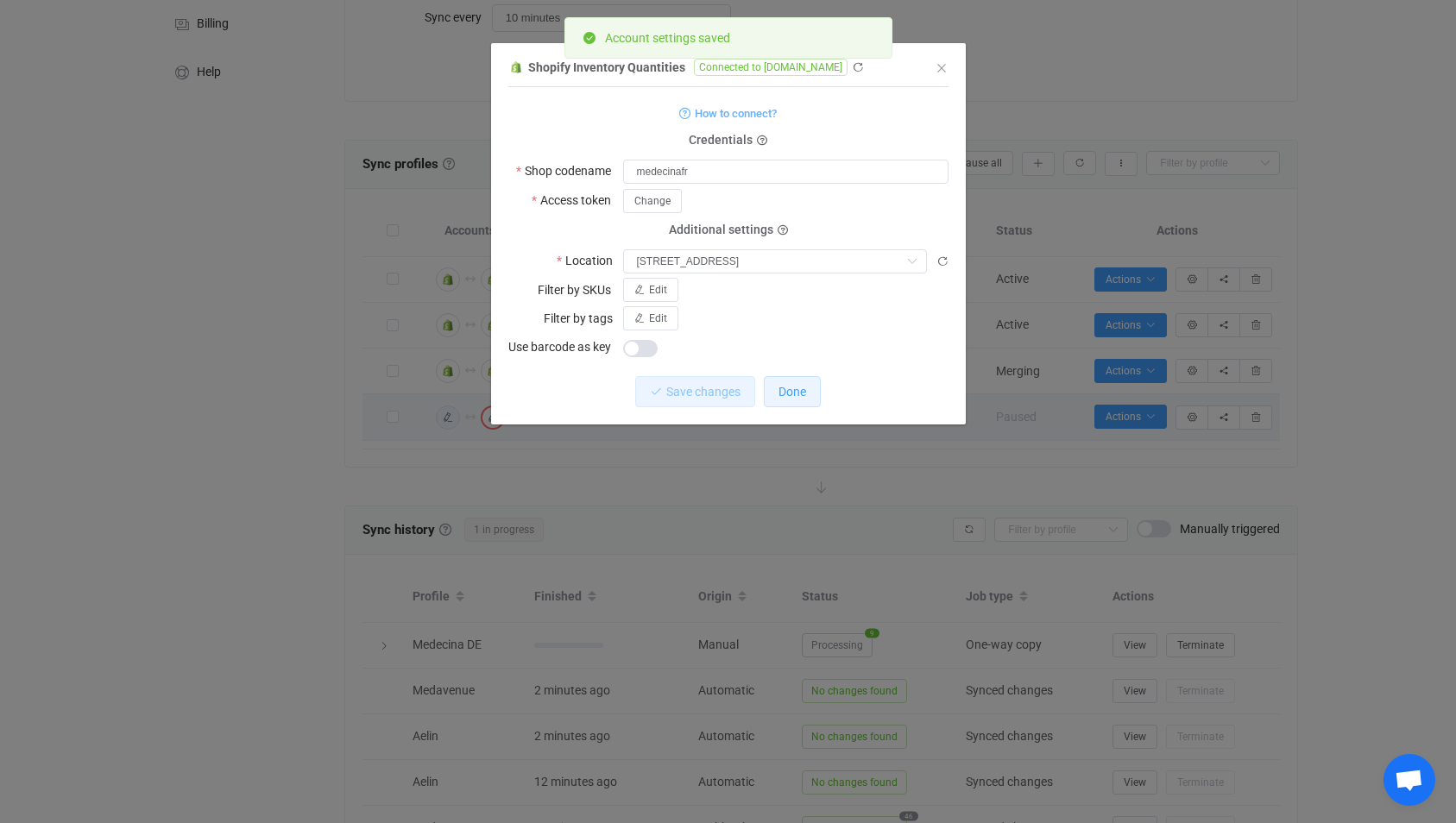
click at [782, 388] on span "Done" at bounding box center [792, 391] width 28 height 13
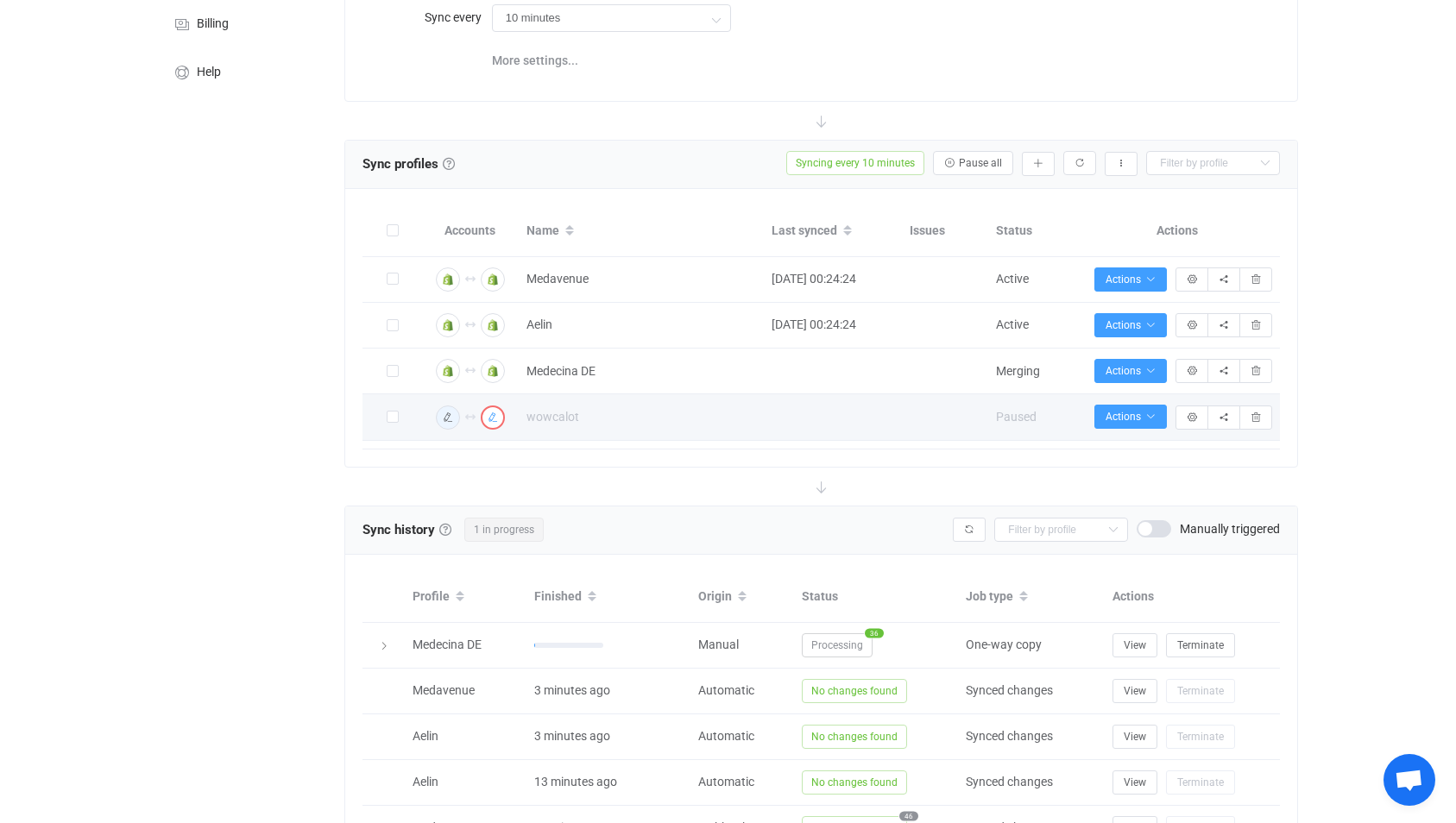
click at [490, 418] on icon "button" at bounding box center [492, 418] width 11 height 11
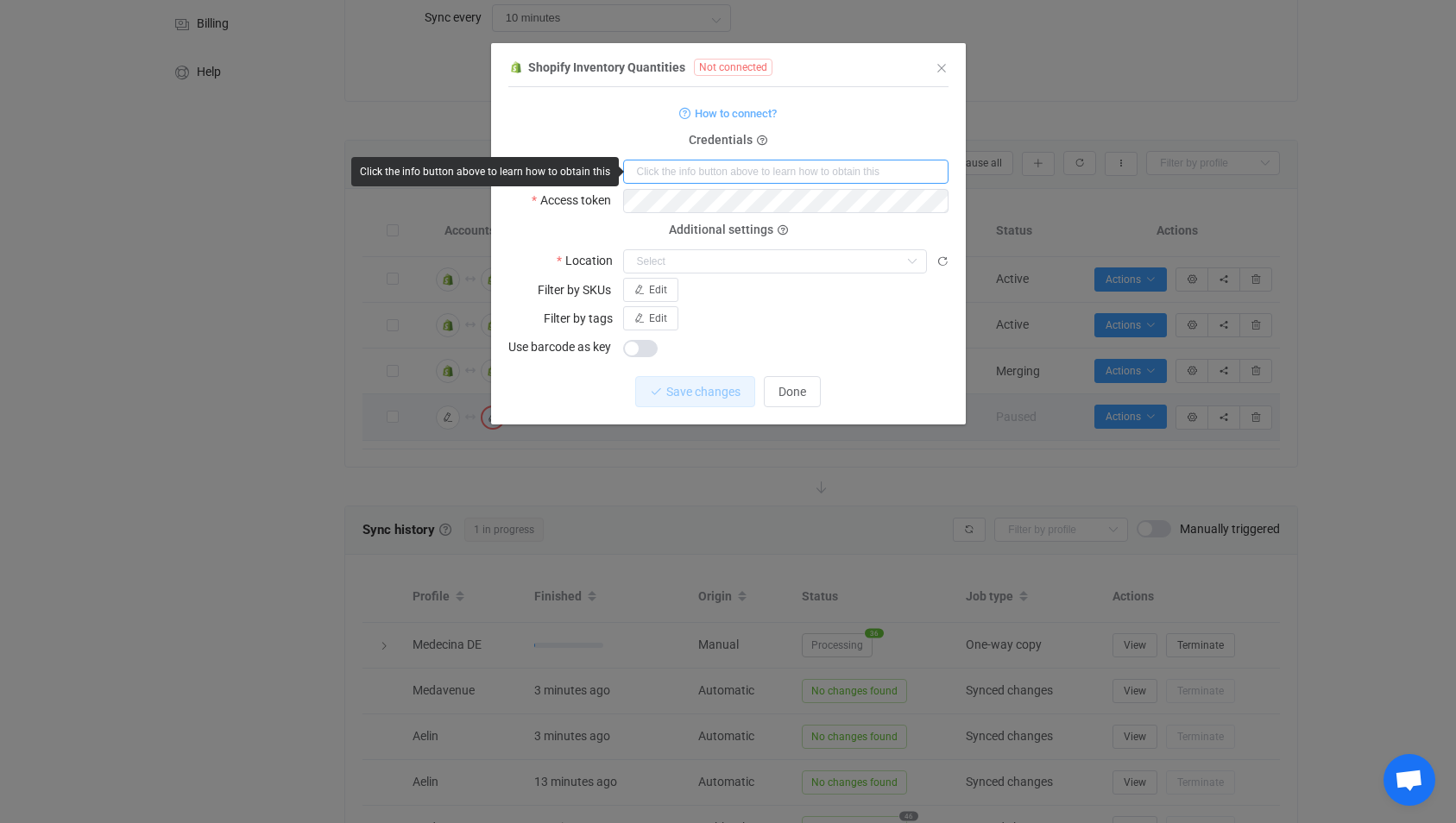
click at [691, 171] on input "dialog" at bounding box center [785, 171] width 325 height 24
type input "wowcalot-fr"
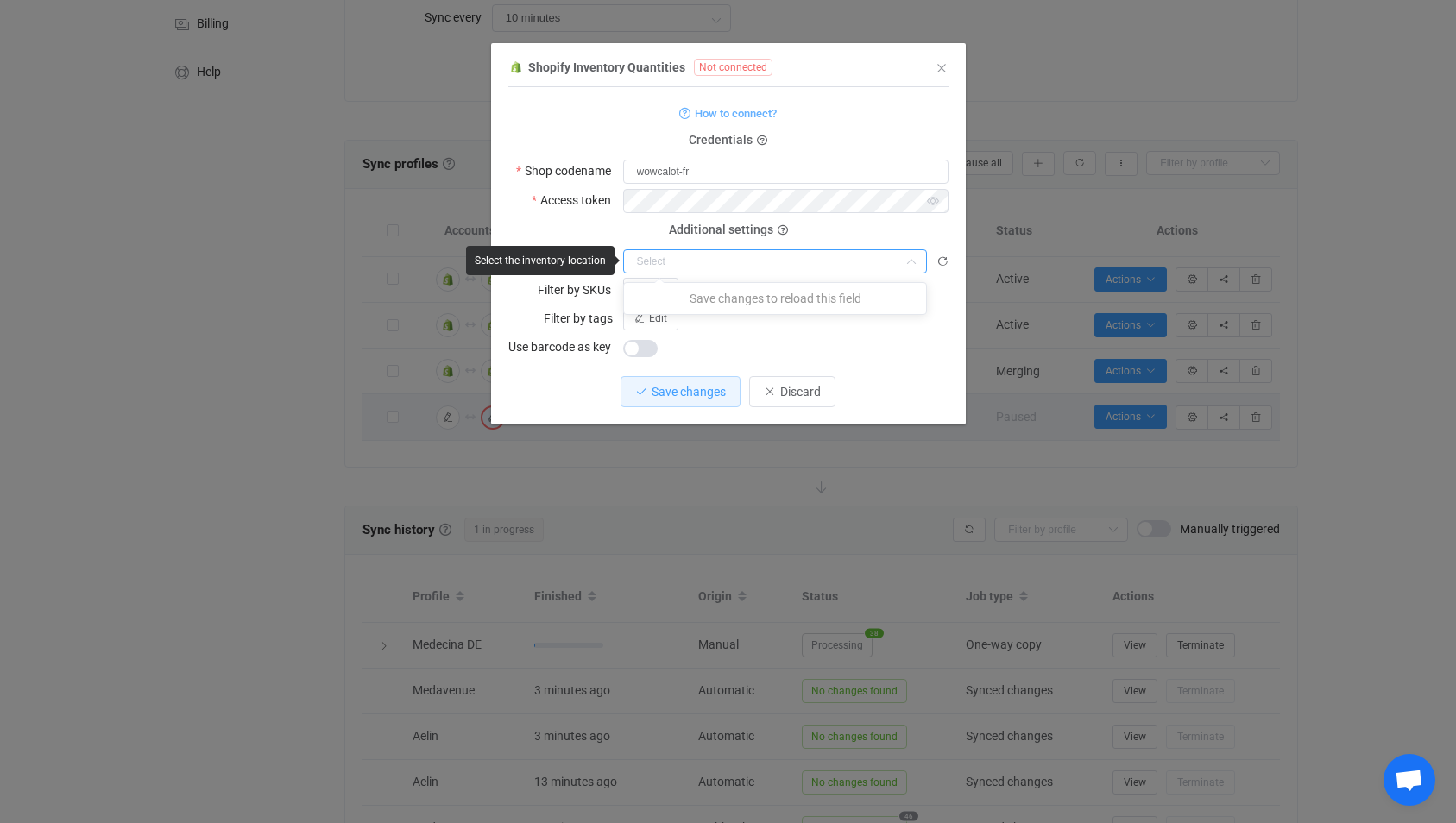
click at [689, 259] on input "dialog" at bounding box center [775, 261] width 304 height 24
click at [940, 261] on icon "dialog" at bounding box center [942, 261] width 12 height 12
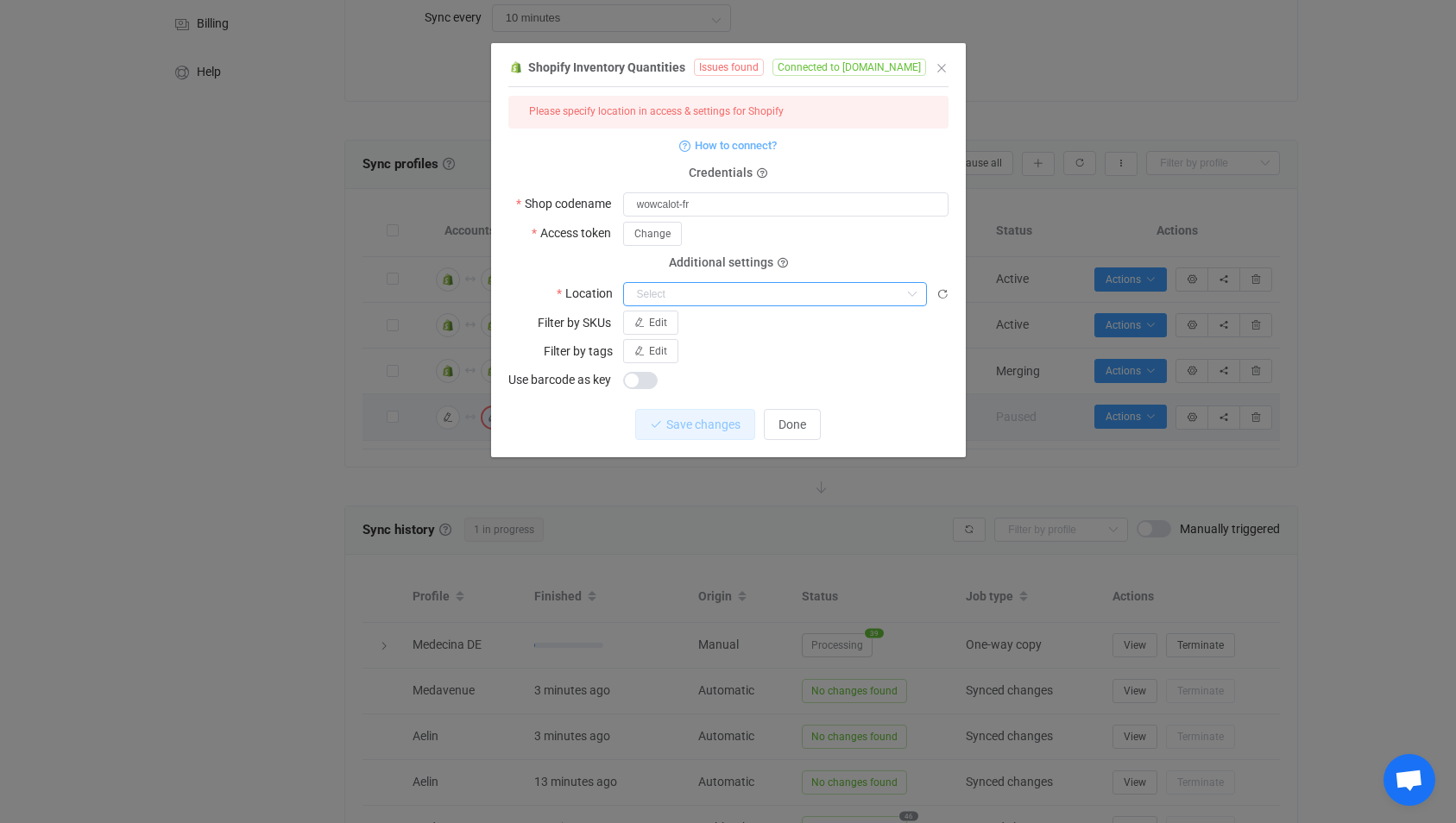
click at [838, 288] on input "dialog" at bounding box center [775, 294] width 304 height 24
click at [795, 341] on div at bounding box center [775, 339] width 298 height 5
click at [795, 341] on li "[STREET_ADDRESS][PERSON_NAME]" at bounding box center [782, 335] width 315 height 30
type input "[STREET_ADDRESS][PERSON_NAME]"
click at [704, 417] on span "Save changes" at bounding box center [689, 424] width 74 height 13
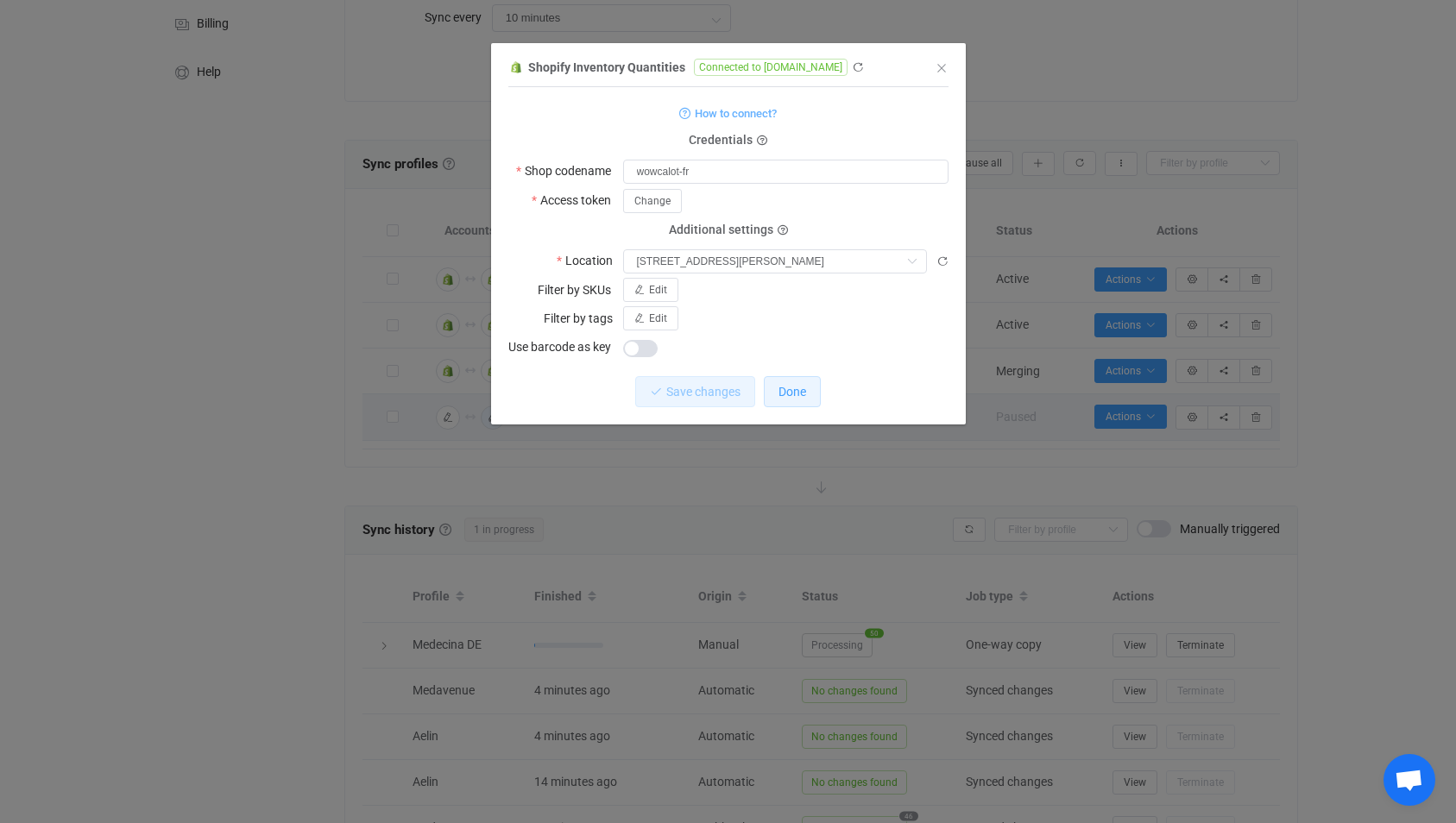
click at [793, 392] on span "Done" at bounding box center [792, 391] width 28 height 13
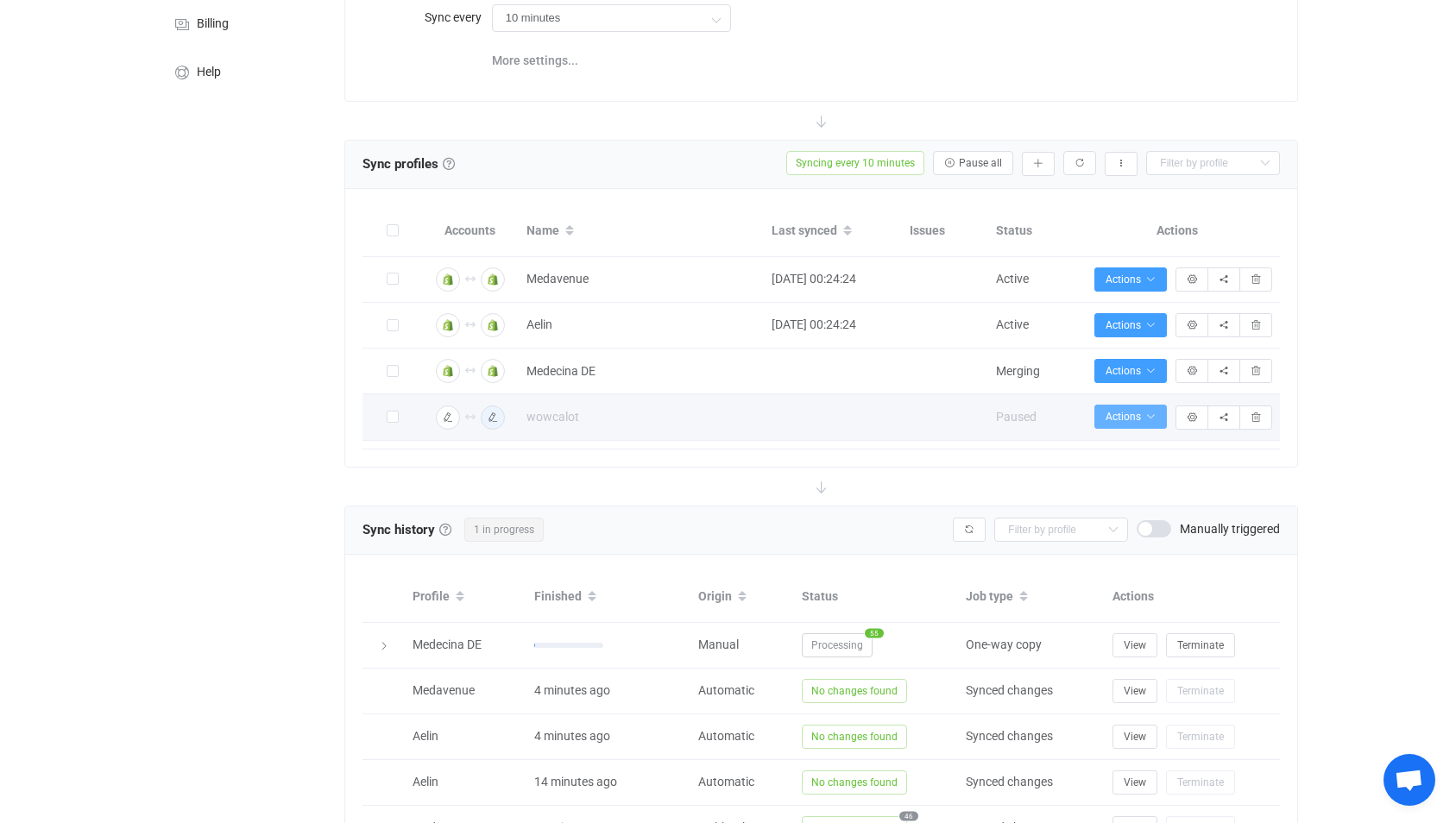
click at [1153, 420] on icon "button" at bounding box center [1151, 417] width 11 height 11
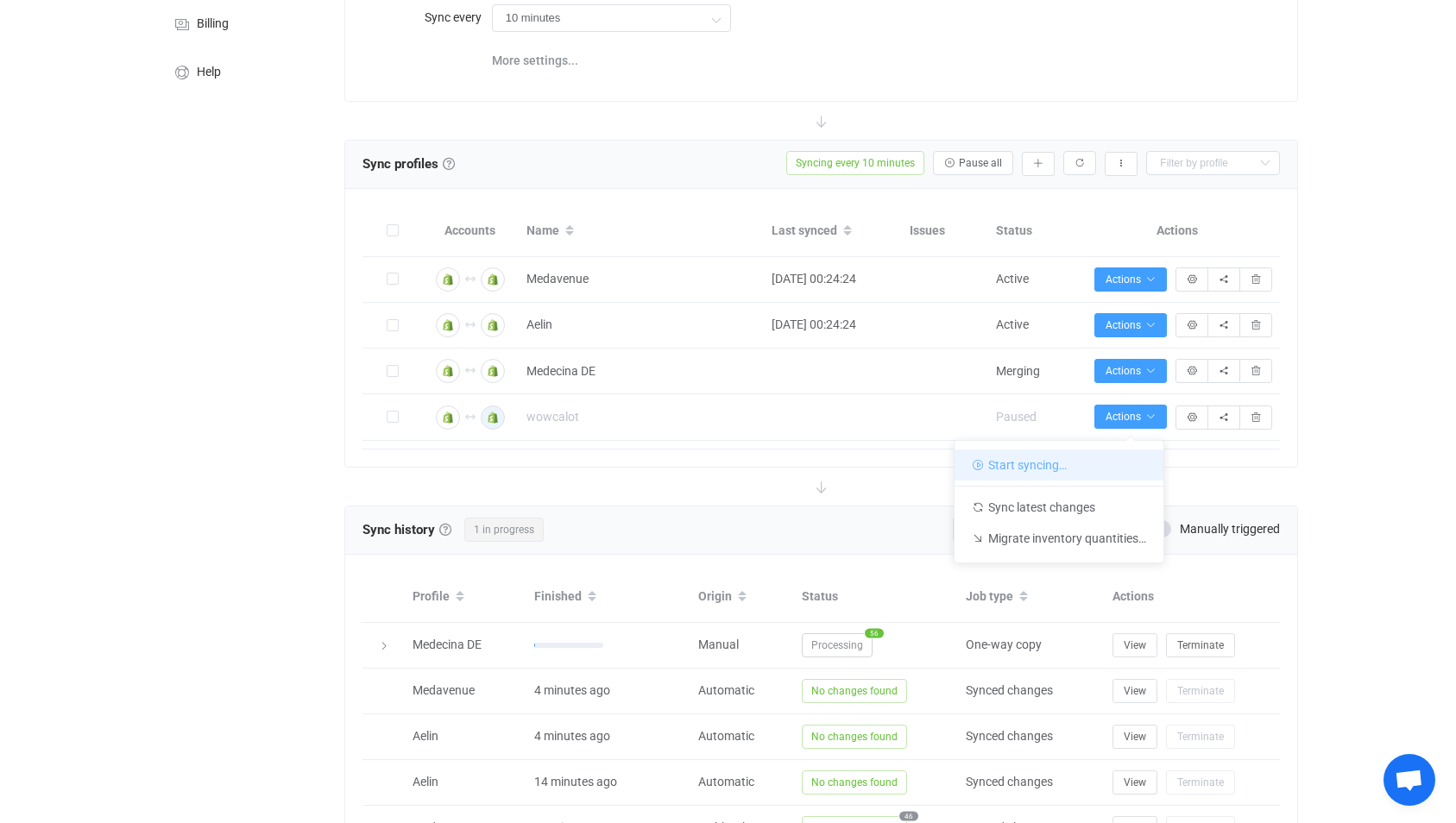
click at [1063, 465] on li "Start syncing…" at bounding box center [1058, 465] width 209 height 31
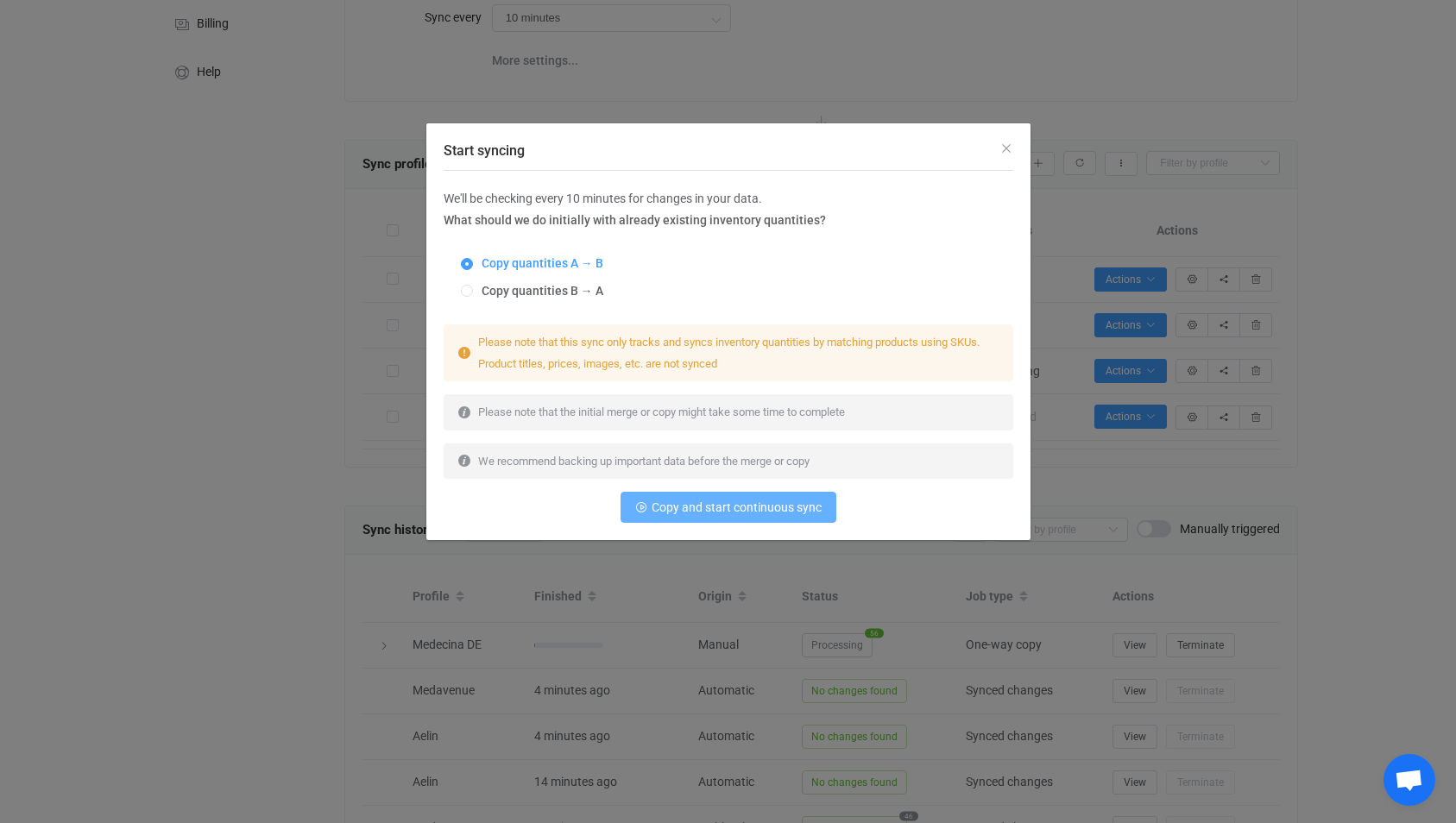
click at [697, 510] on span "Copy and start continuous sync" at bounding box center [737, 507] width 170 height 13
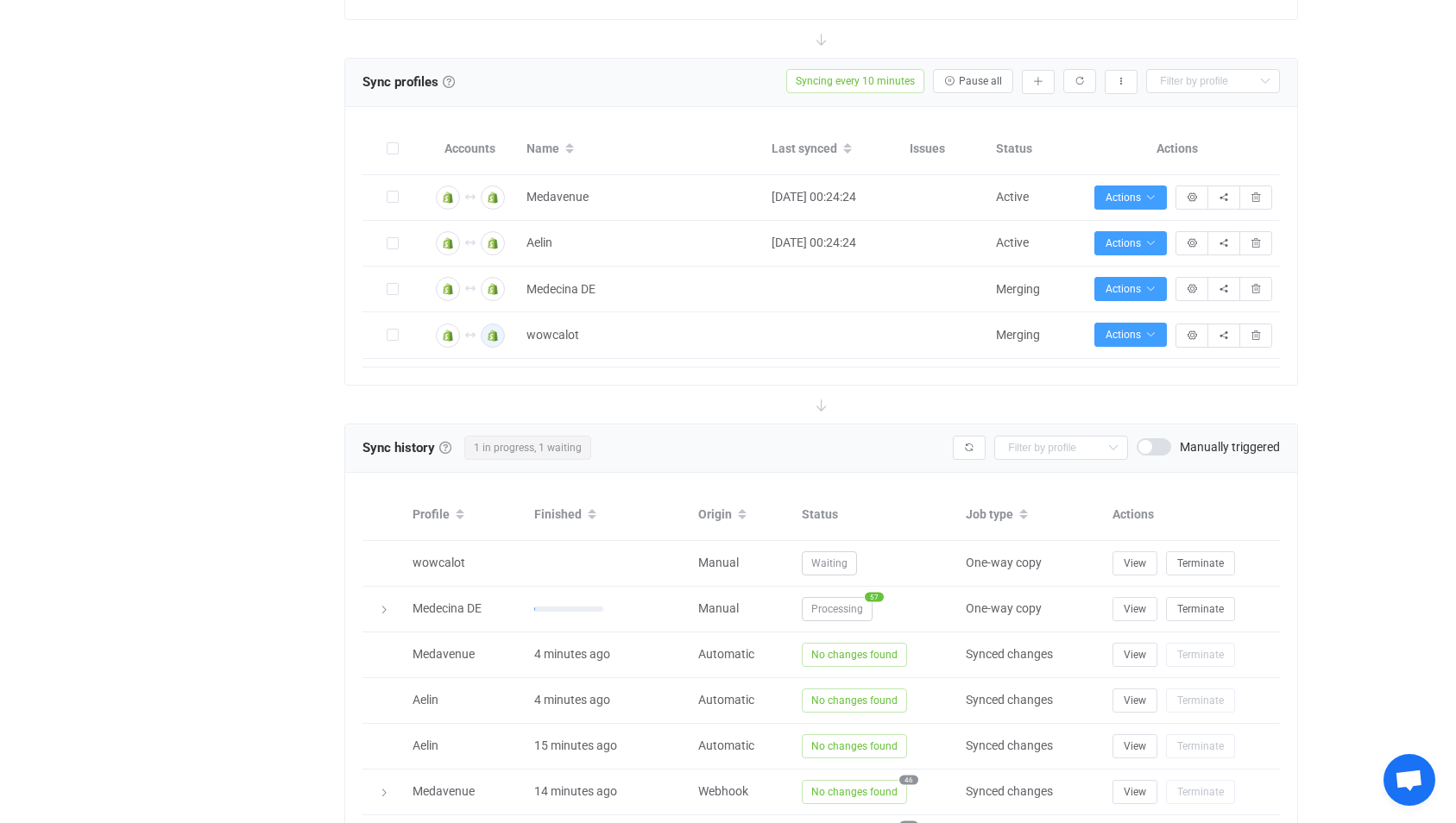
scroll to position [0, 0]
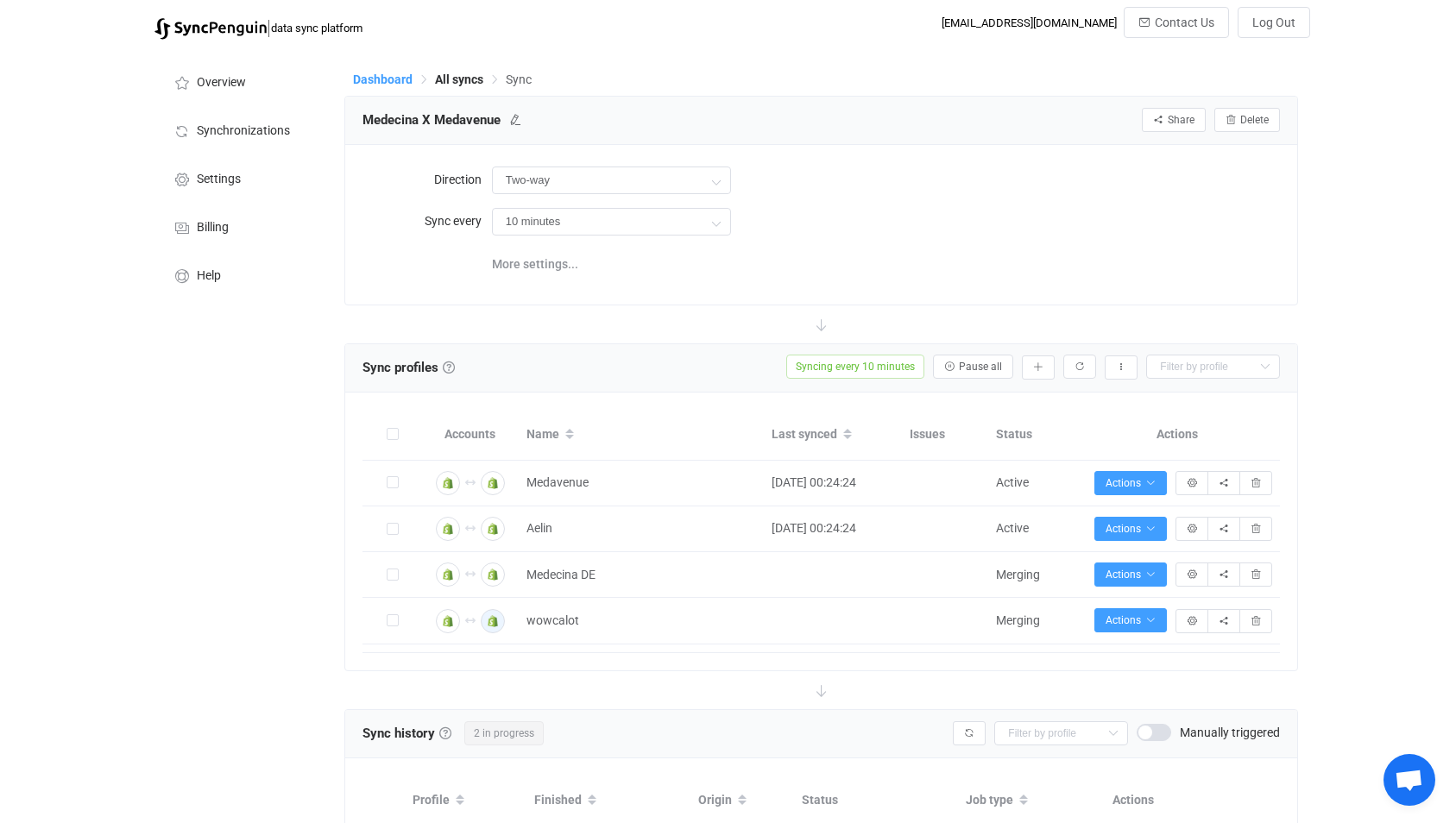
click at [388, 81] on span "Dashboard" at bounding box center [382, 79] width 59 height 13
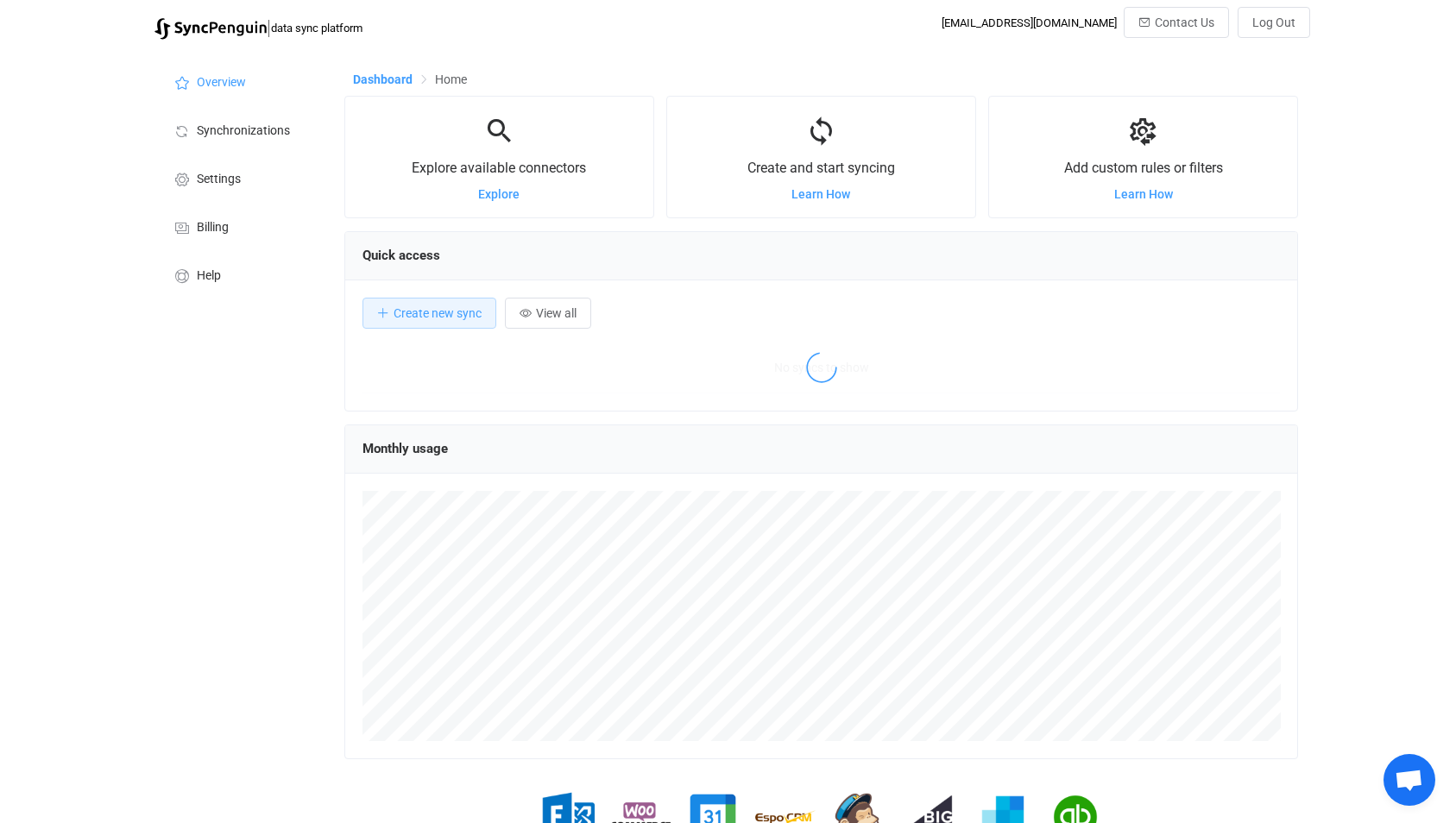
scroll to position [335, 954]
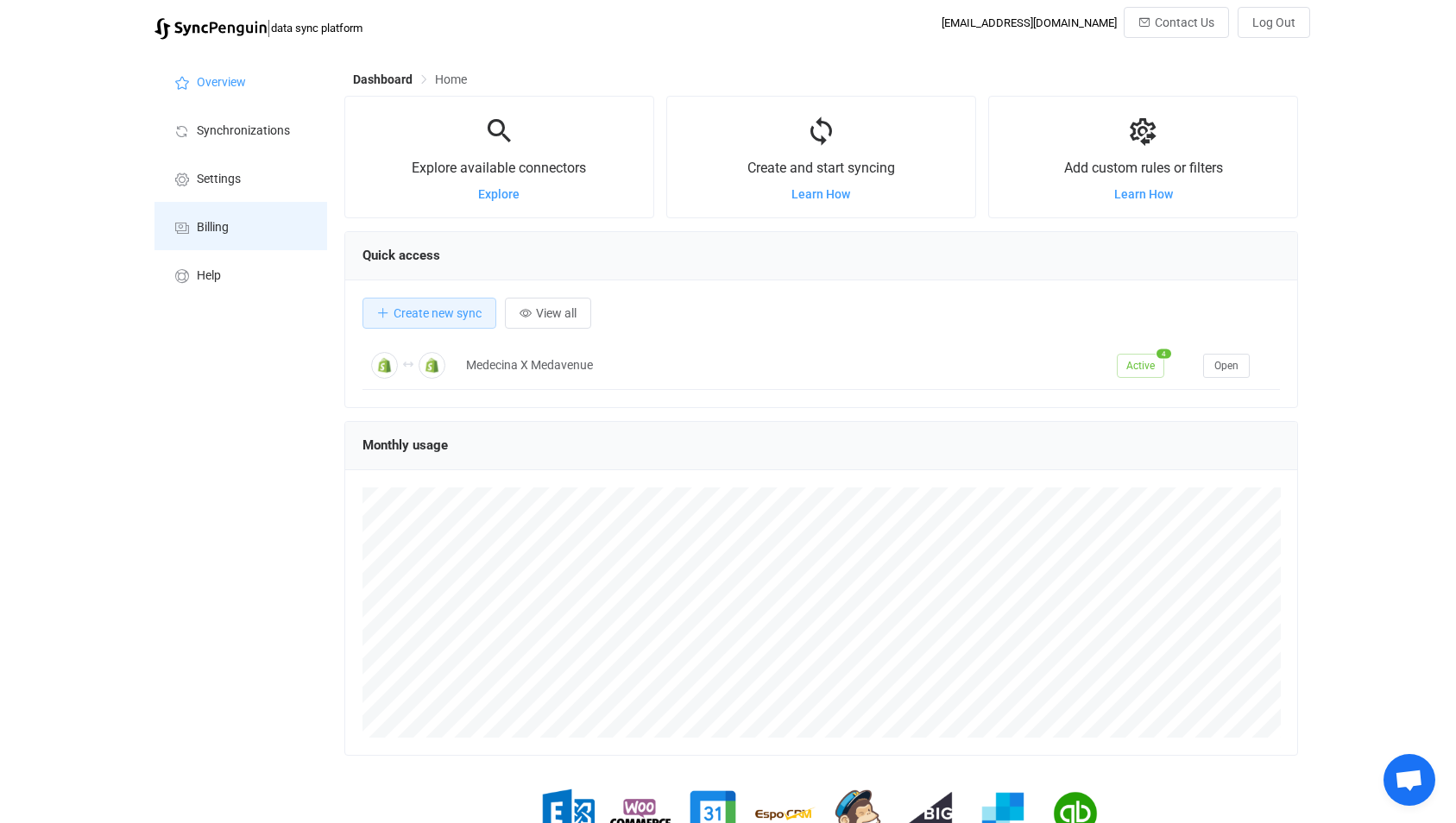
click at [234, 220] on li "Billing" at bounding box center [240, 226] width 173 height 48
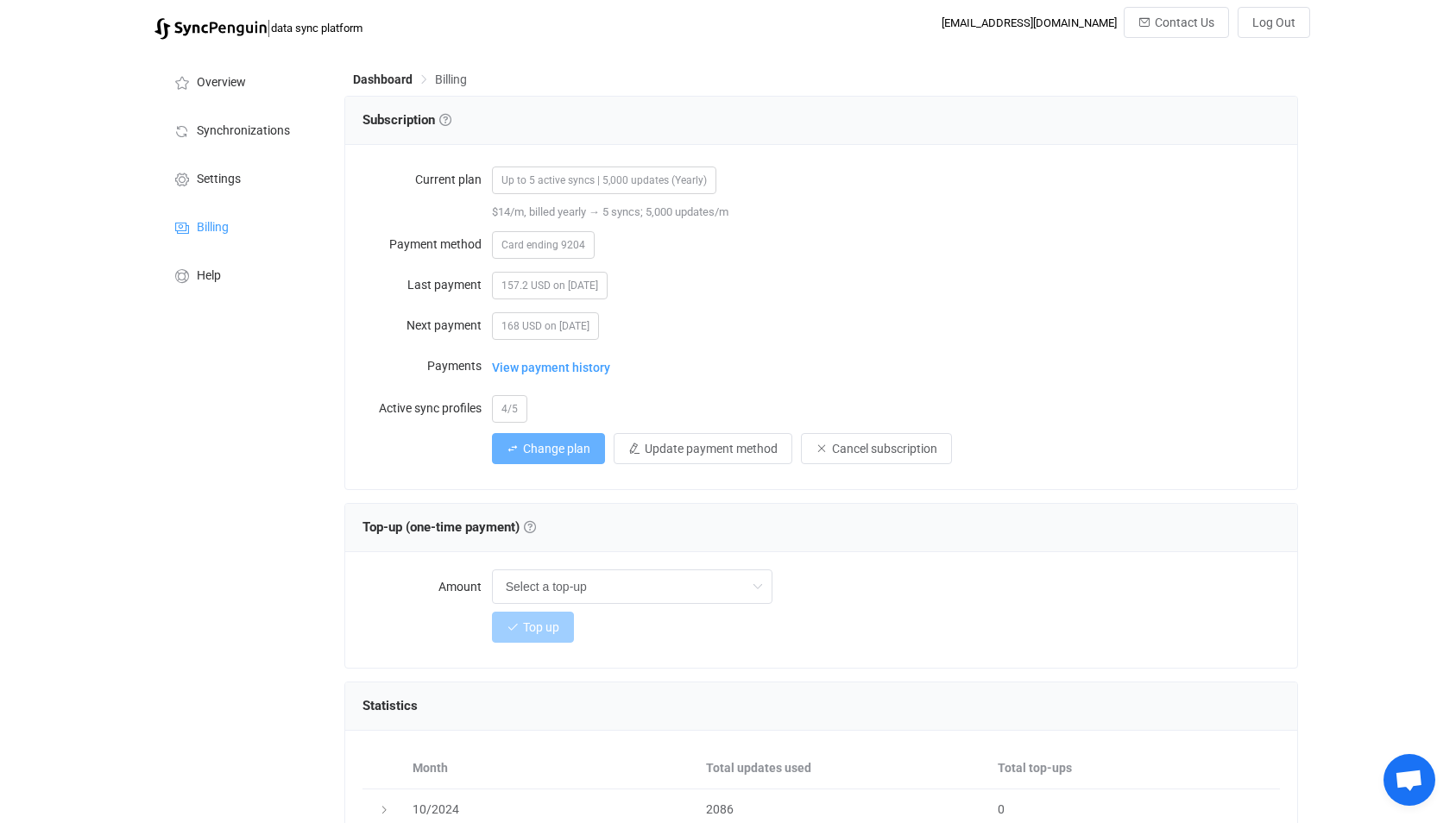
click at [534, 447] on span "Change plan" at bounding box center [556, 448] width 67 height 13
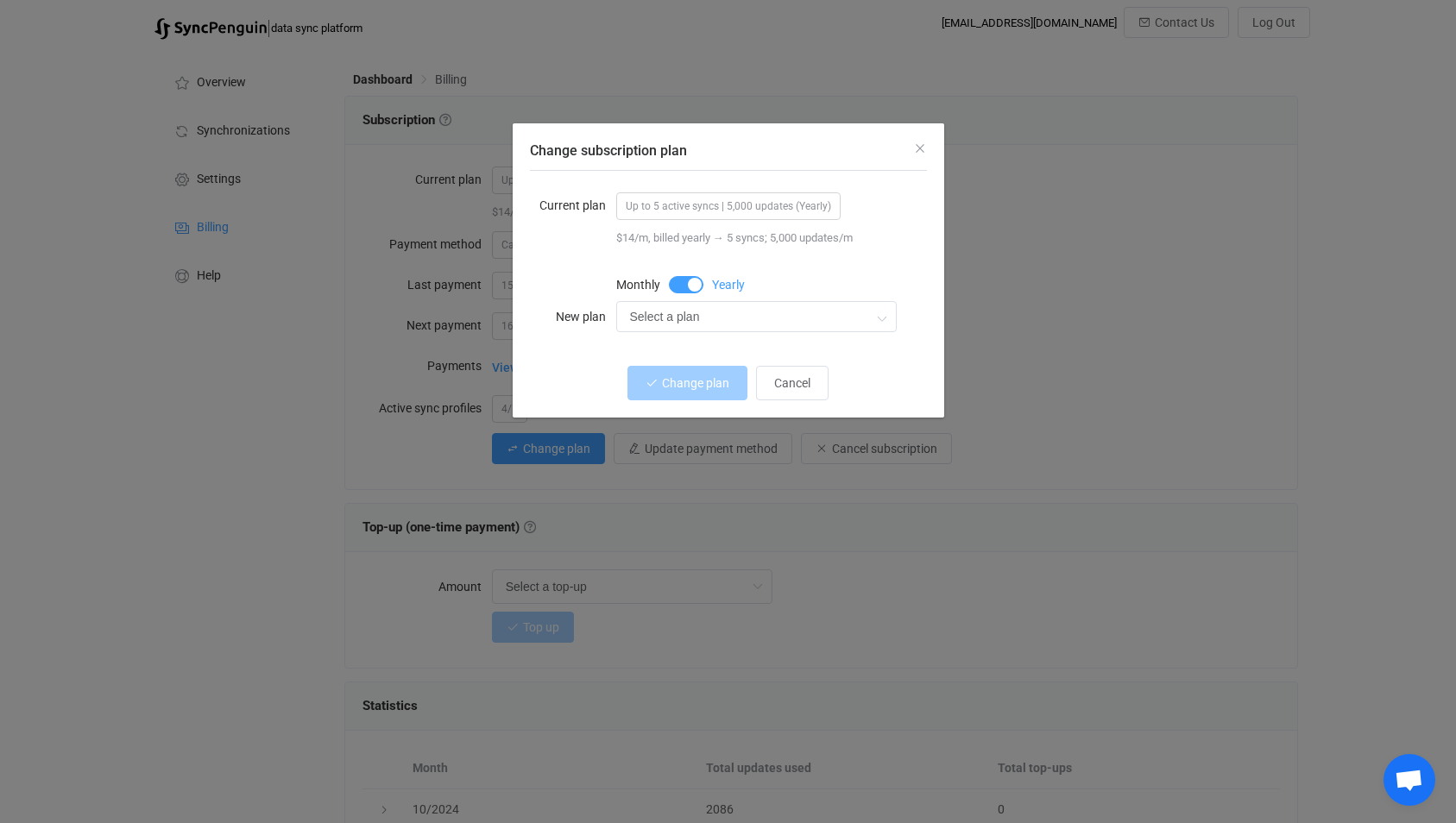
click at [672, 213] on span "Up to 5 active syncs | 5,000 updates (Yearly)" at bounding box center [728, 206] width 225 height 28
click at [683, 203] on span "Up to 5 active syncs | 5,000 updates (Yearly)" at bounding box center [728, 206] width 225 height 28
click at [720, 203] on span "Up to 5 active syncs | 5,000 updates (Yearly)" at bounding box center [728, 206] width 225 height 28
click at [770, 322] on input "Select a plan" at bounding box center [756, 316] width 280 height 31
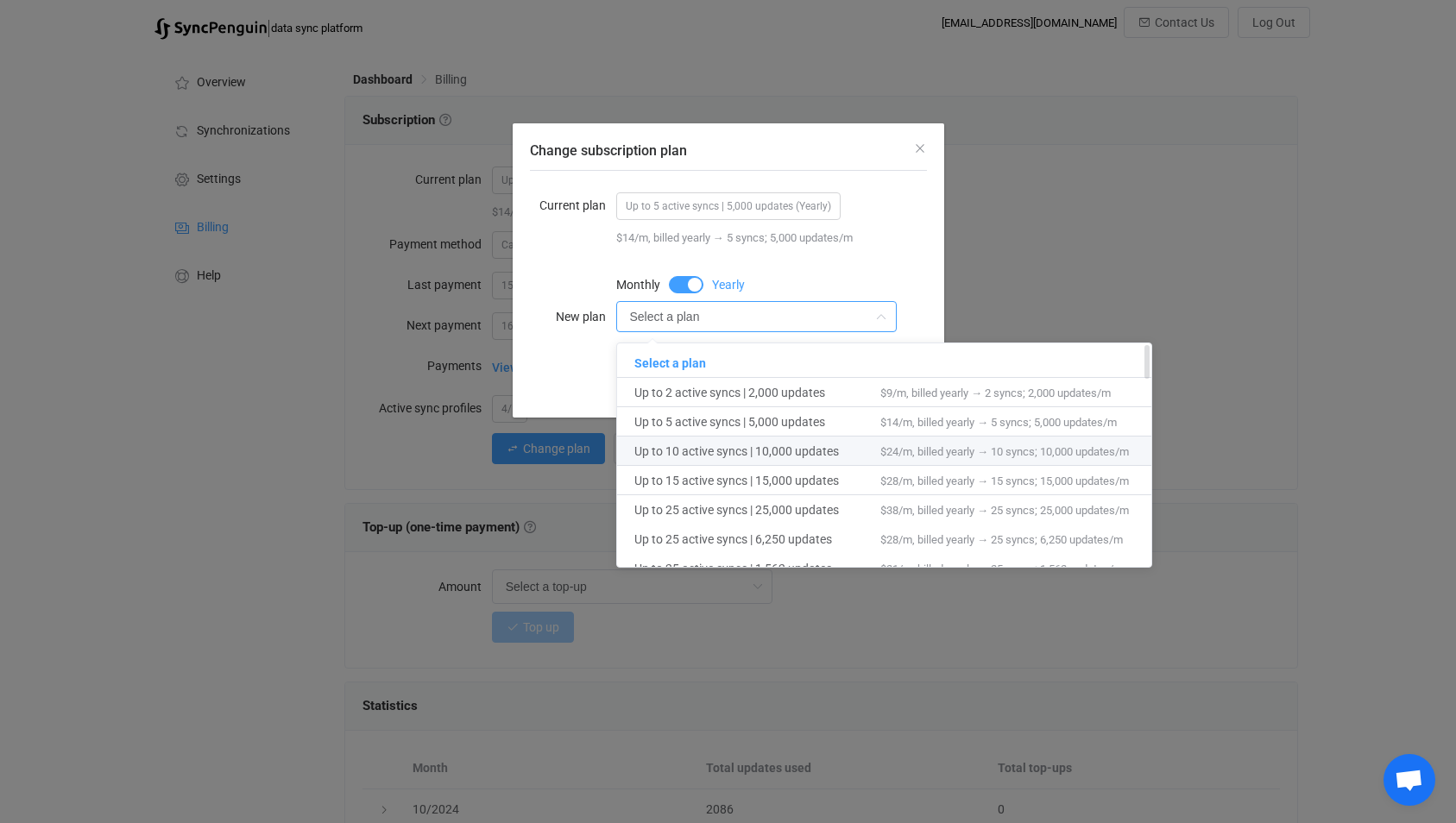
click at [771, 455] on span "Up to 10 active syncs | 10,000 updates" at bounding box center [757, 451] width 246 height 30
type input "Up to 10 active syncs | 10,000 updates"
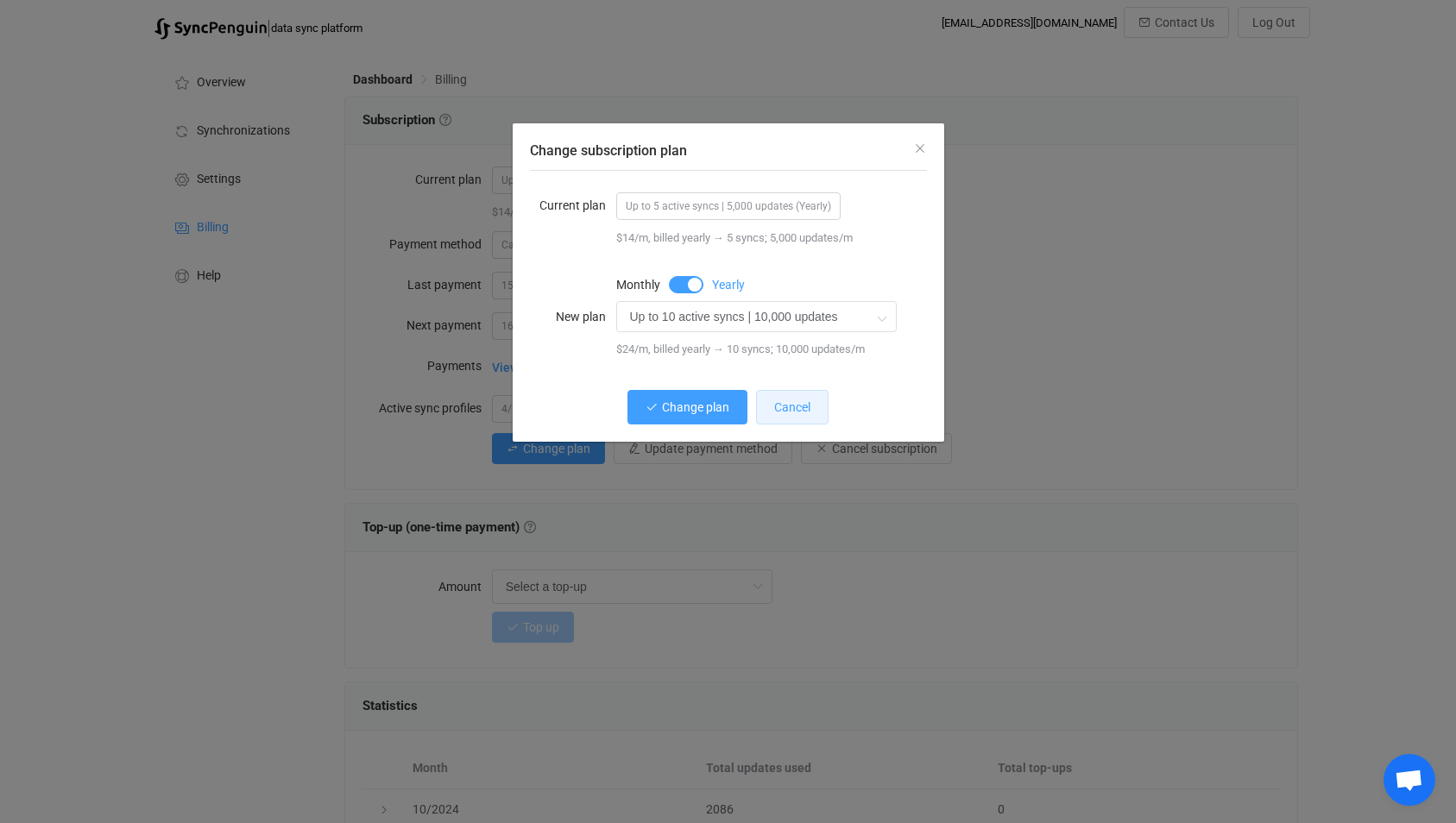
click at [786, 402] on span "Cancel" at bounding box center [792, 407] width 36 height 13
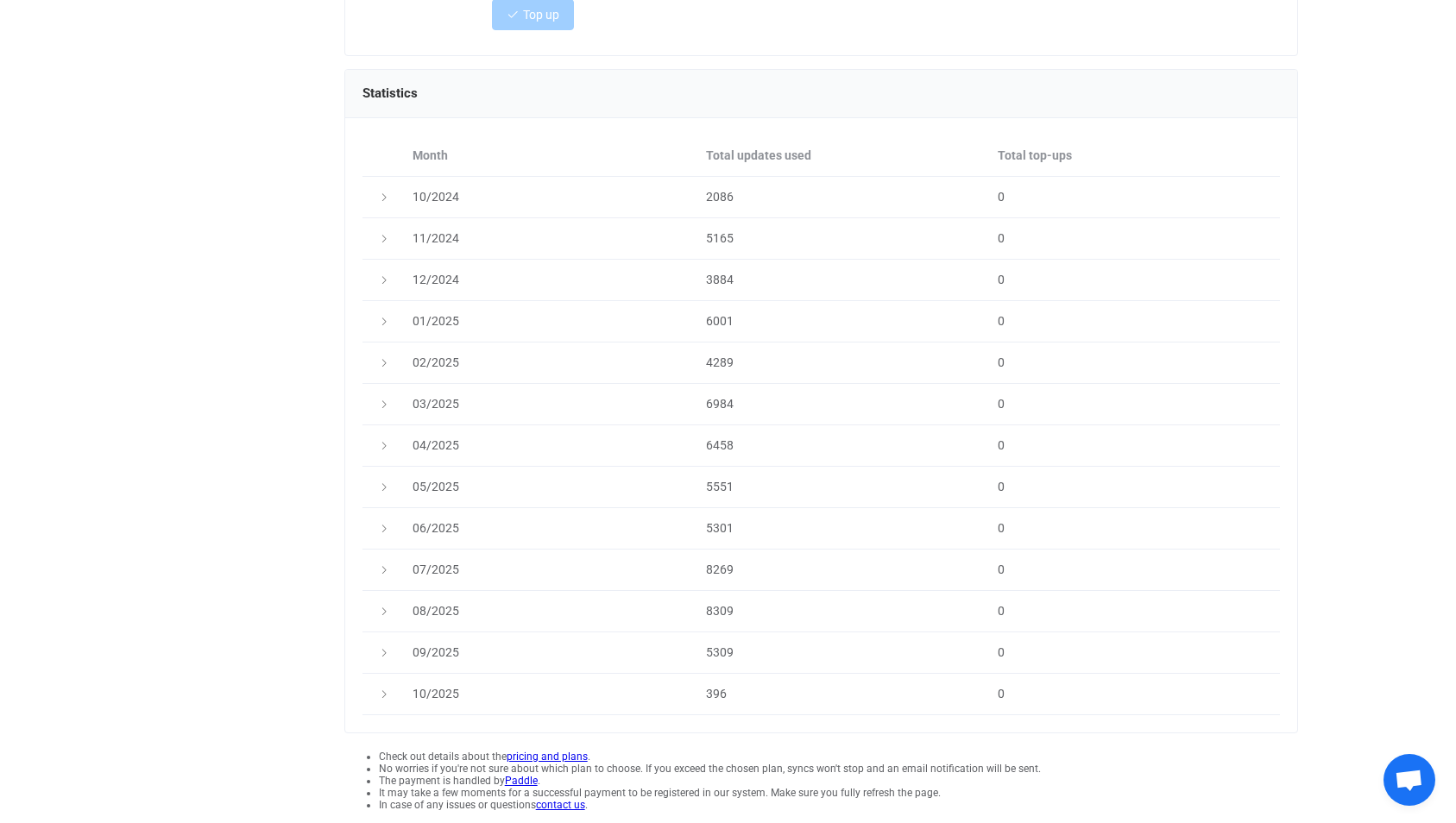
scroll to position [617, 0]
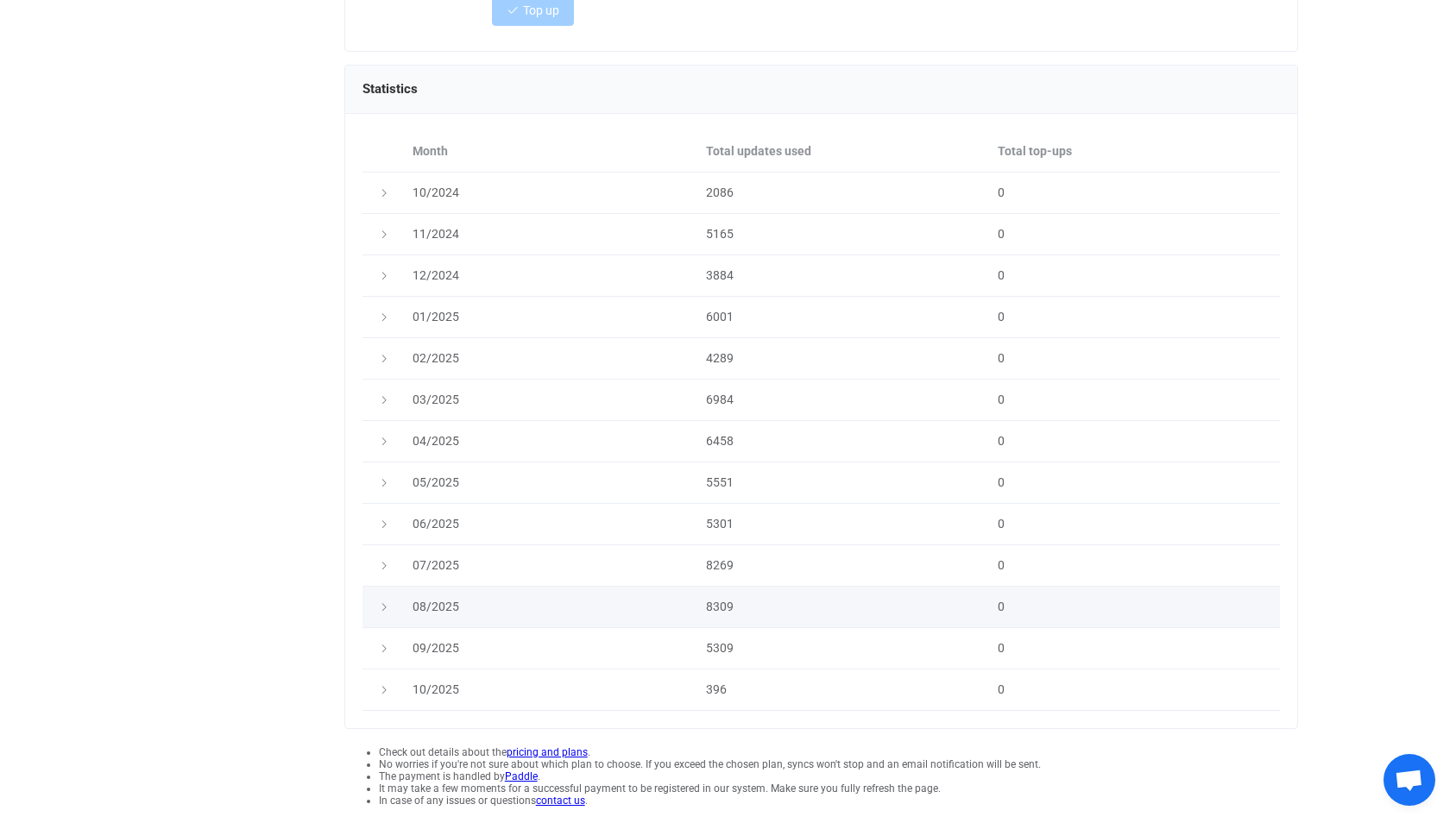
click at [383, 612] on div at bounding box center [382, 606] width 24 height 17
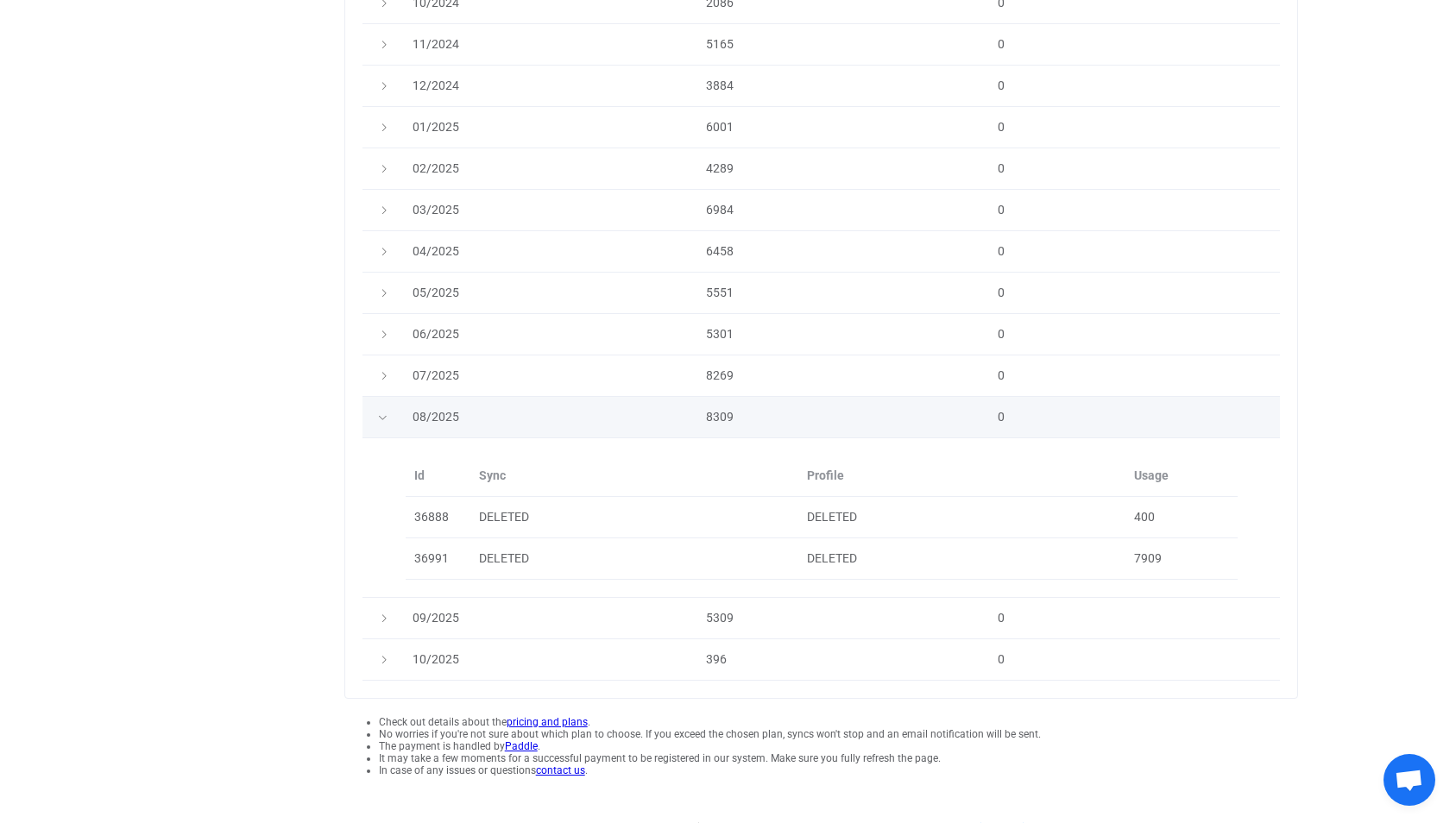
scroll to position [825, 0]
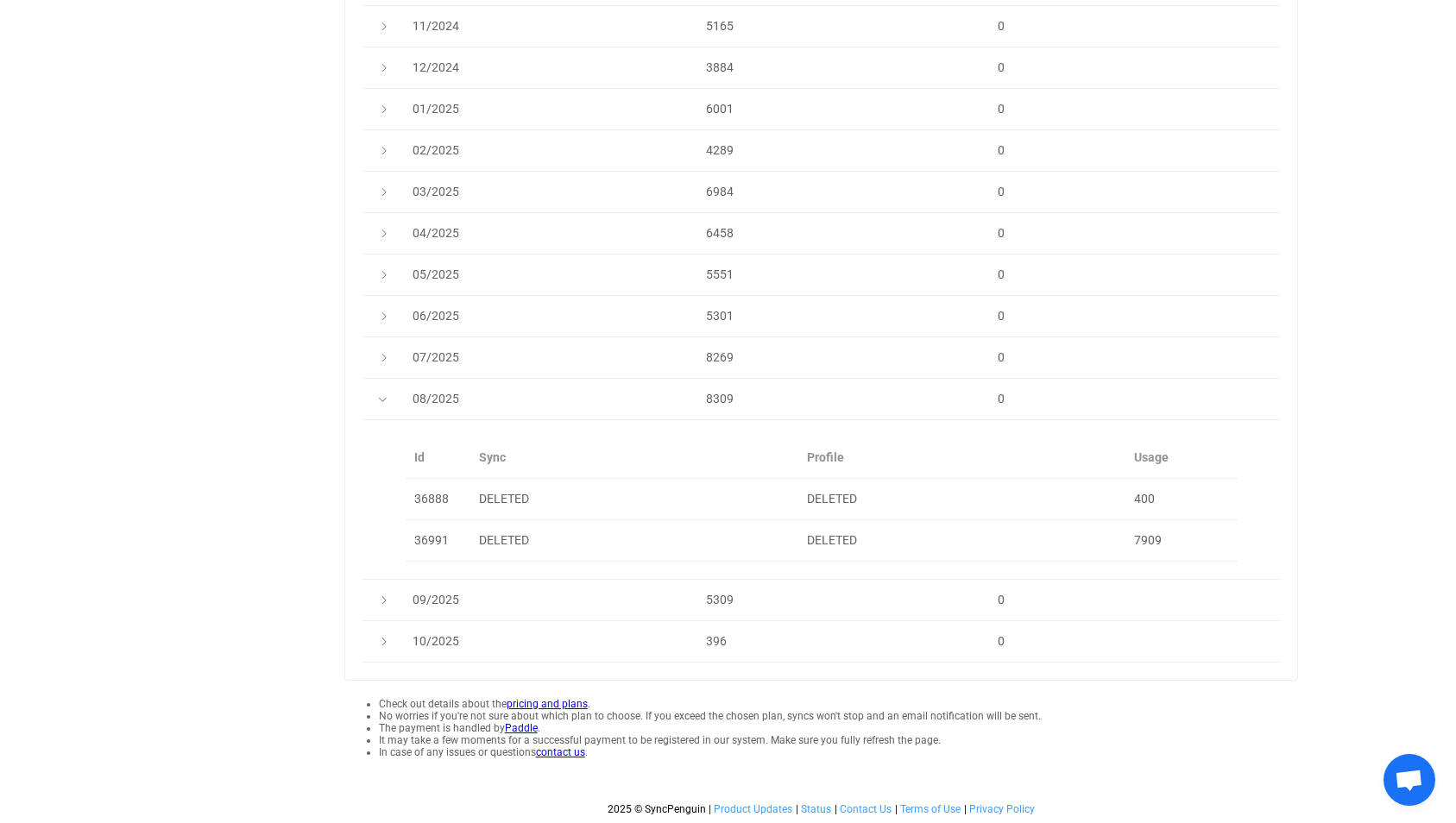
click at [547, 700] on link "pricing and plans" at bounding box center [547, 704] width 81 height 12
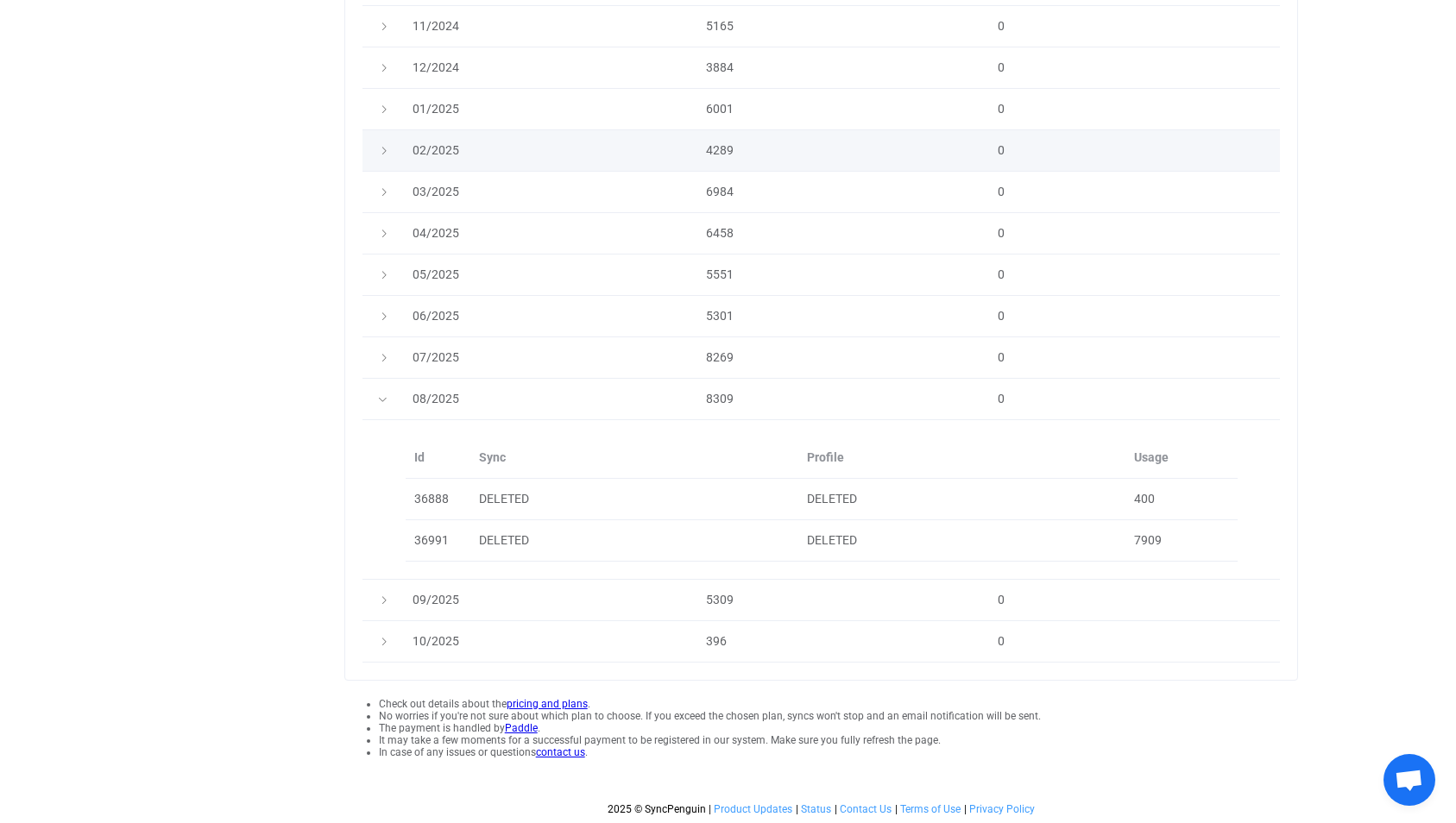
scroll to position [0, 0]
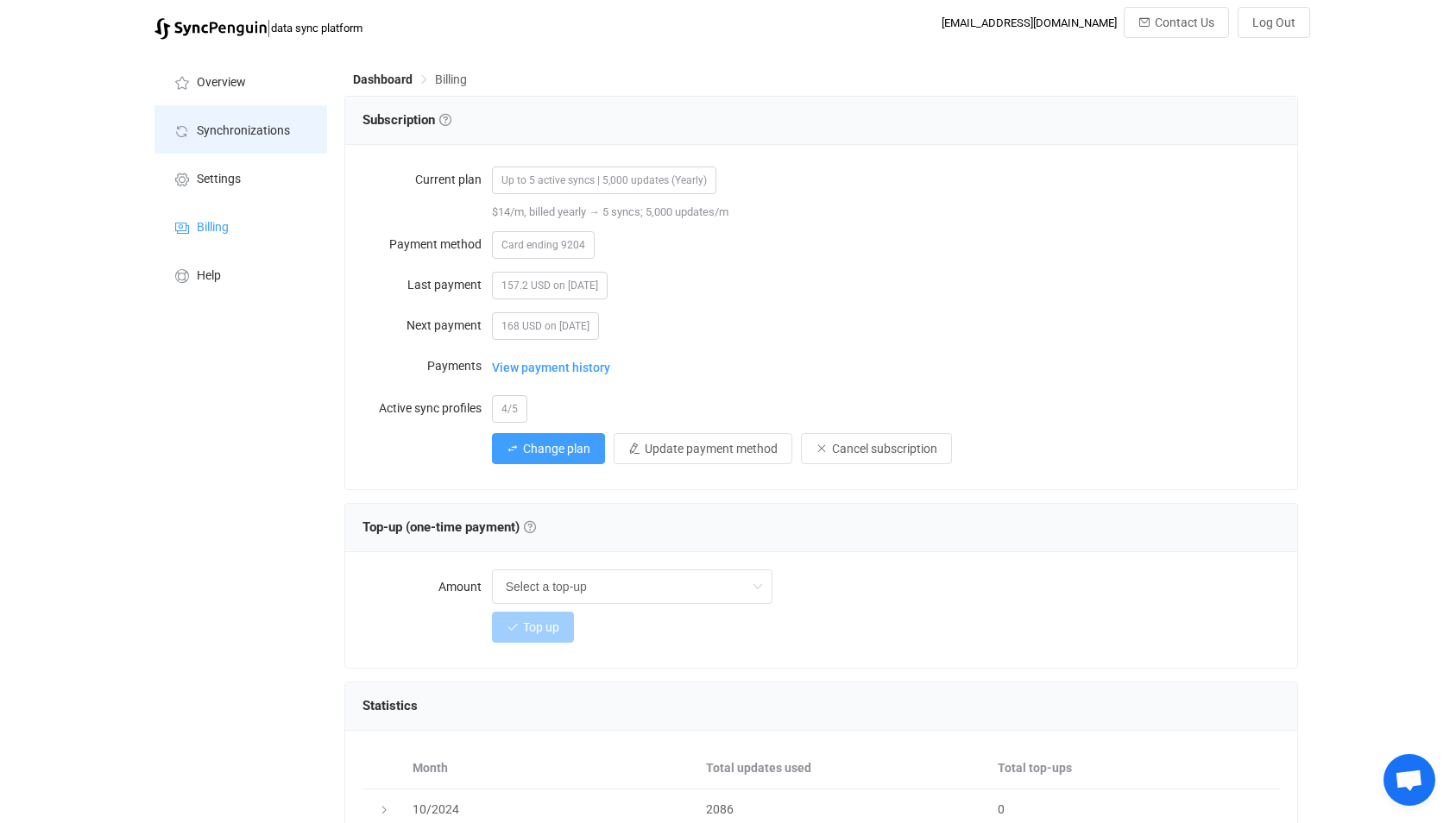
click at [234, 134] on span "Synchronizations" at bounding box center [244, 131] width 93 height 13
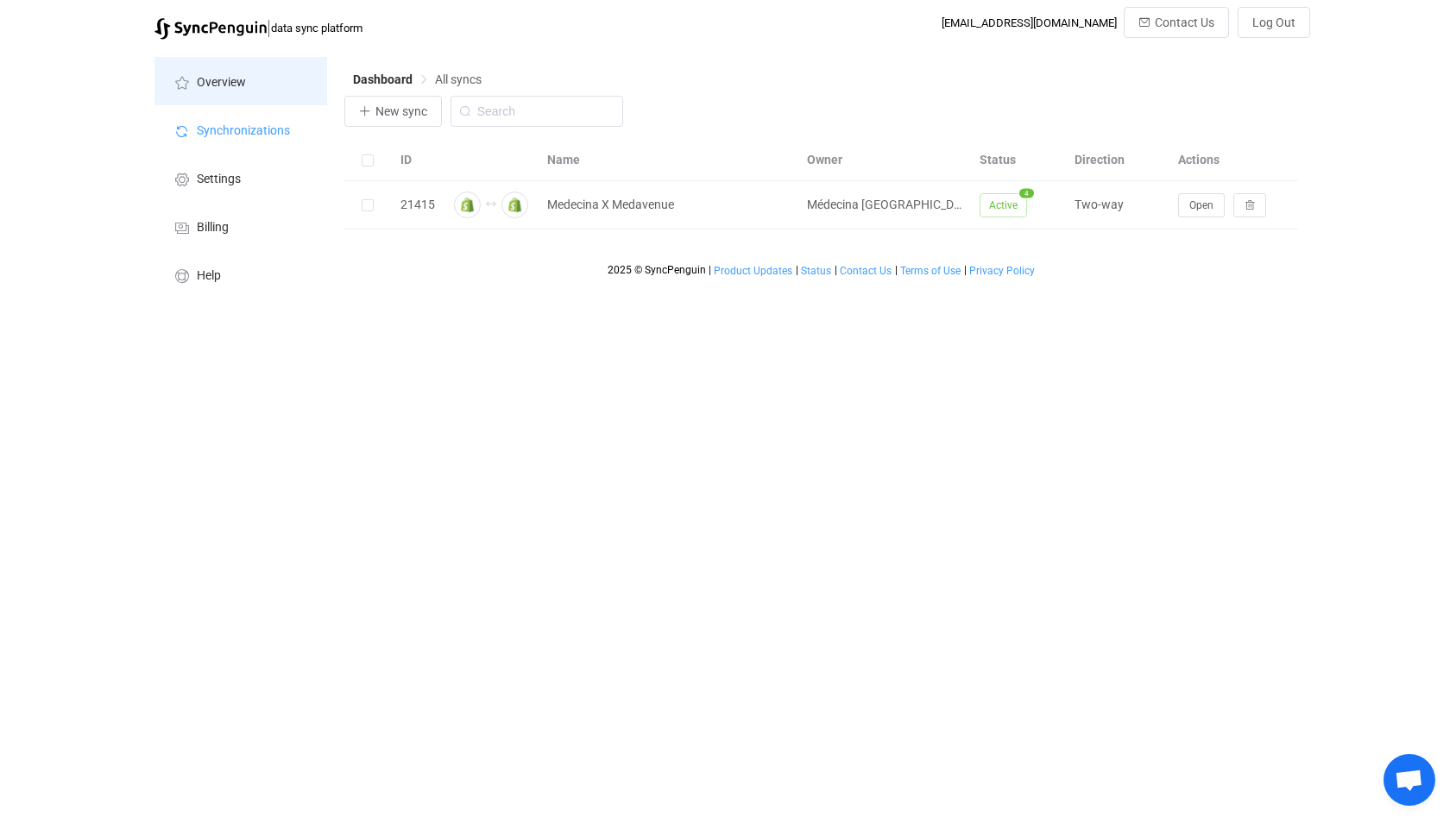
click at [233, 83] on span "Overview" at bounding box center [221, 82] width 49 height 13
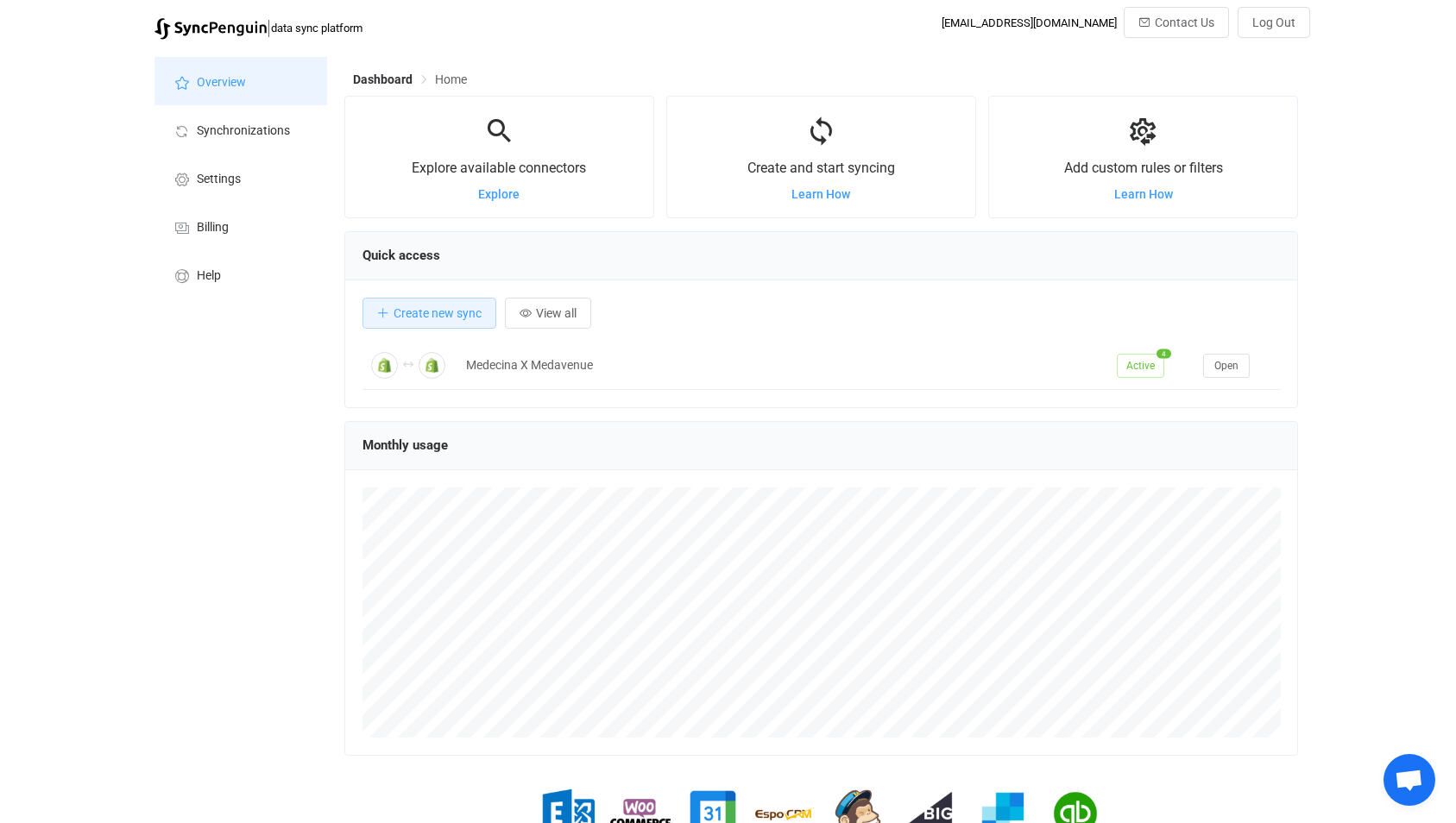
scroll to position [83, 0]
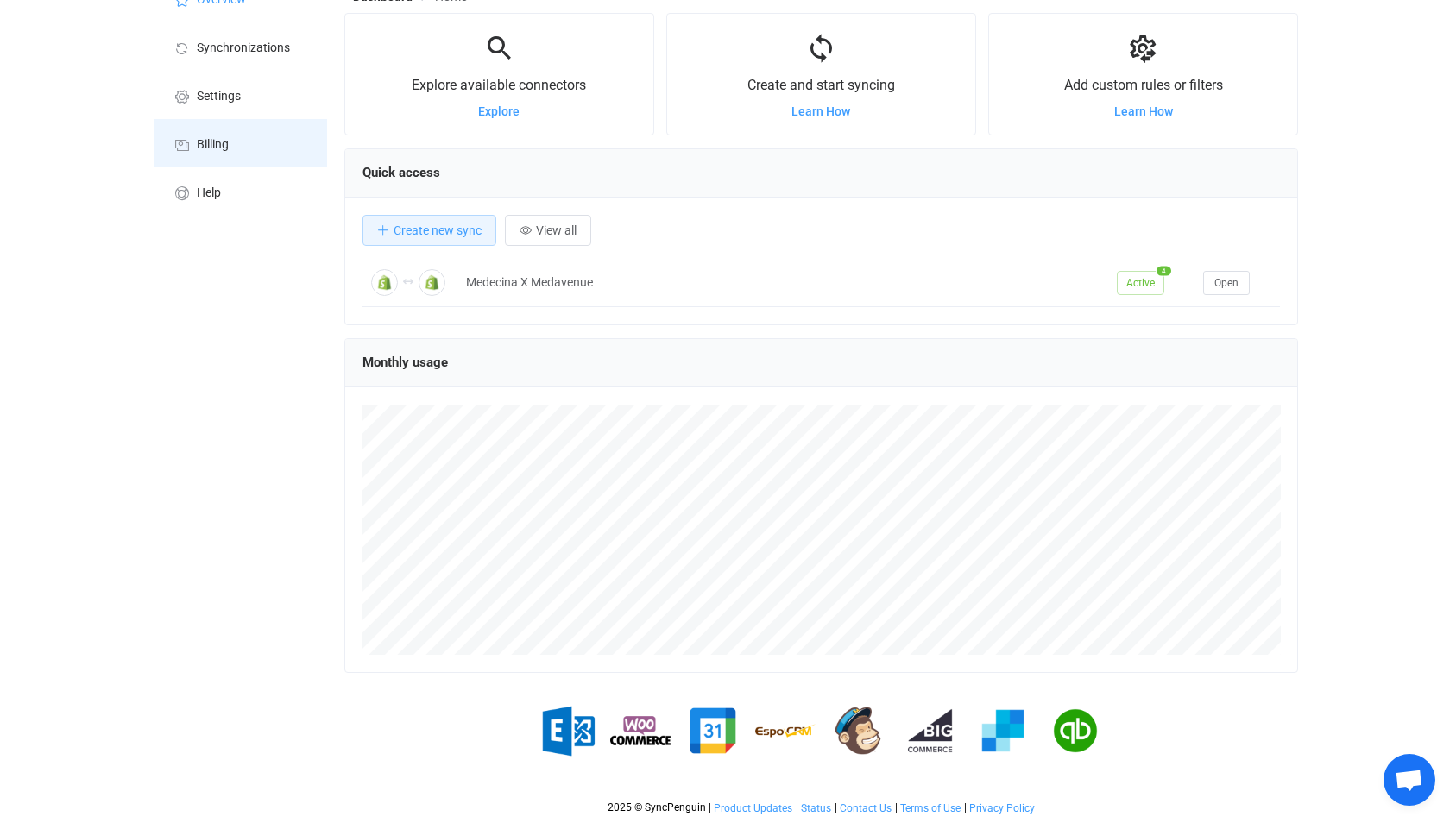
click at [250, 131] on li "Billing" at bounding box center [240, 143] width 173 height 48
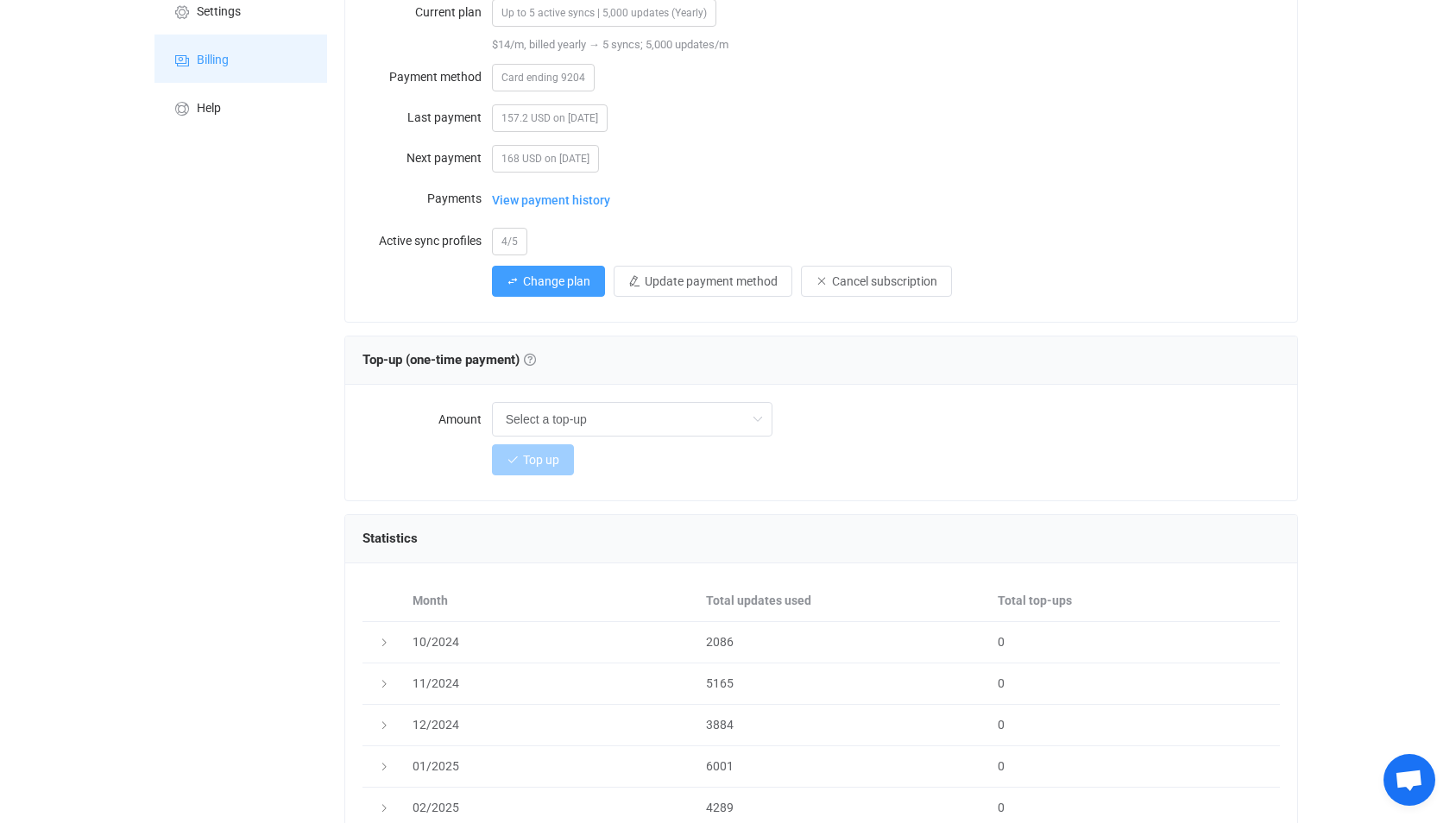
scroll to position [273, 0]
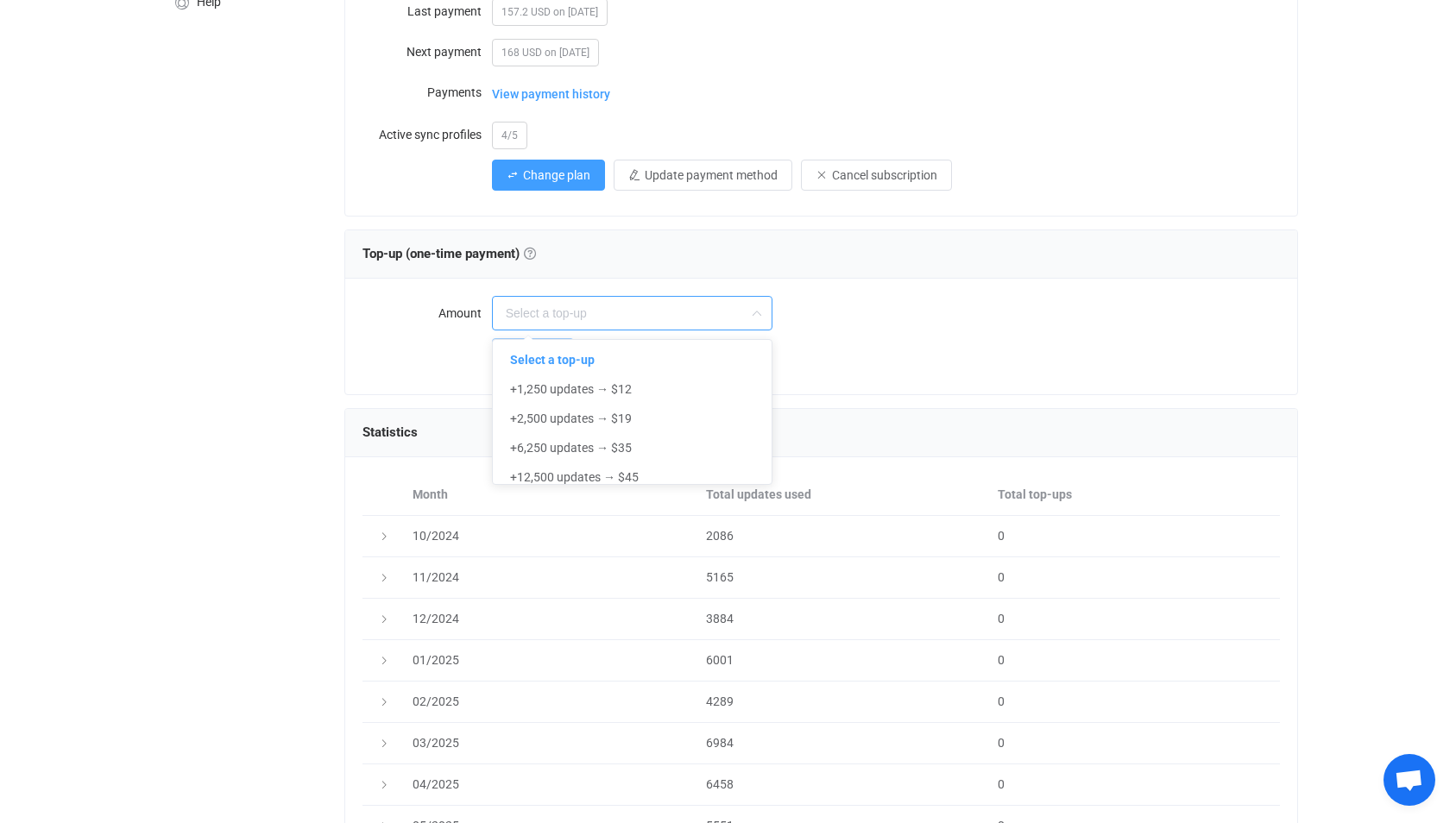
click at [698, 314] on input "text" at bounding box center [631, 313] width 280 height 35
click at [846, 326] on div at bounding box center [886, 313] width 789 height 35
type input "Select a top-up"
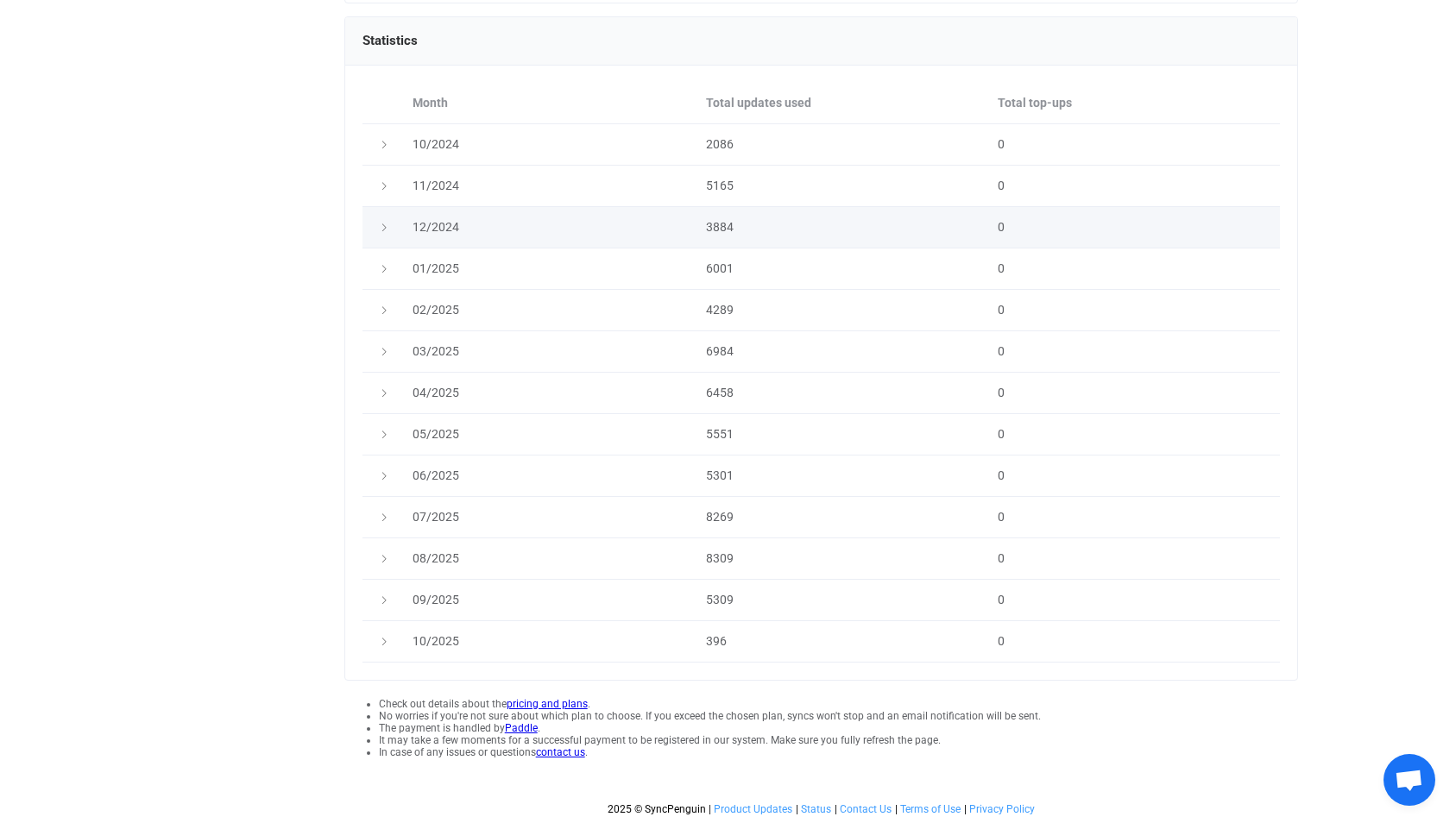
scroll to position [0, 0]
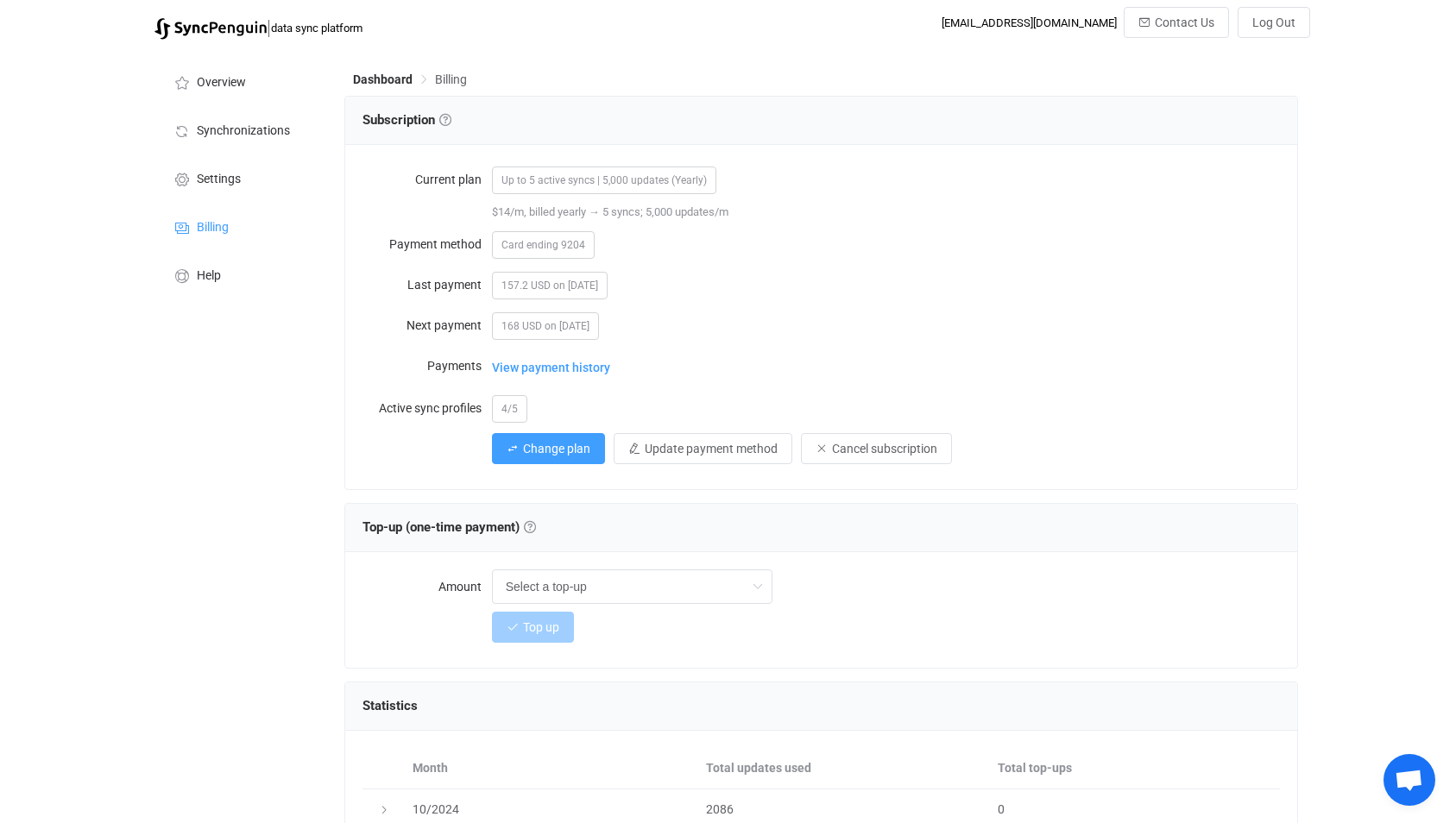
click at [449, 77] on span "Billing" at bounding box center [451, 79] width 32 height 13
click at [550, 364] on span "View payment history" at bounding box center [551, 367] width 118 height 35
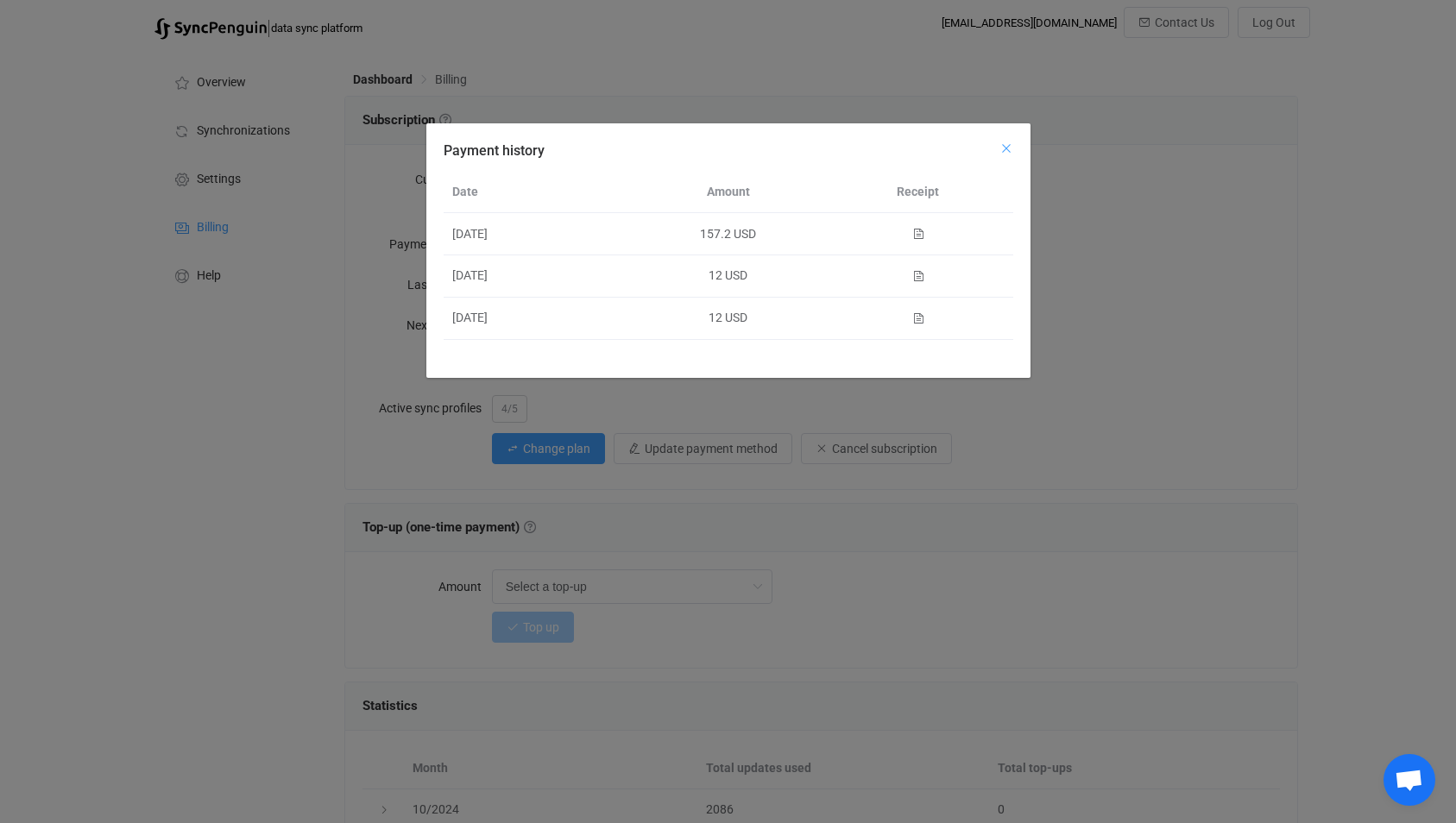
click at [1006, 144] on icon "Close" at bounding box center [1006, 148] width 13 height 13
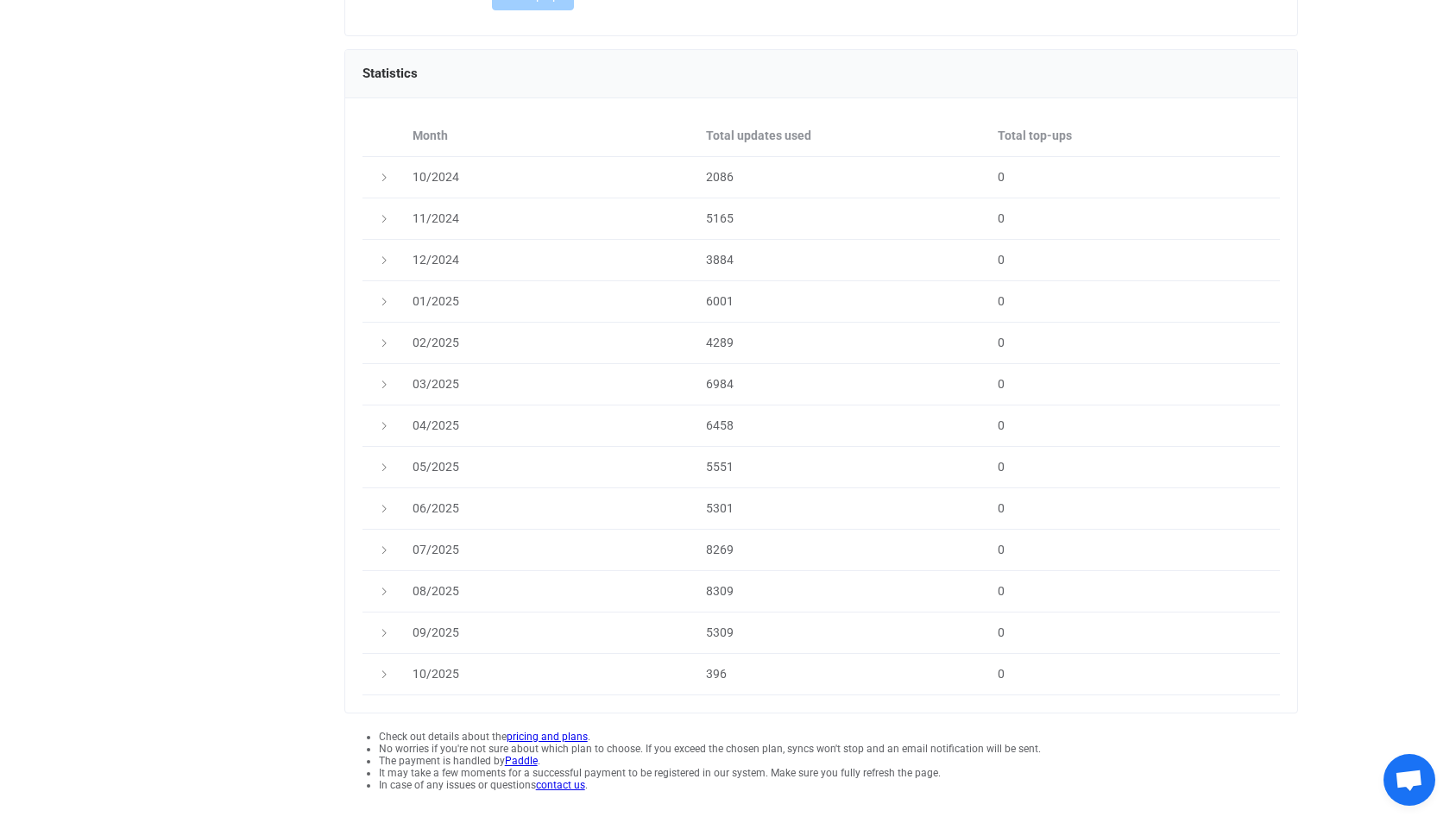
scroll to position [665, 0]
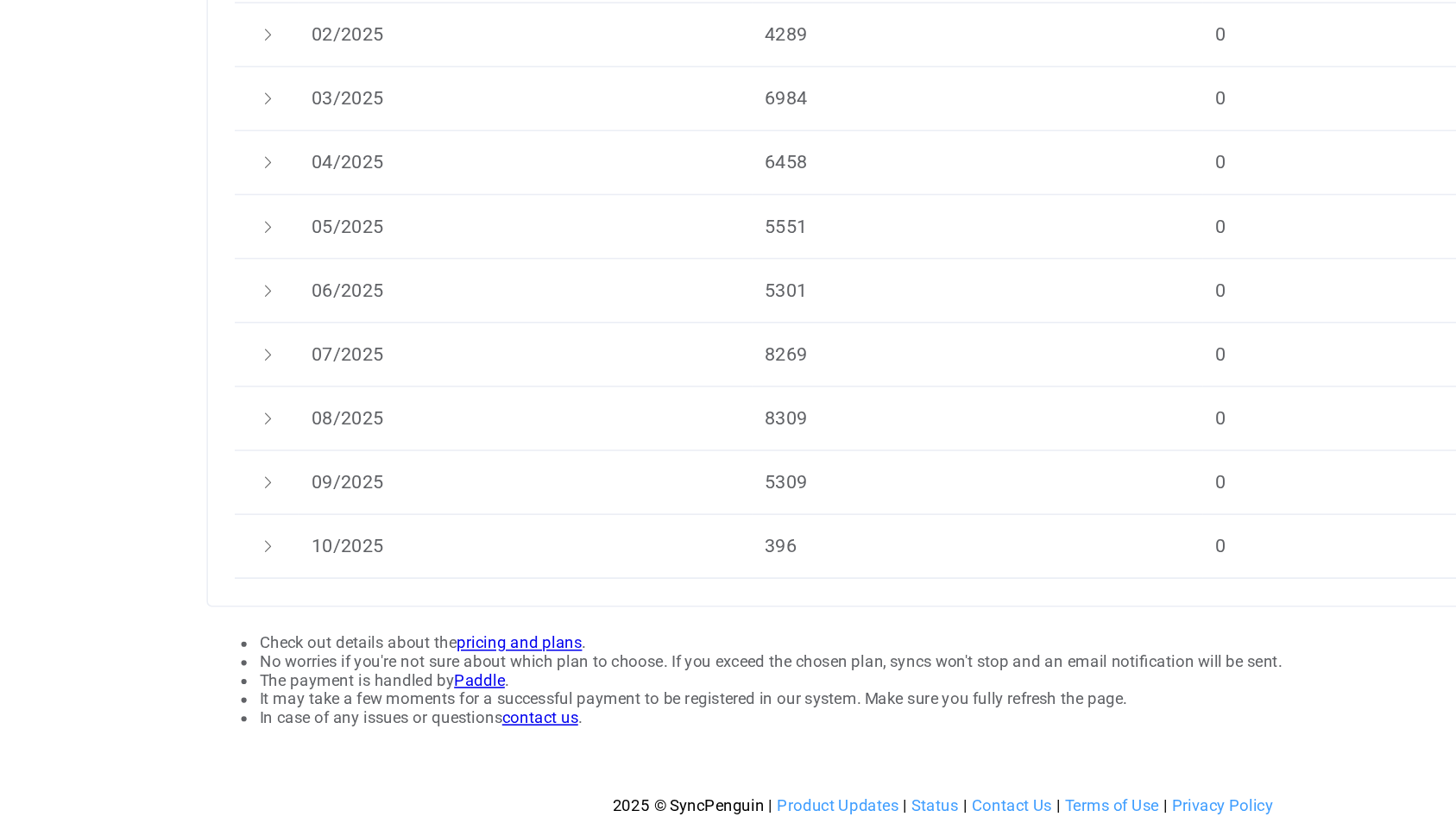
click at [556, 700] on link "pricing and plans" at bounding box center [547, 704] width 81 height 12
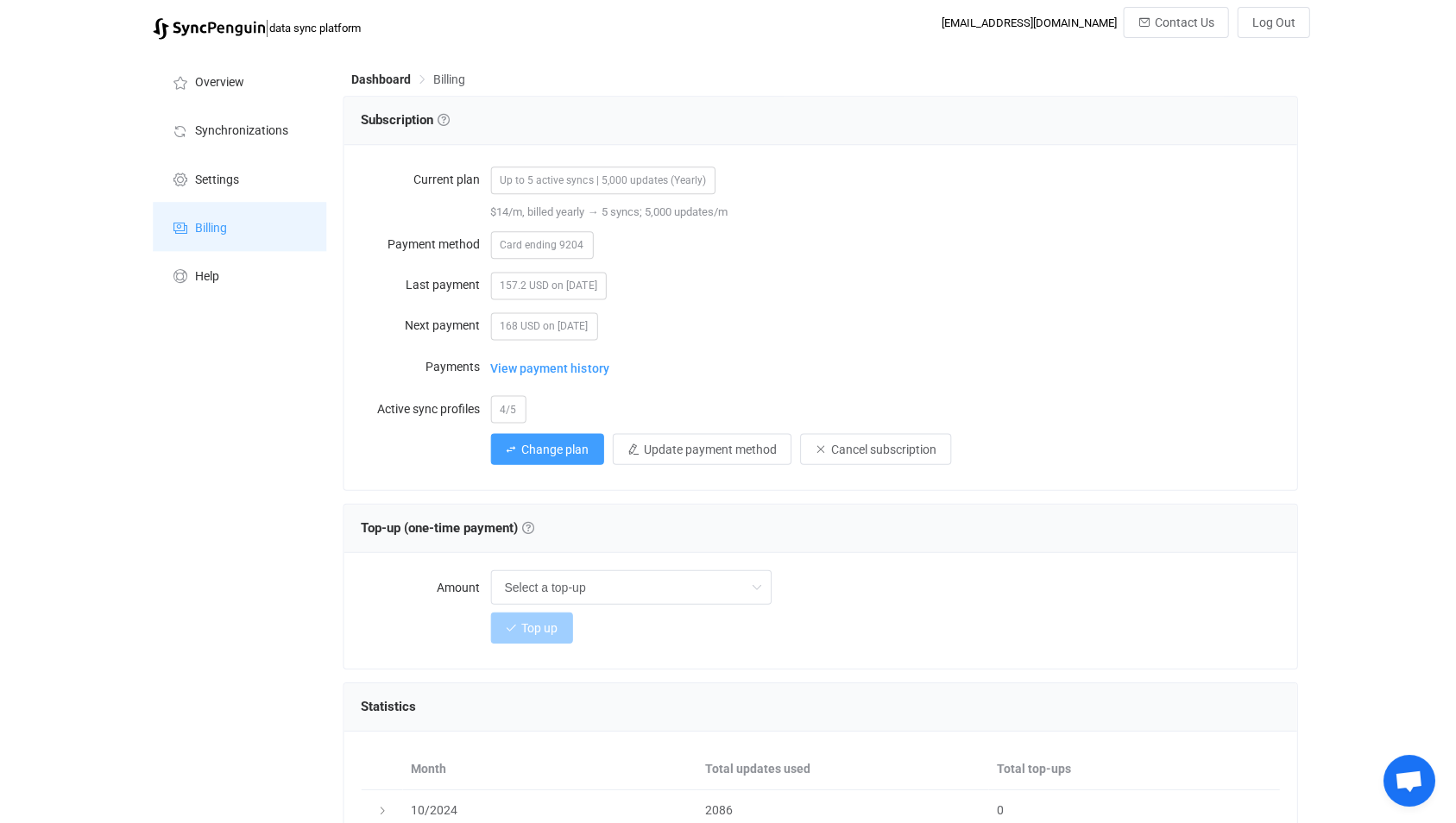
scroll to position [0, 0]
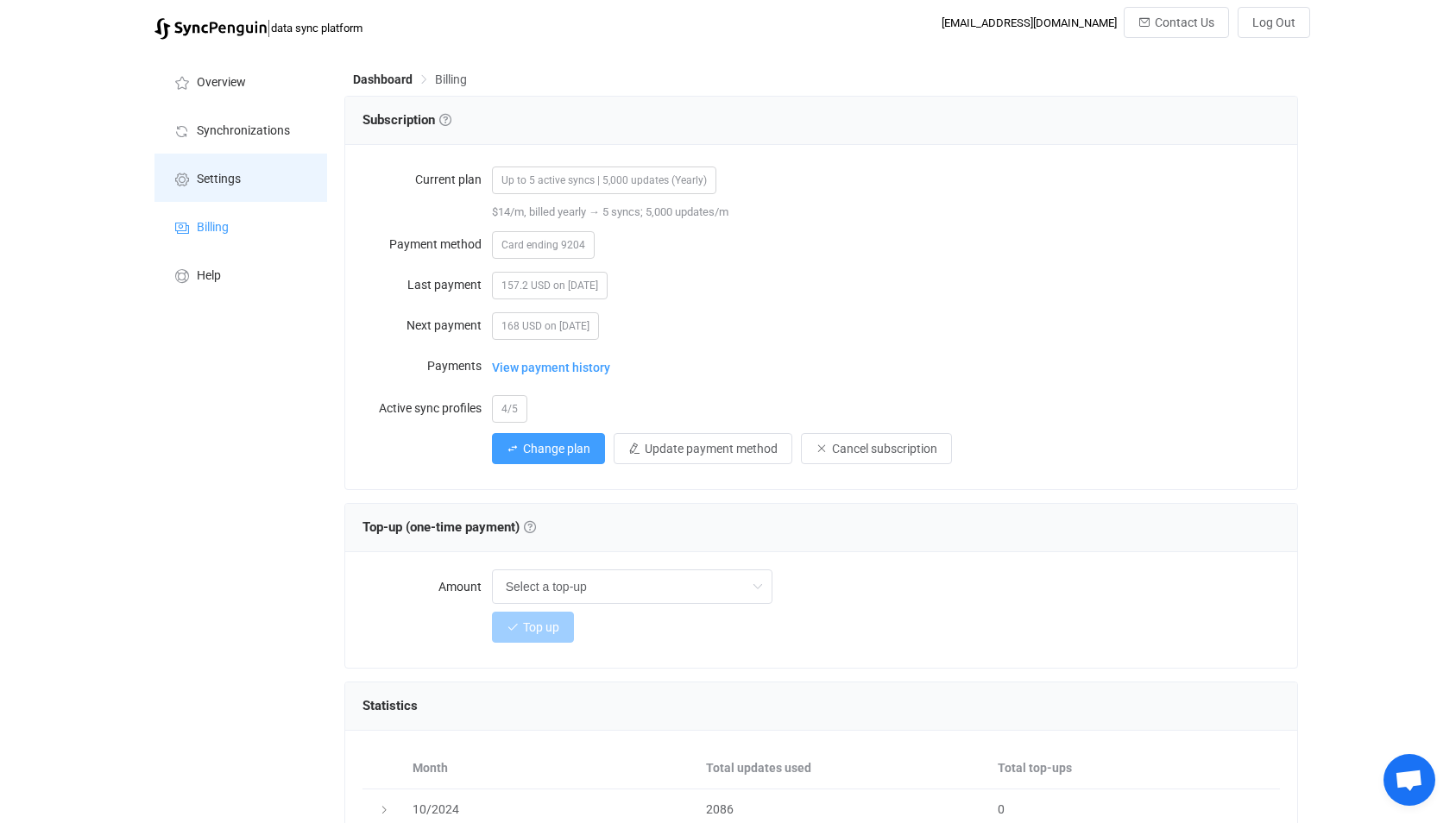
click at [226, 181] on span "Settings" at bounding box center [218, 179] width 44 height 13
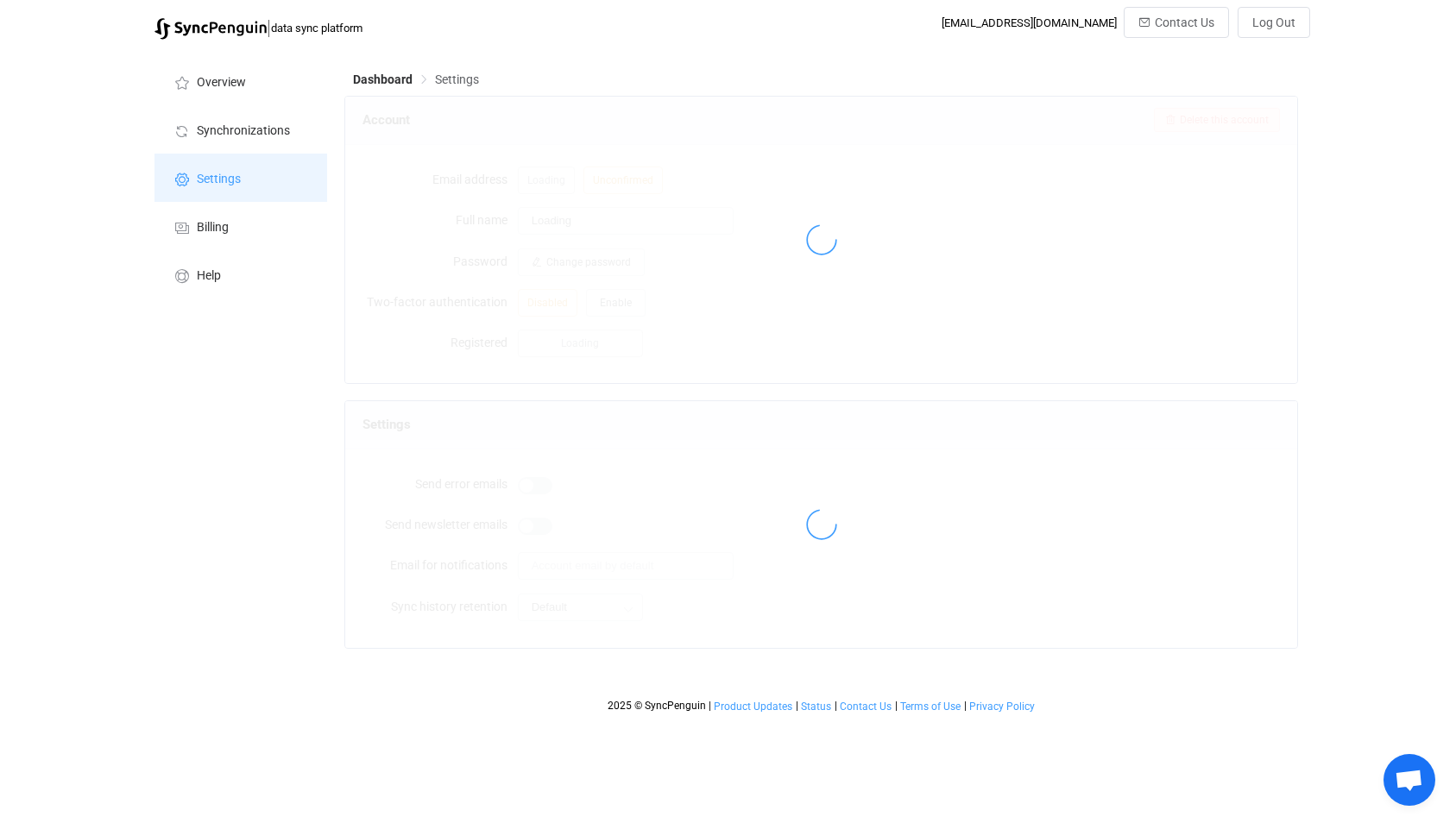
type input "Médecina [GEOGRAPHIC_DATA]"
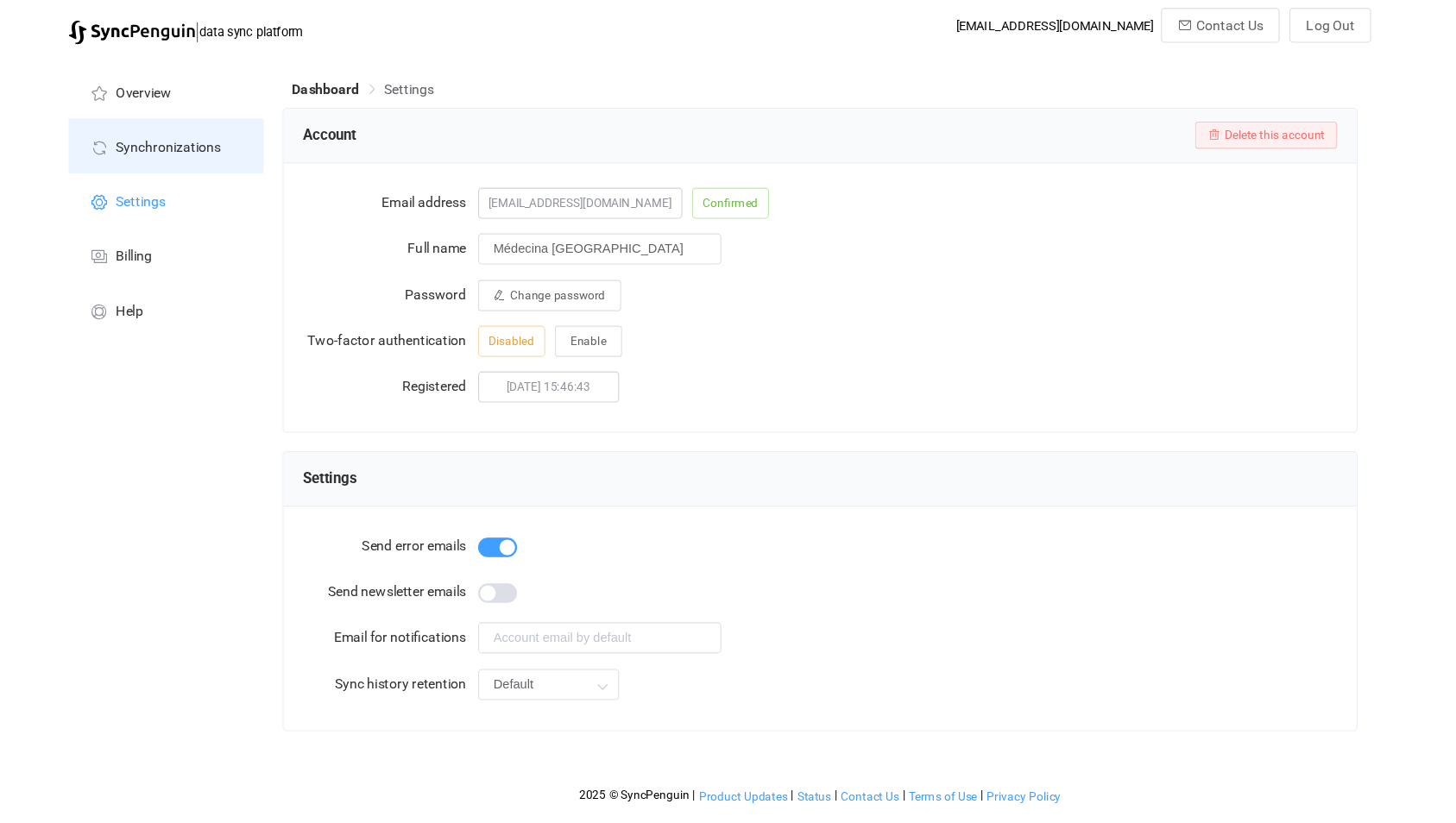
click at [274, 118] on li "Synchronizations" at bounding box center [240, 130] width 173 height 48
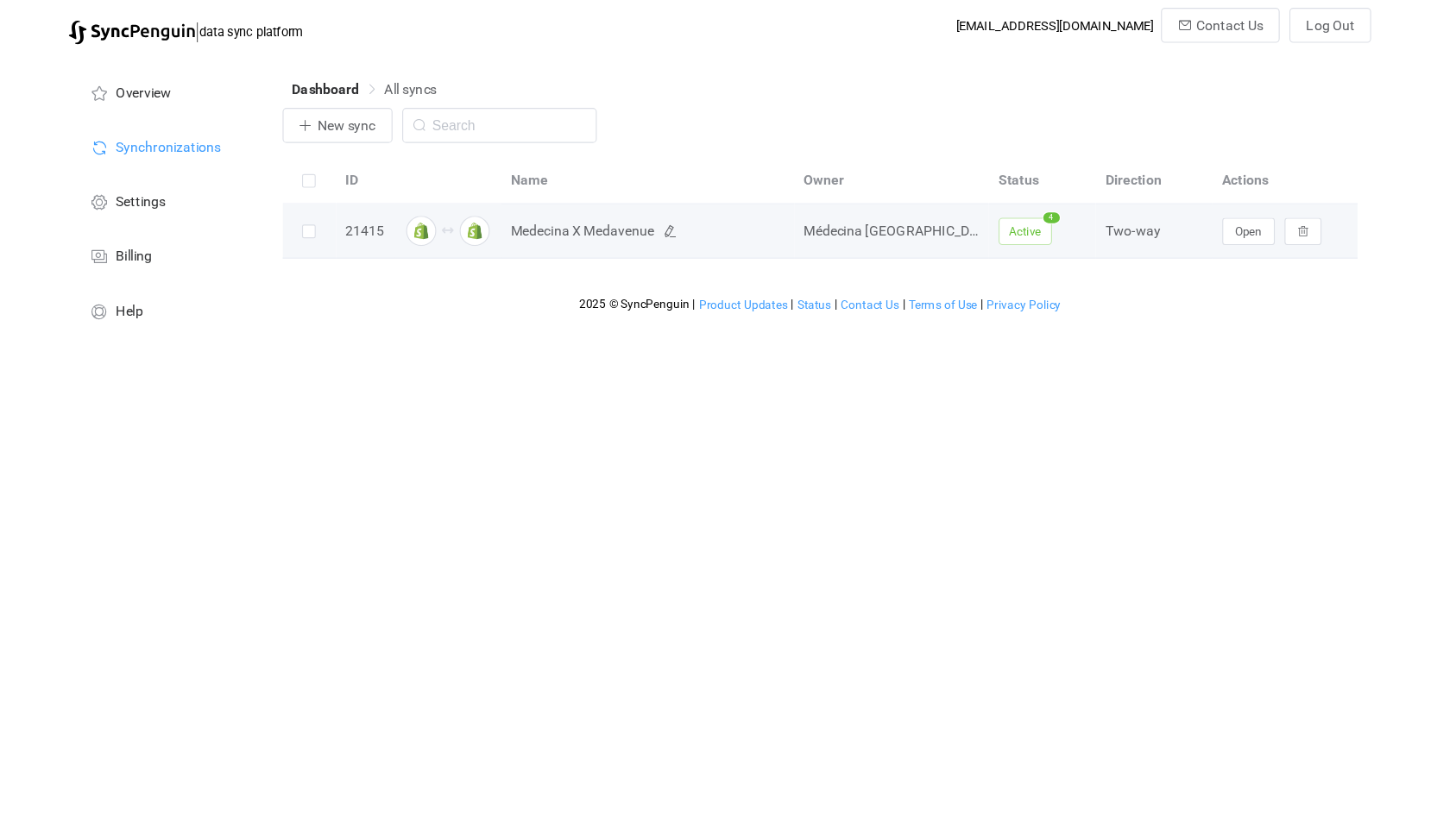
click at [564, 213] on span "Medecina X Medavenue" at bounding box center [611, 205] width 127 height 20
click at [573, 198] on span "Medecina X Medavenue" at bounding box center [611, 205] width 127 height 20
click at [1208, 199] on button "Open" at bounding box center [1201, 205] width 47 height 24
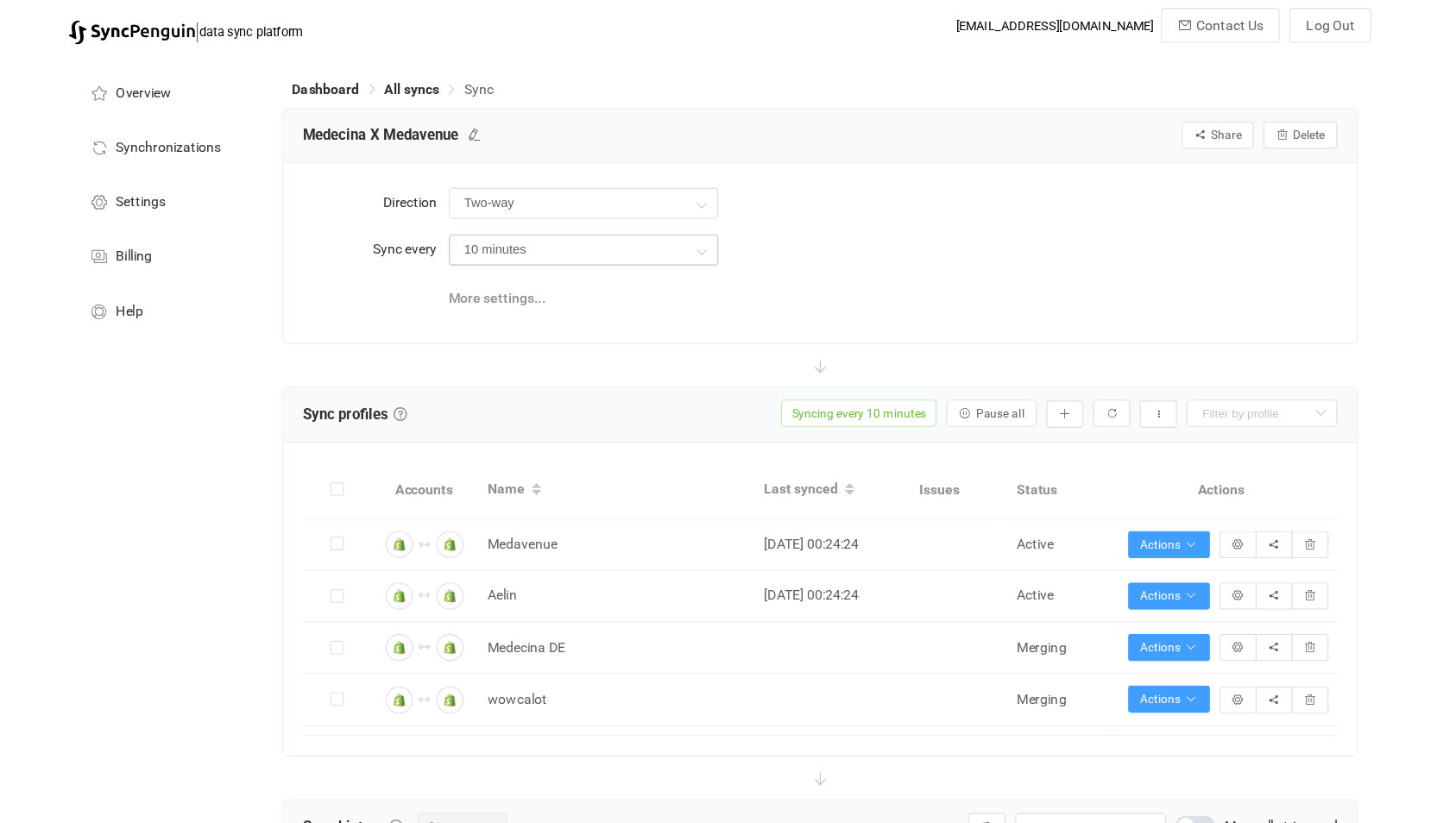
click at [707, 226] on icon at bounding box center [715, 222] width 21 height 35
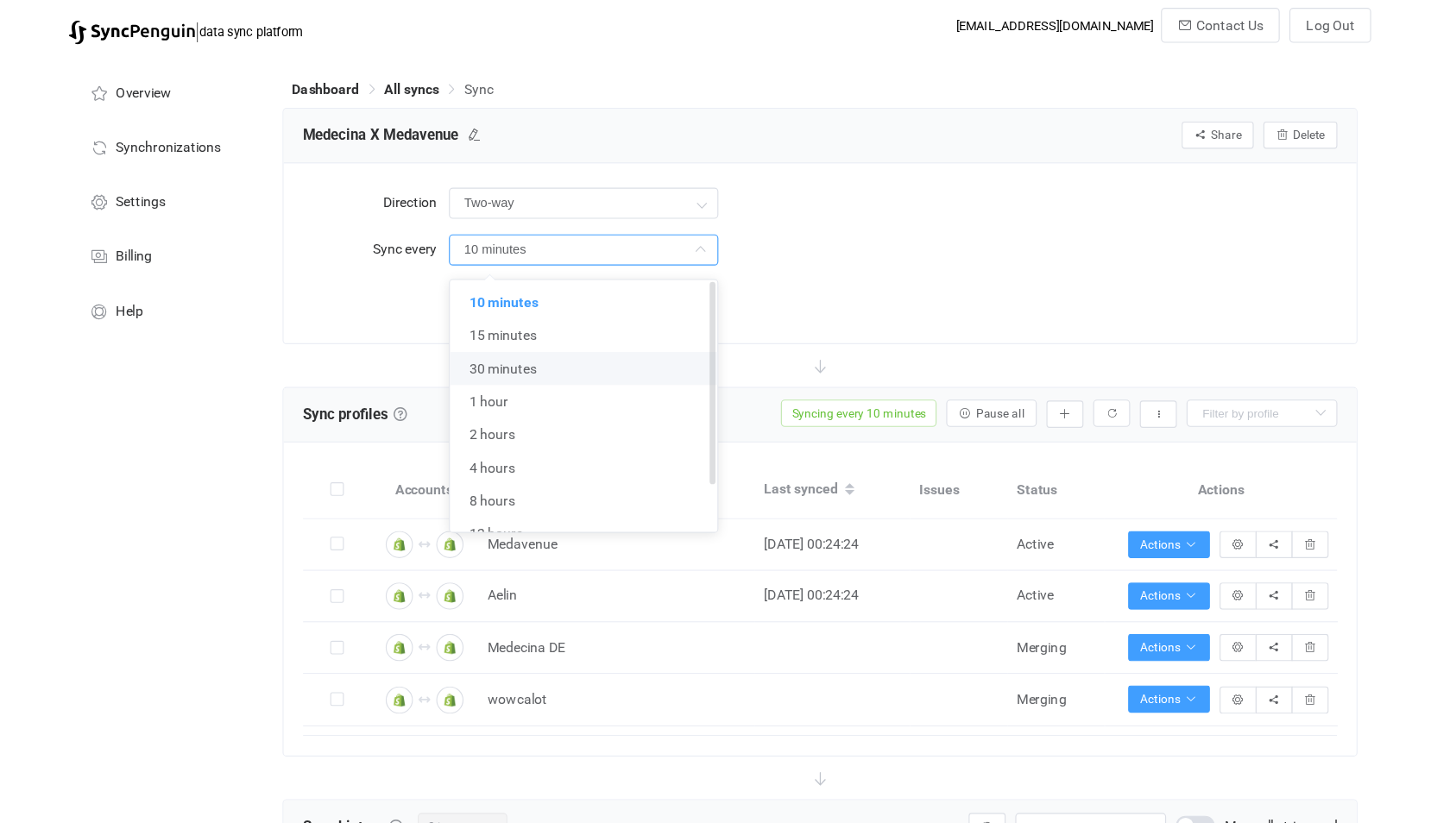
click at [662, 326] on li "30 minutes" at bounding box center [617, 327] width 250 height 30
type input "30 minutes"
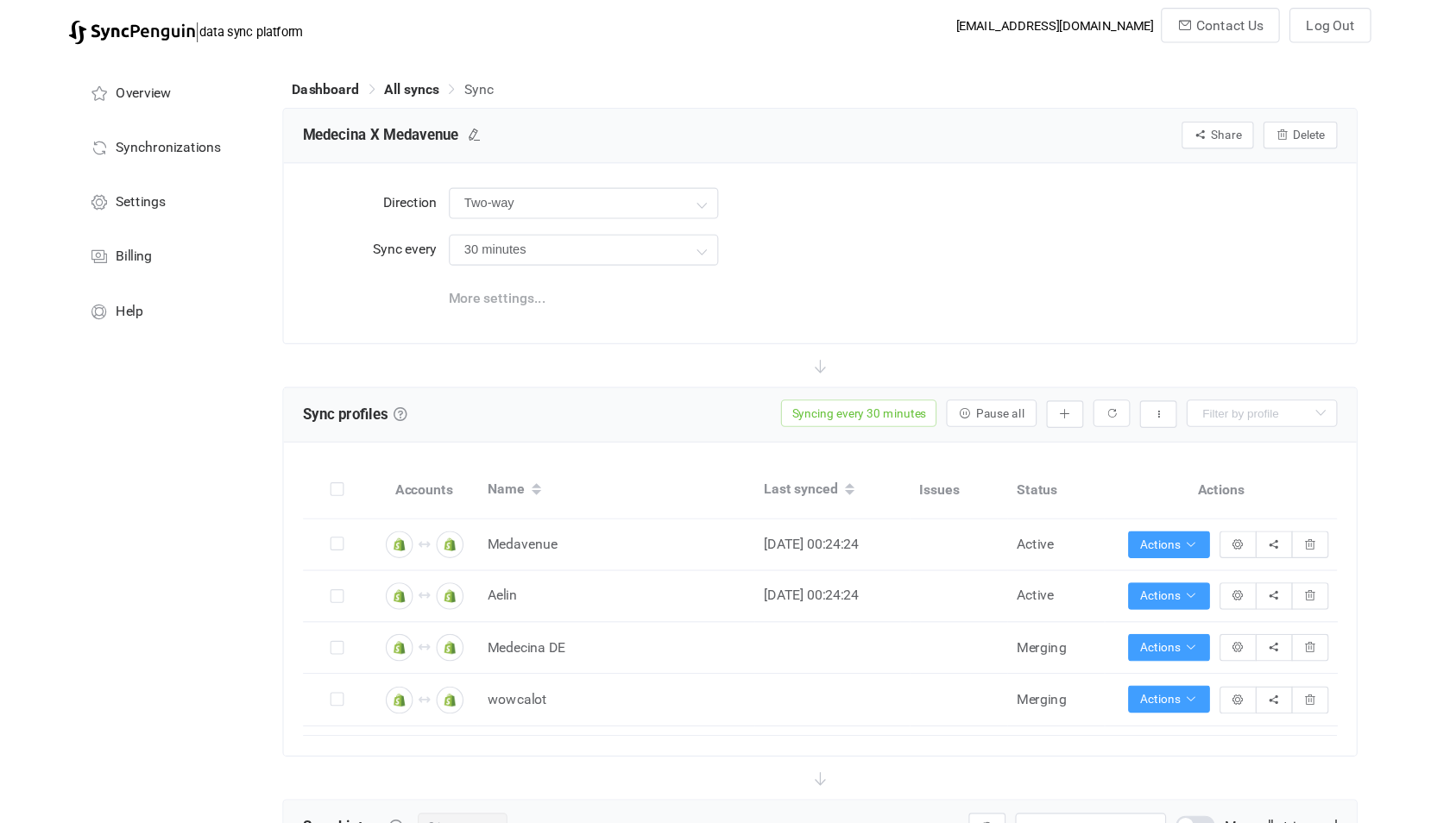
click at [547, 264] on span "More settings..." at bounding box center [535, 264] width 86 height 35
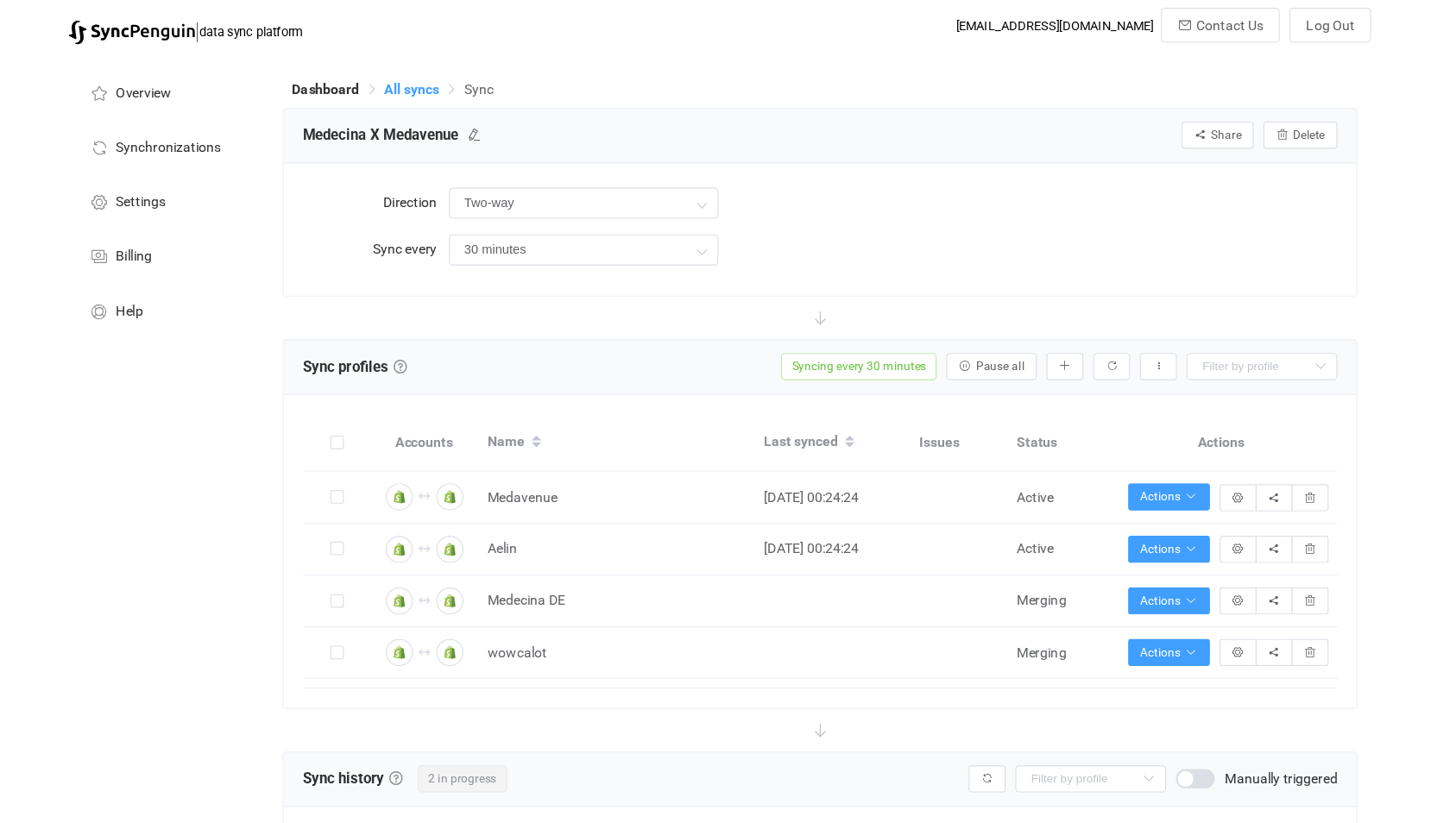
click at [458, 81] on span "All syncs" at bounding box center [459, 79] width 48 height 13
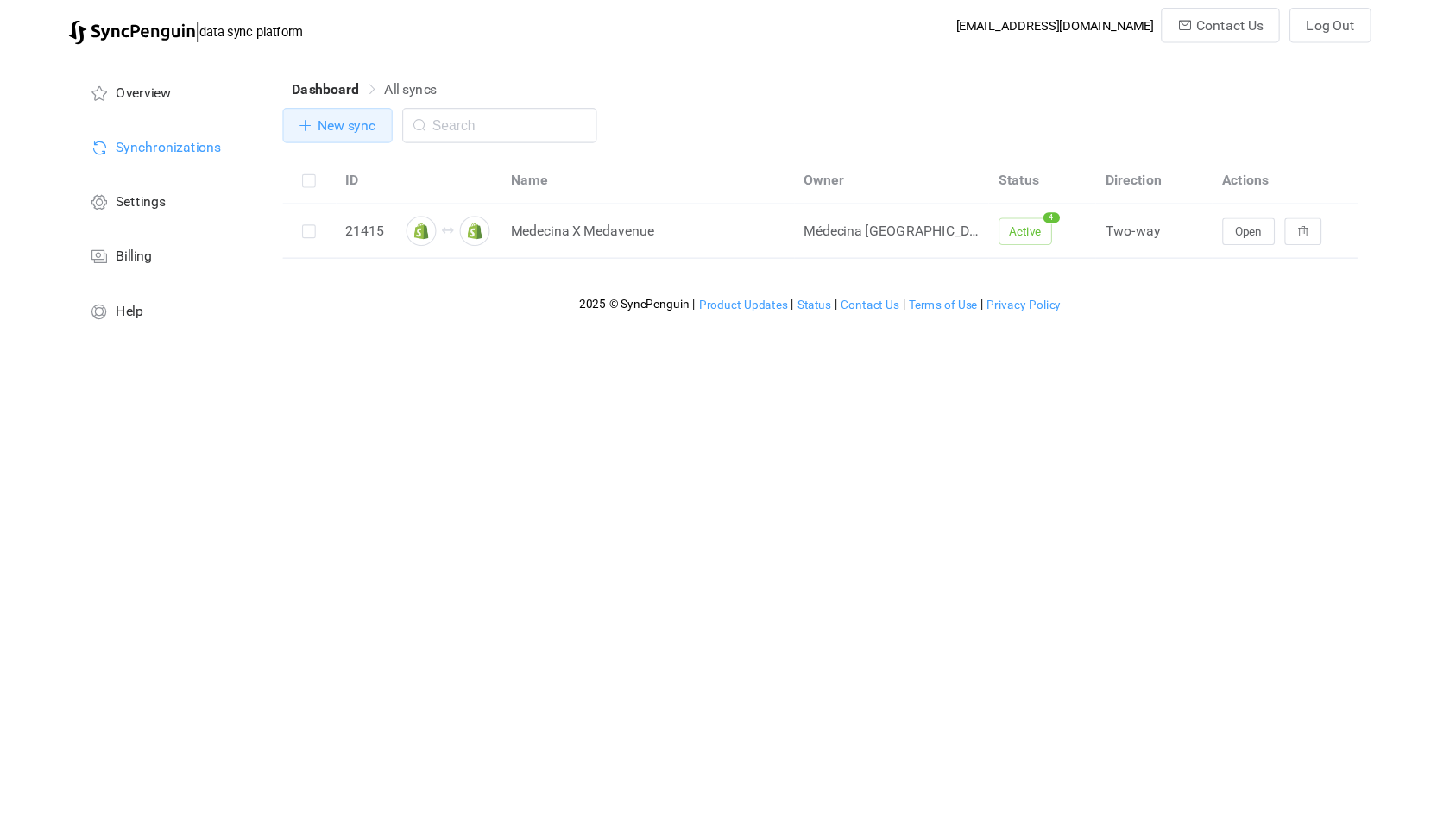
click at [401, 111] on span "New sync" at bounding box center [401, 111] width 52 height 13
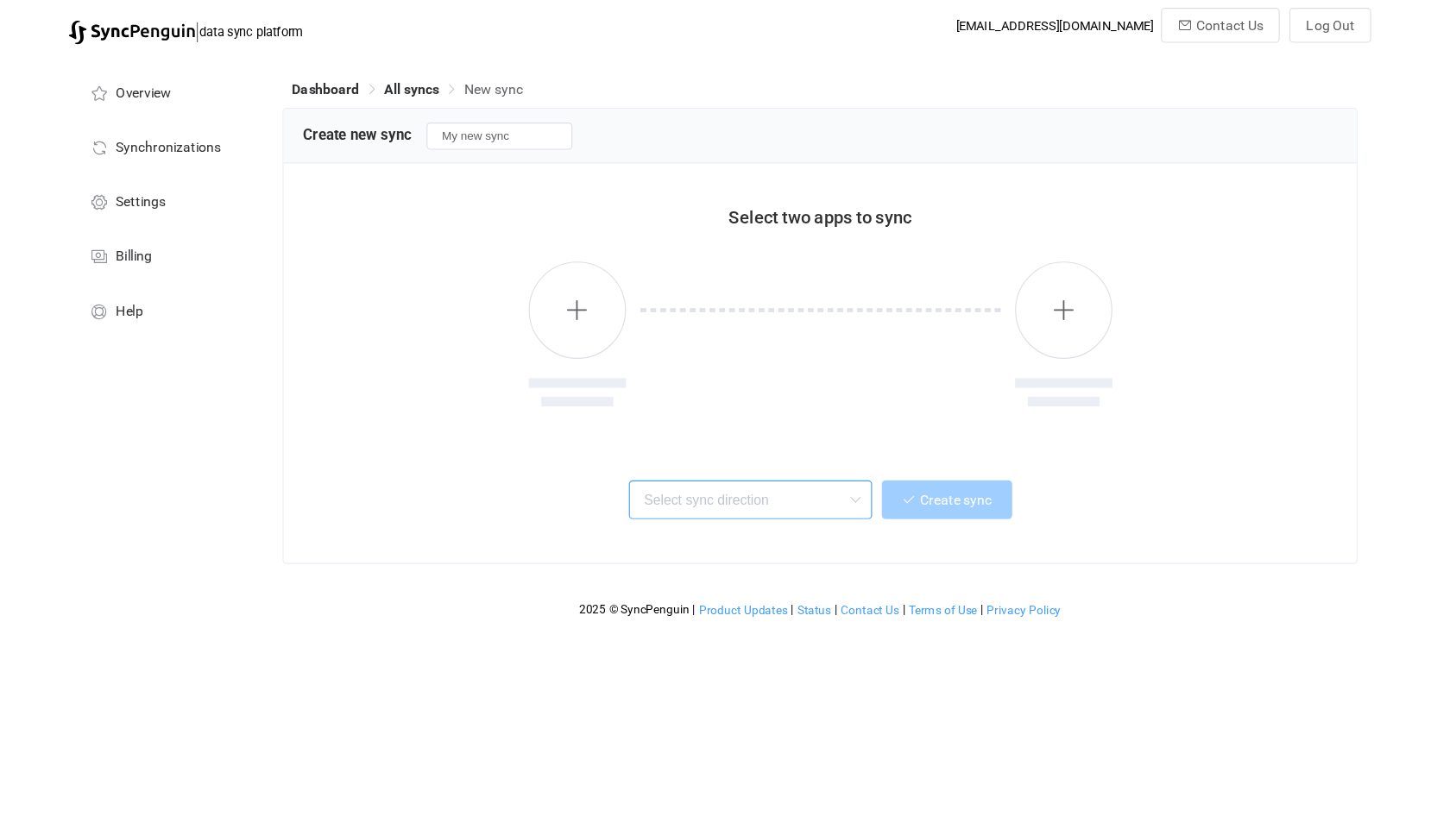
click at [728, 450] on input "text" at bounding box center [759, 443] width 216 height 35
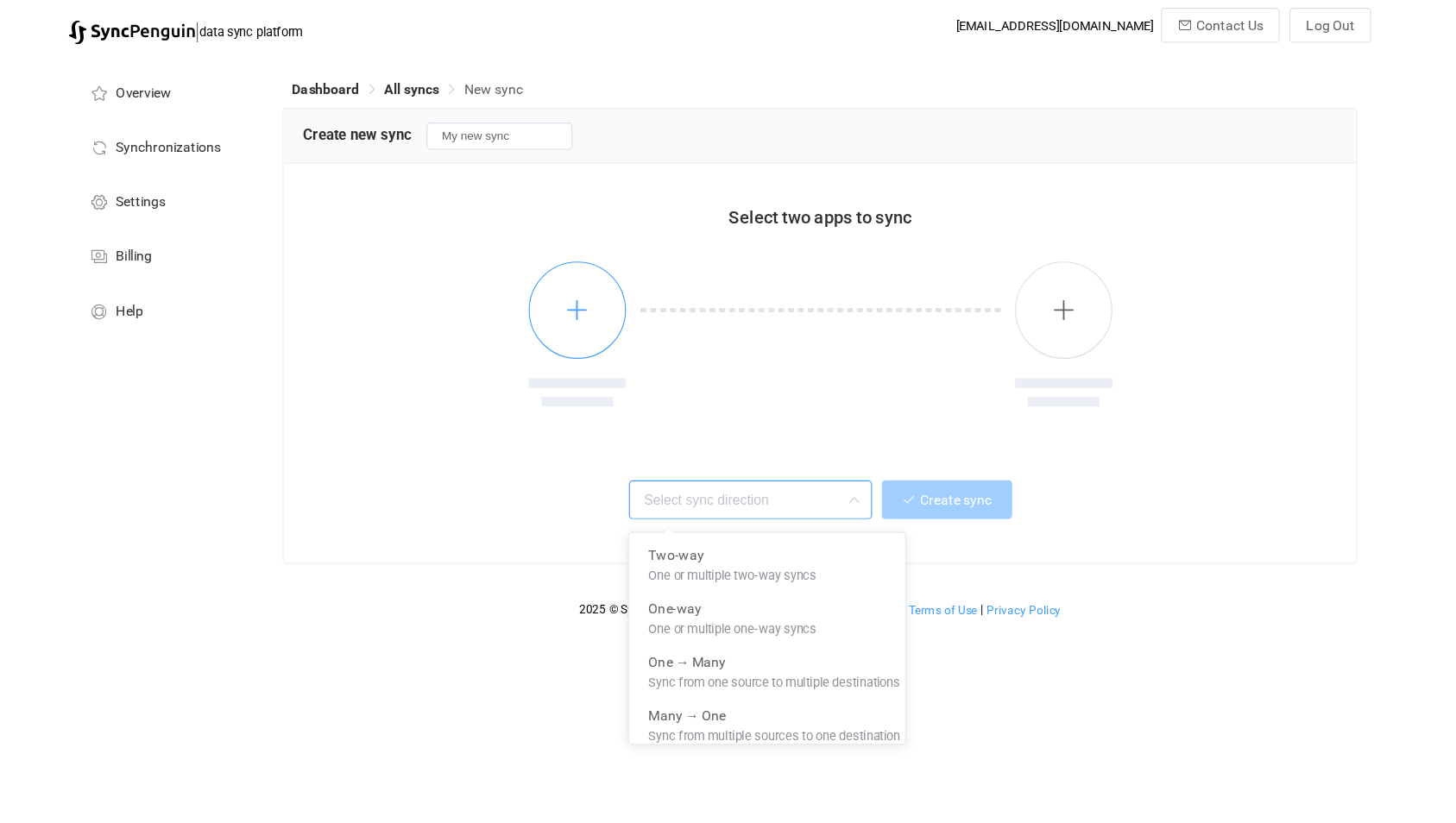
click at [594, 291] on button "button" at bounding box center [605, 275] width 86 height 86
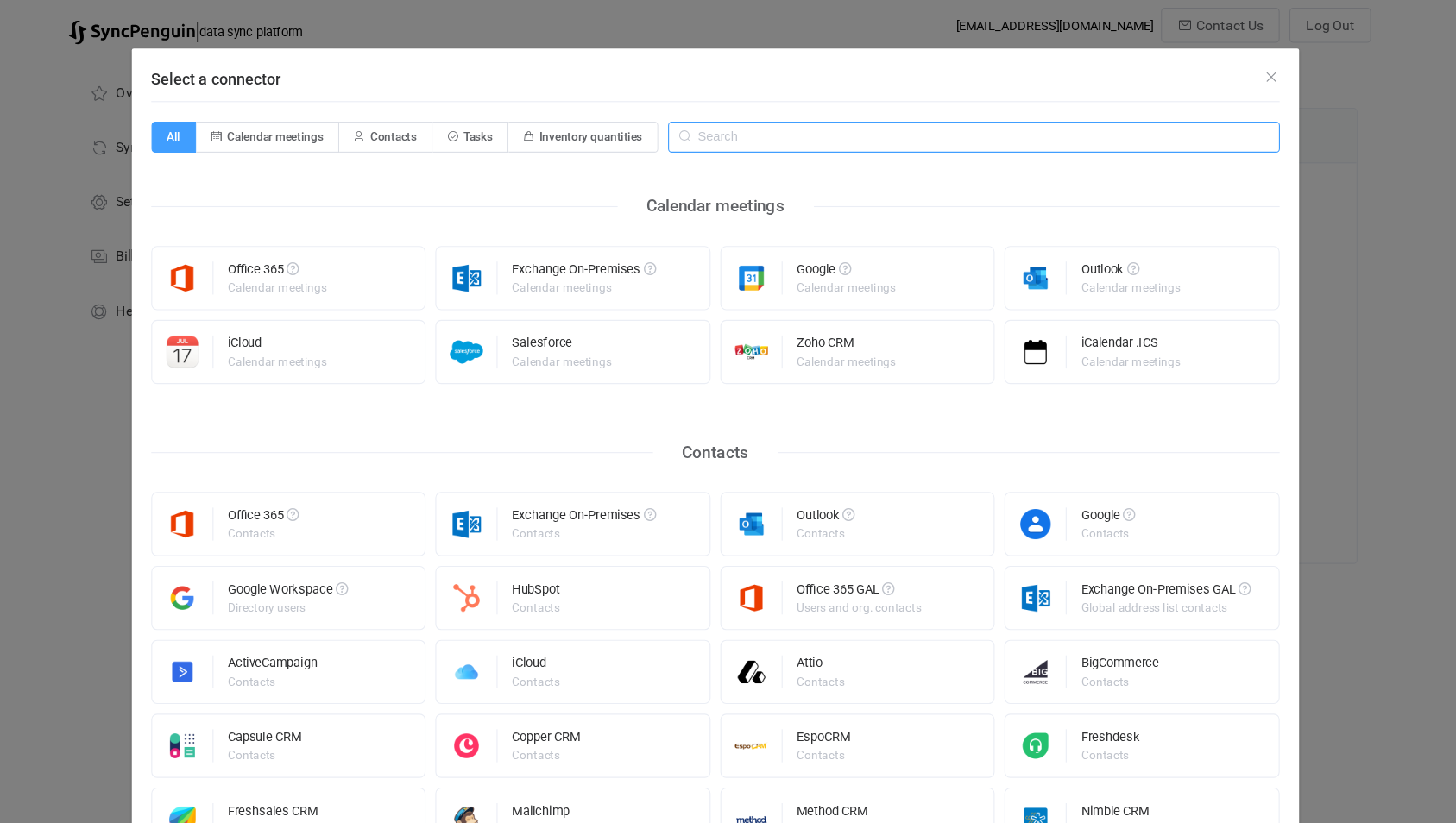
click at [759, 121] on input "Select a connector" at bounding box center [957, 121] width 543 height 28
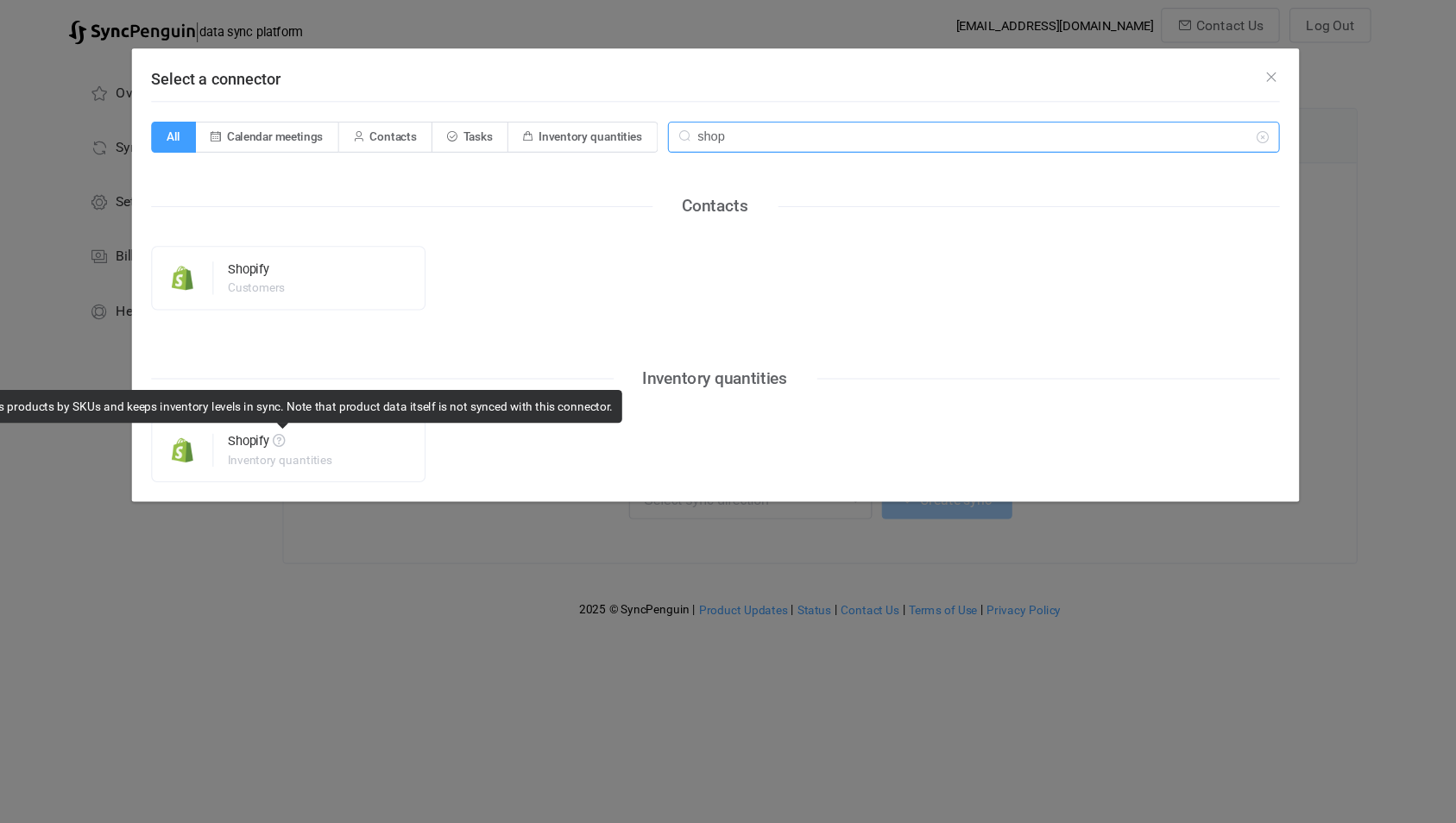
type input "shop"
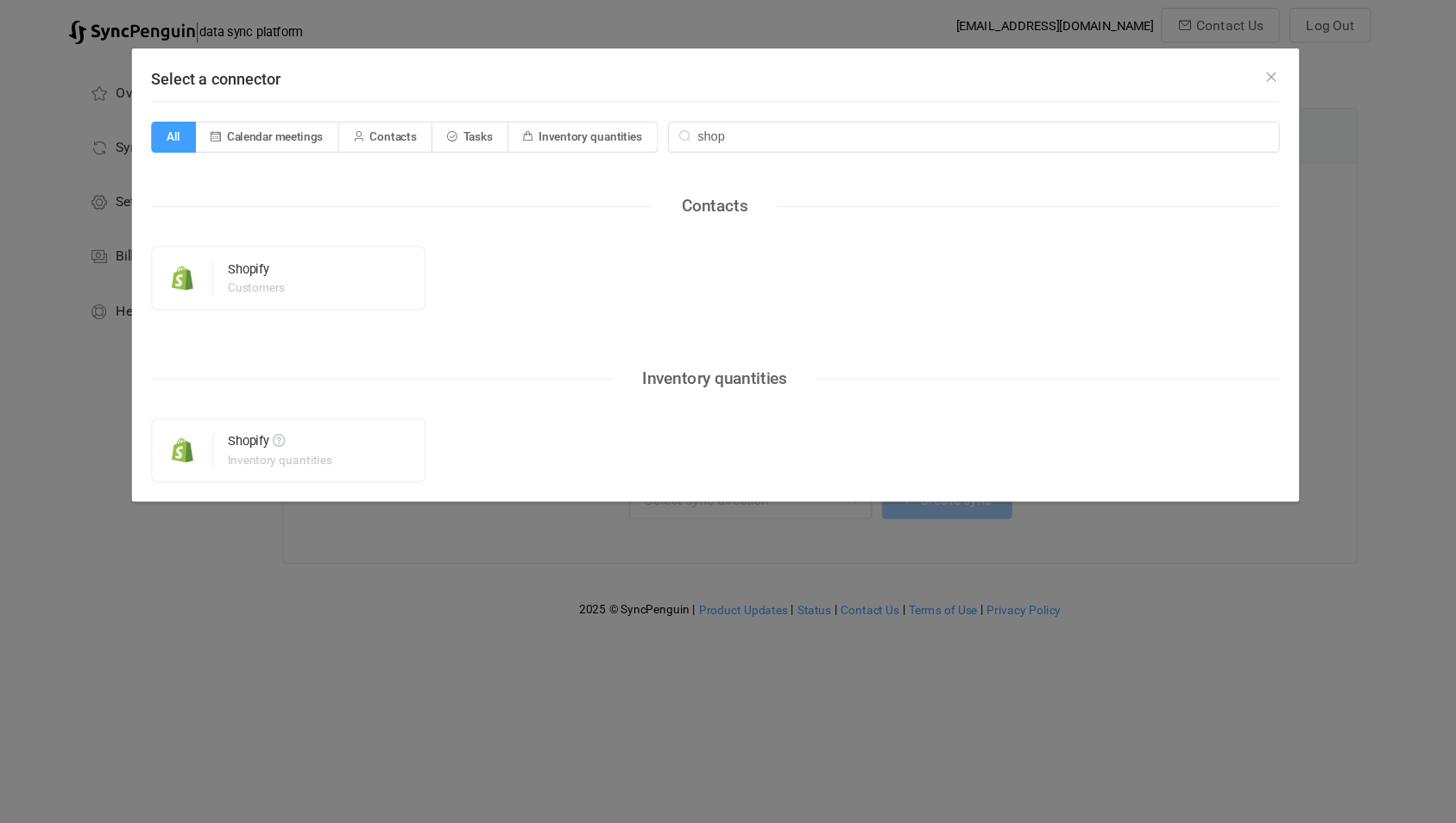
click at [378, 515] on div "Select a connector All Calendar meetings Contacts Tasks Inventory quantities sh…" at bounding box center [728, 411] width 1456 height 823
